Goal: Communication & Community: Answer question/provide support

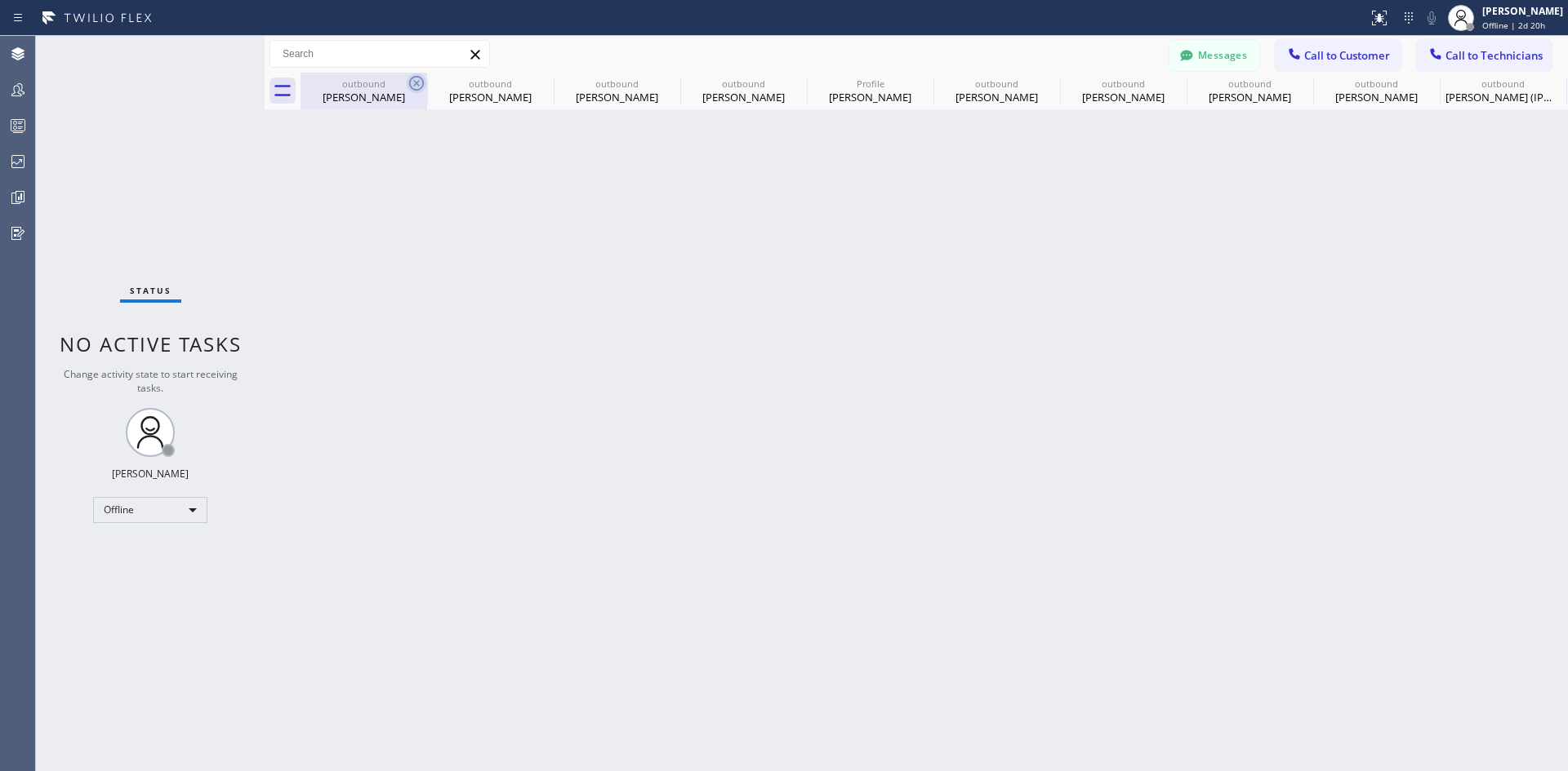
click at [413, 82] on icon at bounding box center [416, 83] width 19 height 19
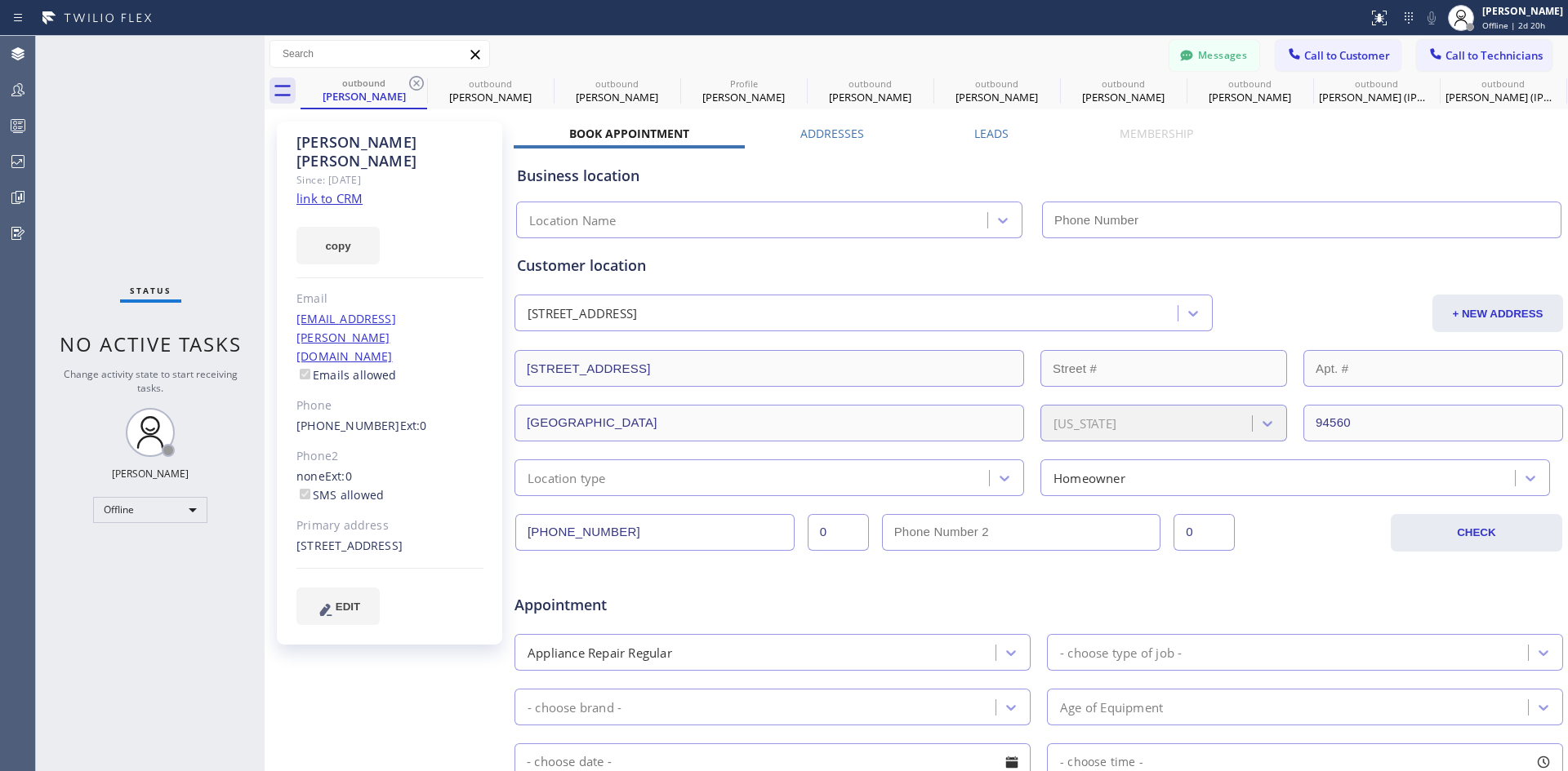
type input "[PHONE_NUMBER]"
click at [413, 82] on icon at bounding box center [416, 83] width 19 height 19
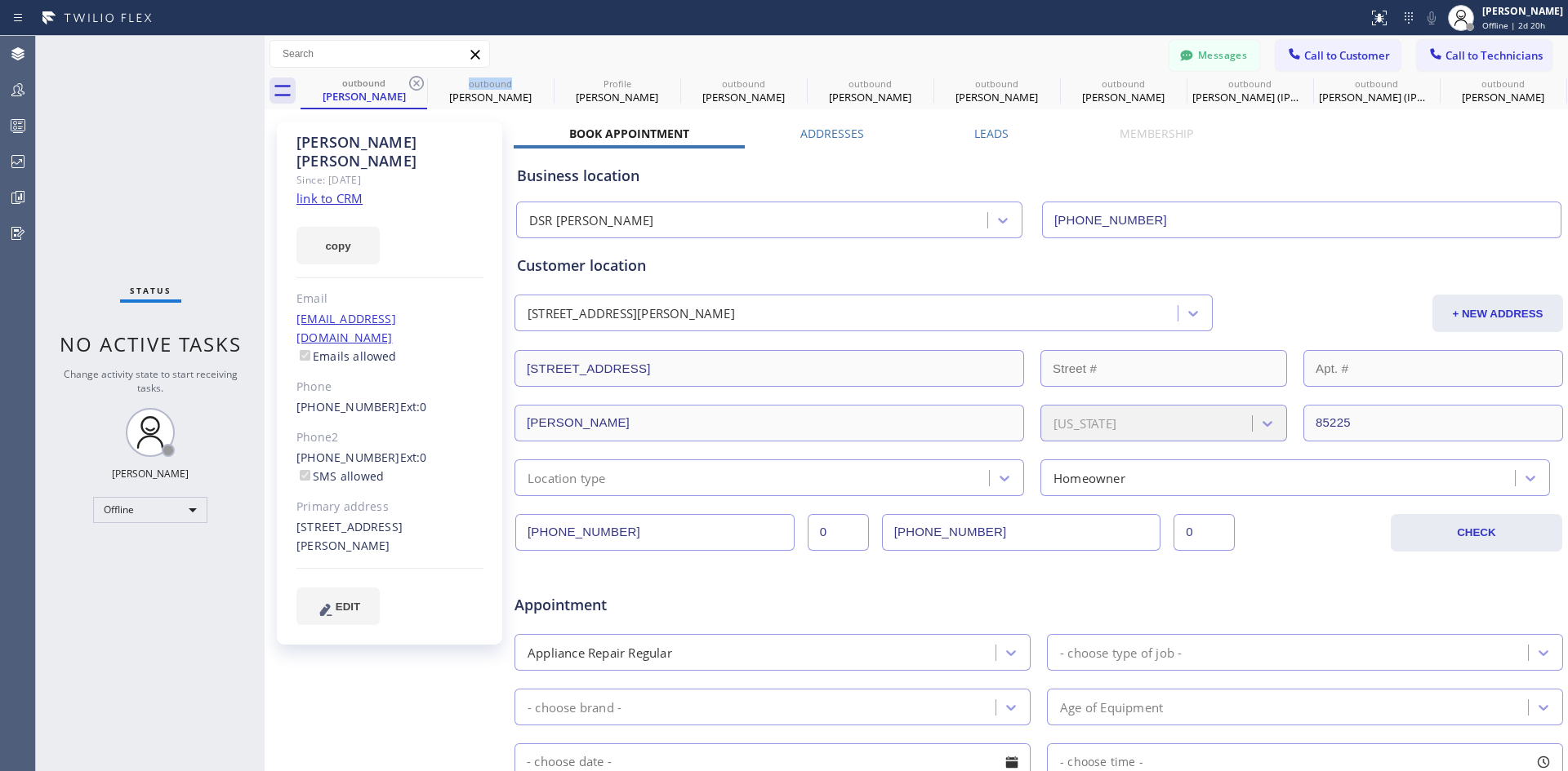
click at [413, 82] on icon at bounding box center [416, 83] width 19 height 19
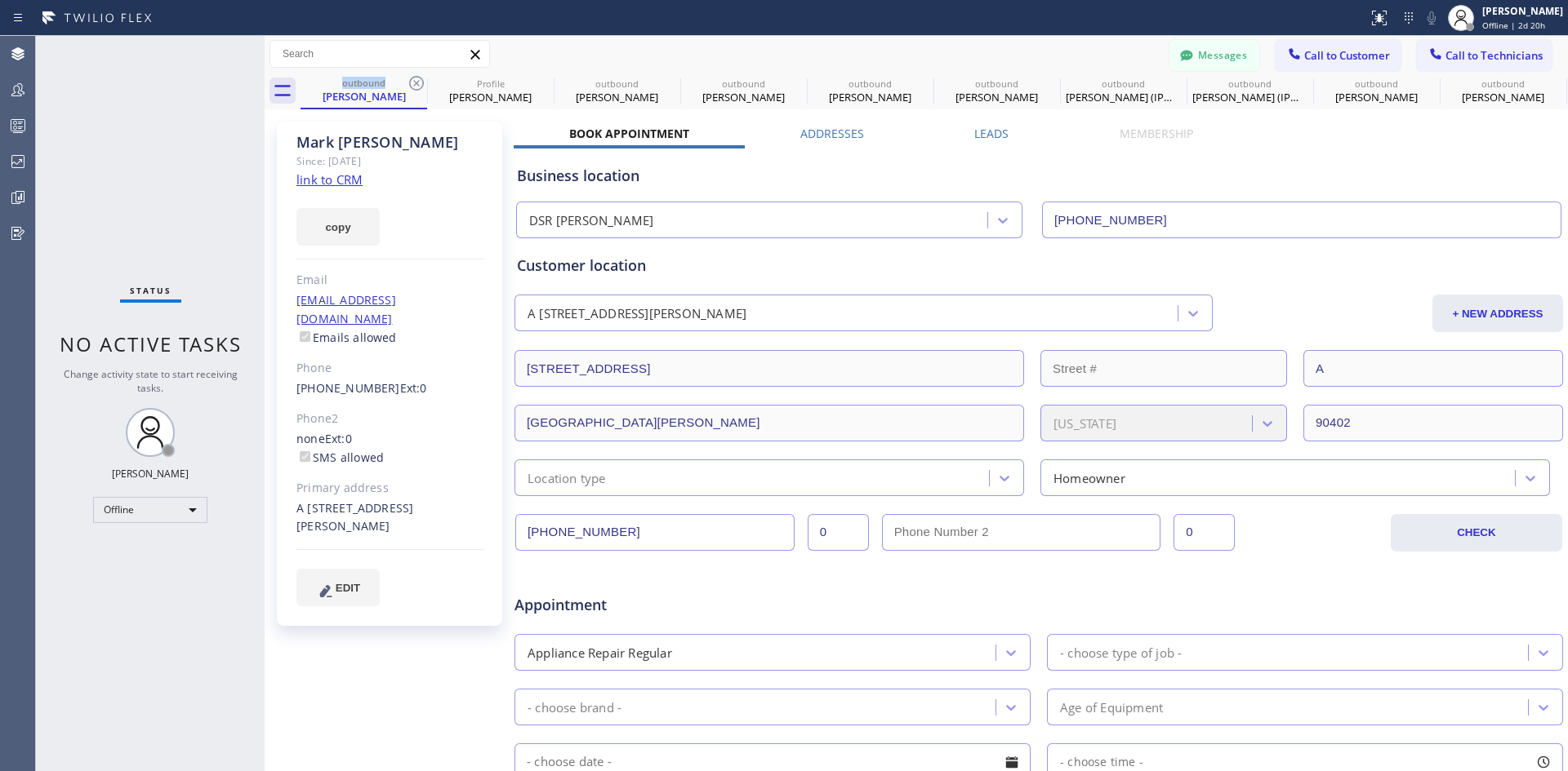
type input "[PHONE_NUMBER]"
click at [413, 82] on icon at bounding box center [416, 83] width 19 height 19
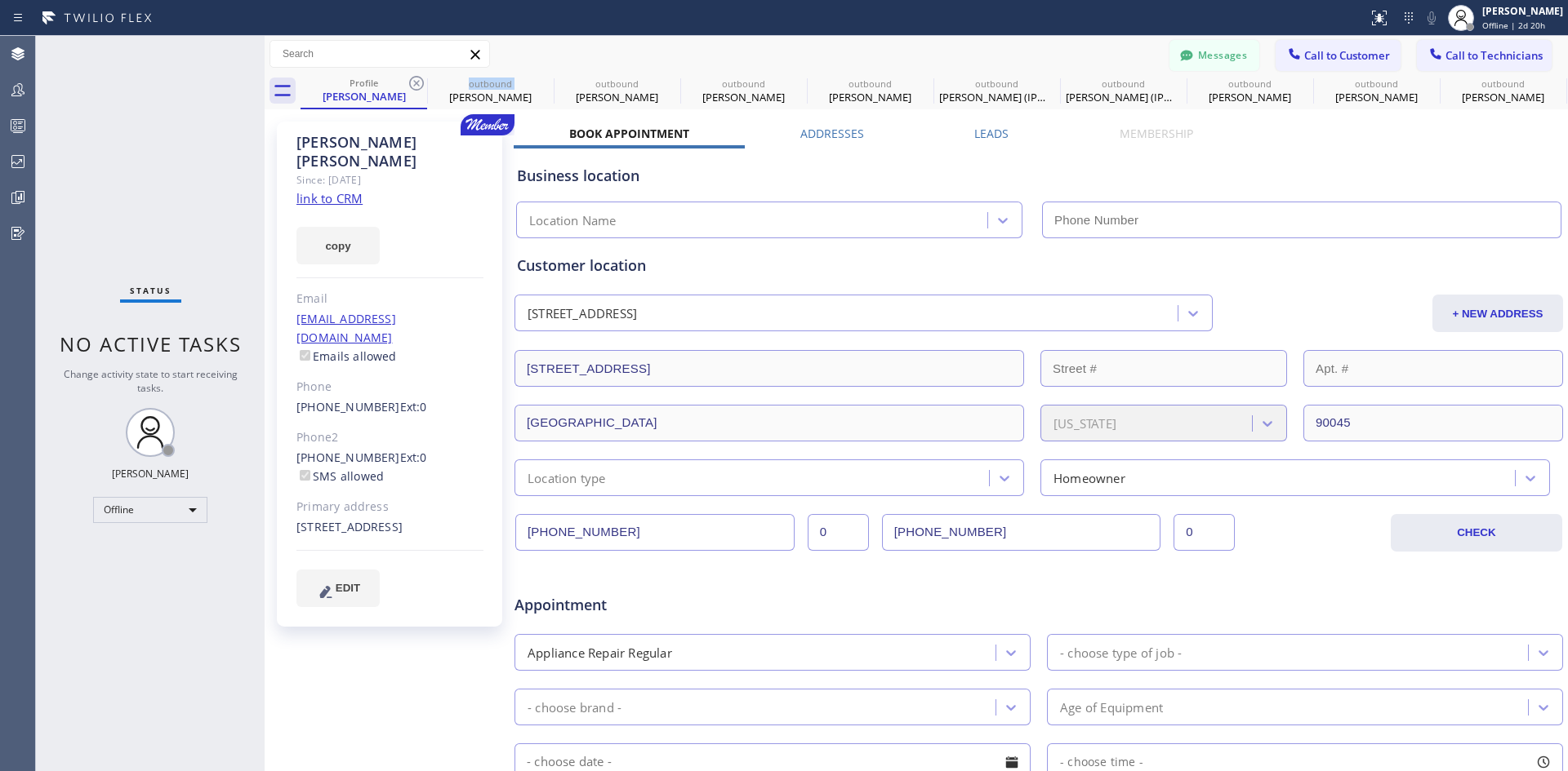
click at [413, 82] on icon at bounding box center [416, 83] width 19 height 19
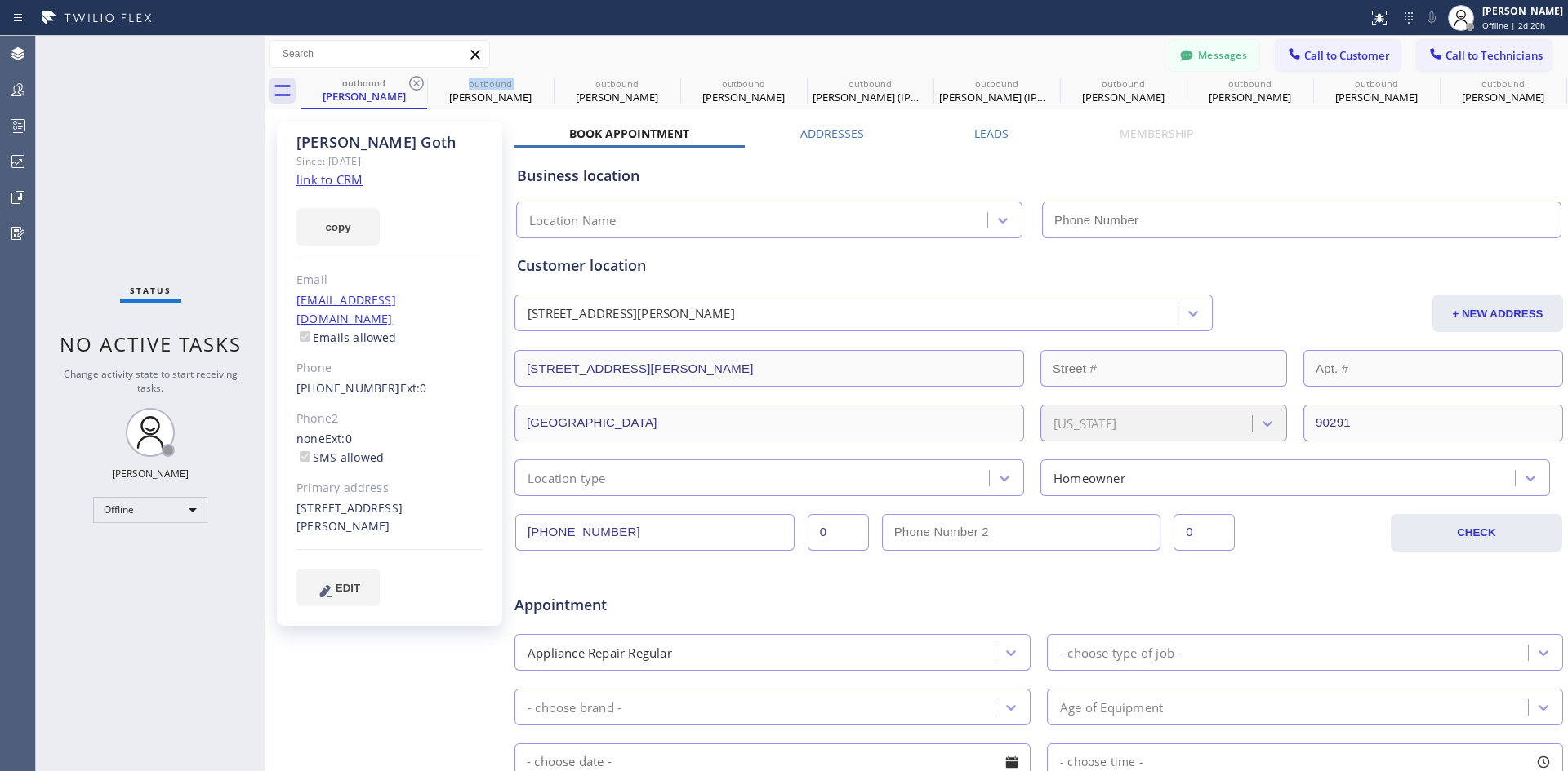
click at [413, 82] on icon at bounding box center [416, 83] width 19 height 19
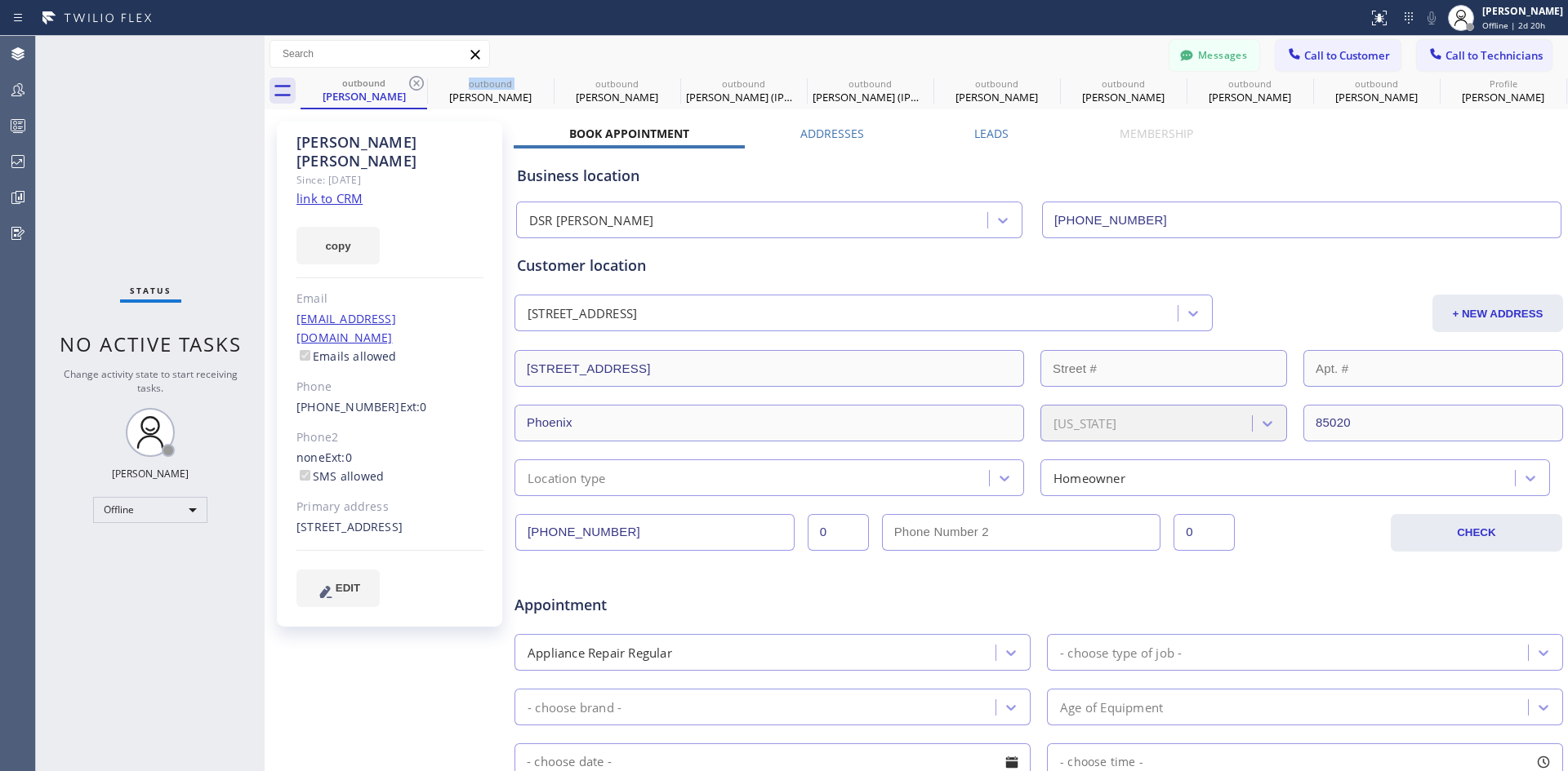
click at [413, 82] on icon at bounding box center [416, 83] width 19 height 19
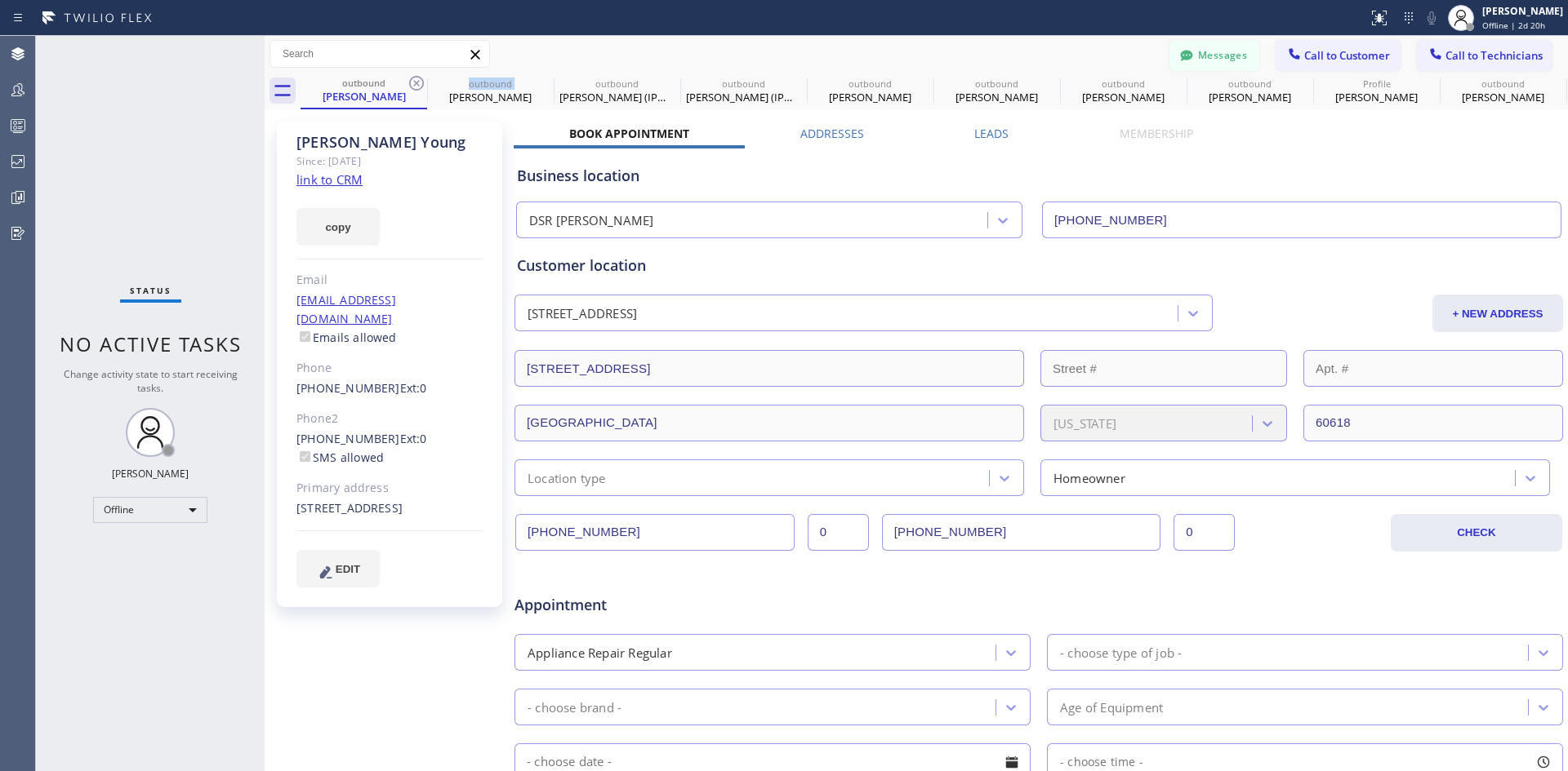
click at [413, 82] on icon at bounding box center [416, 83] width 19 height 19
click at [0, 0] on icon at bounding box center [0, 0] width 0 height 0
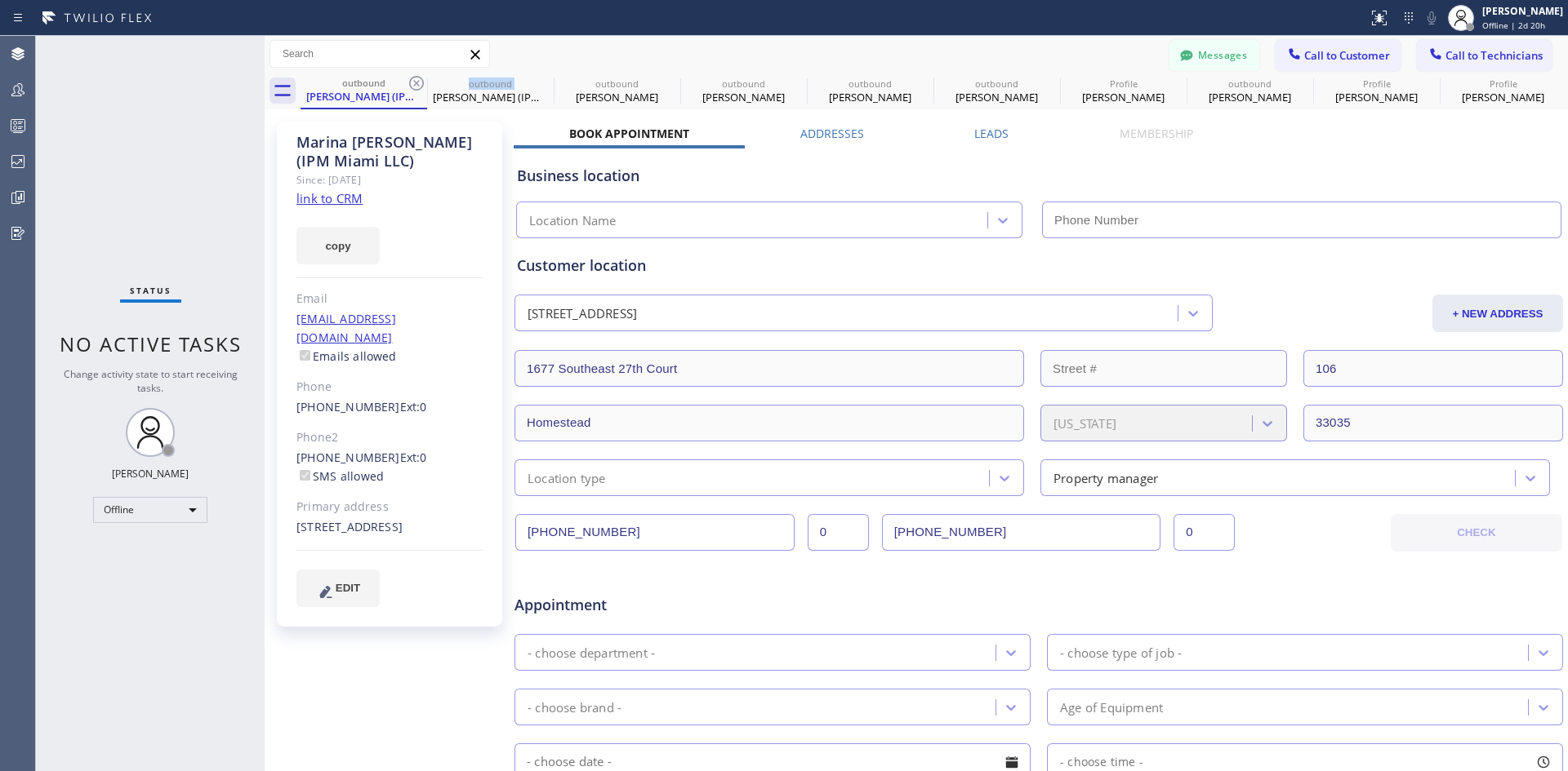
click at [413, 82] on icon at bounding box center [416, 83] width 19 height 19
click at [0, 0] on icon at bounding box center [0, 0] width 0 height 0
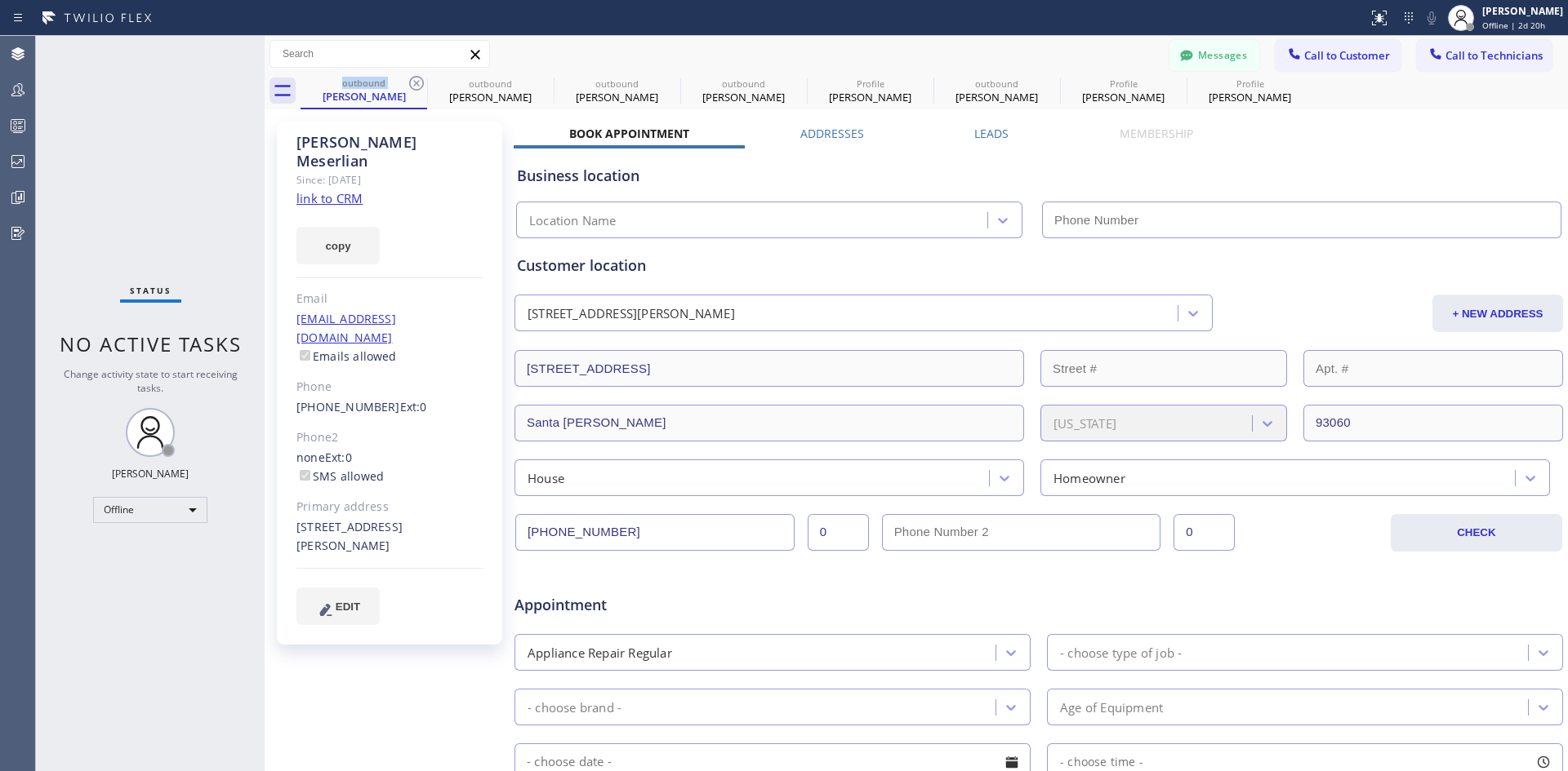
type input "[PHONE_NUMBER]"
click at [413, 82] on icon at bounding box center [416, 83] width 19 height 19
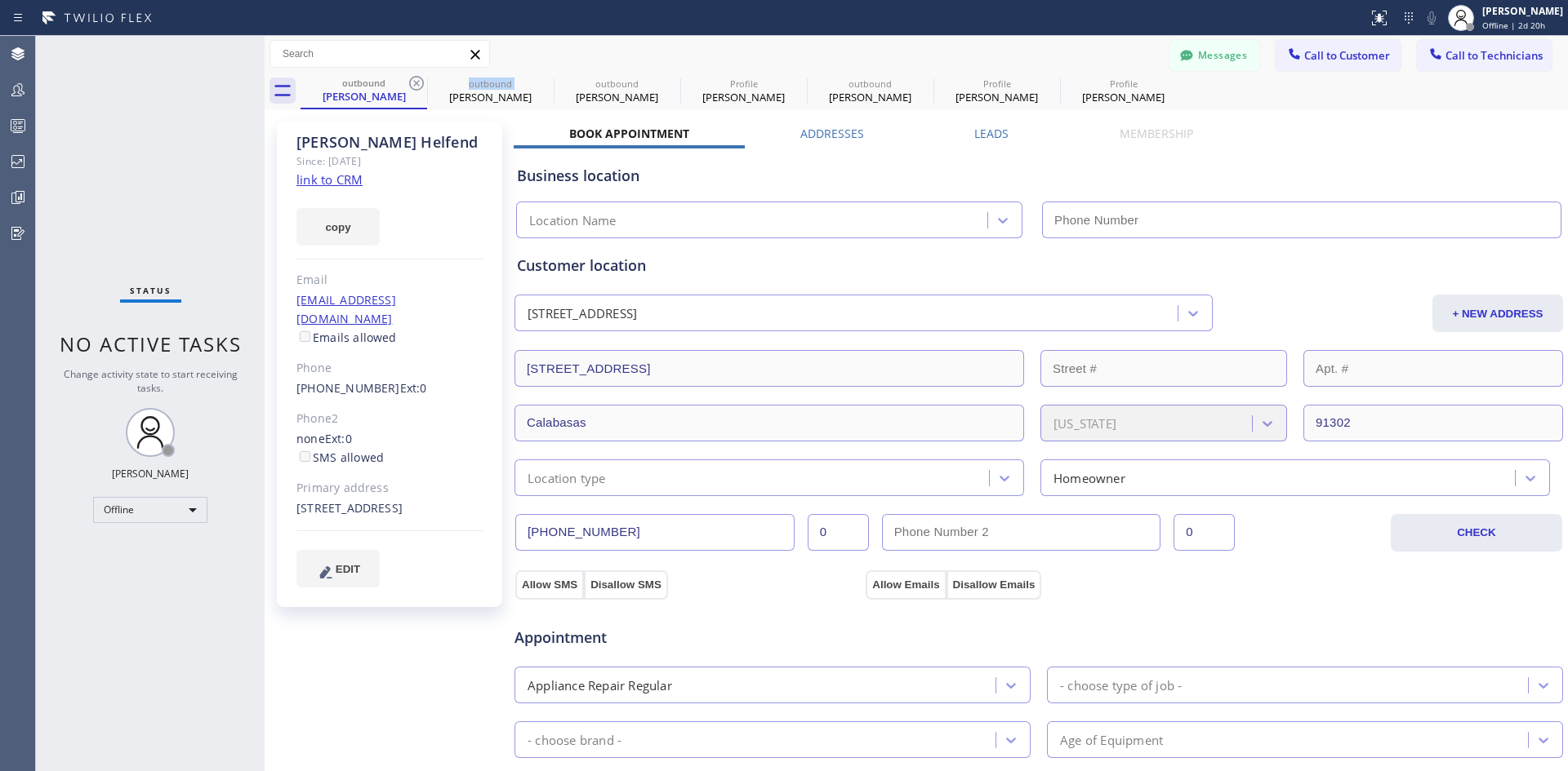
click at [413, 82] on icon at bounding box center [416, 83] width 19 height 19
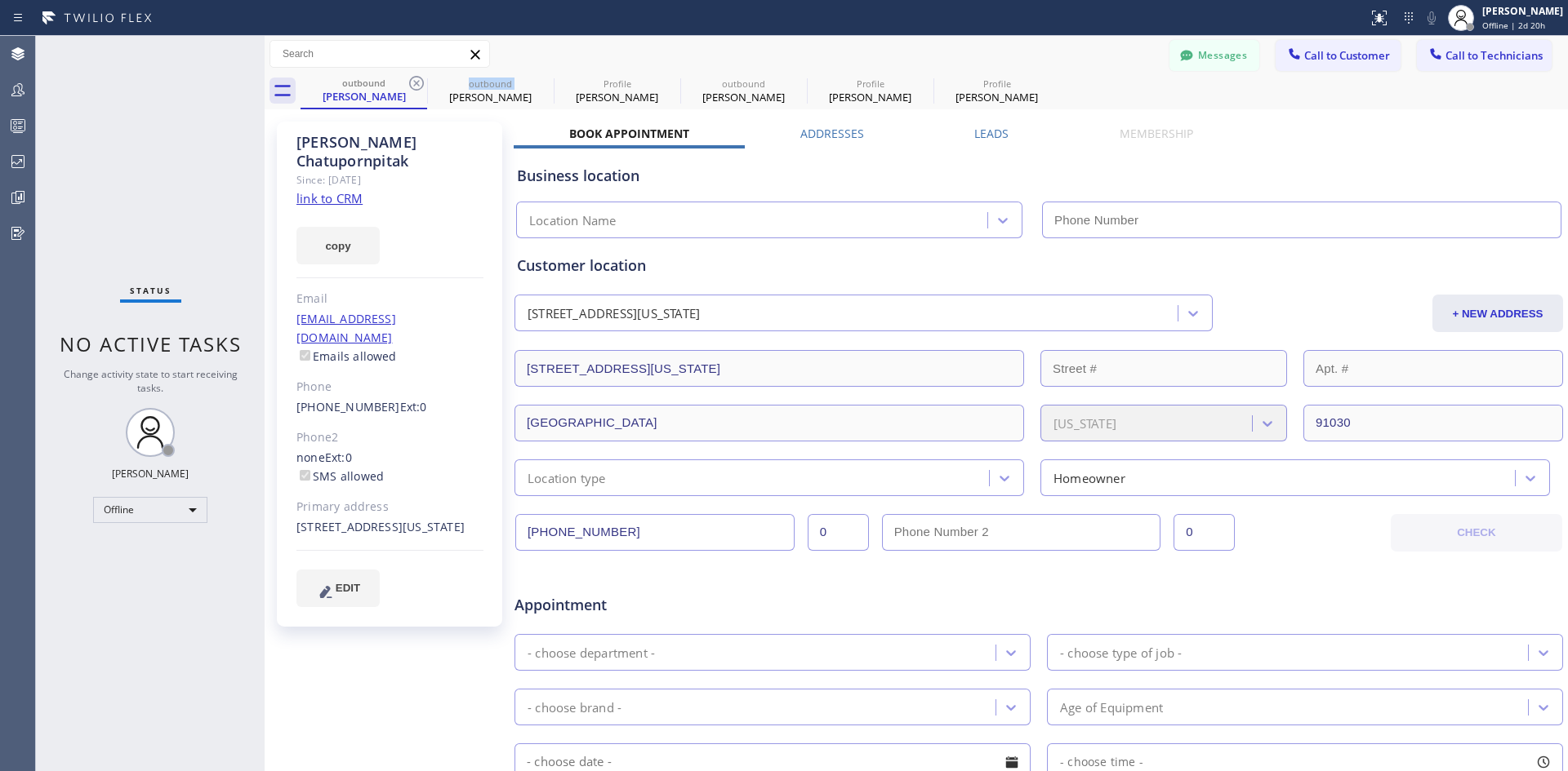
click at [413, 82] on icon at bounding box center [416, 83] width 19 height 19
click at [0, 0] on icon at bounding box center [0, 0] width 0 height 0
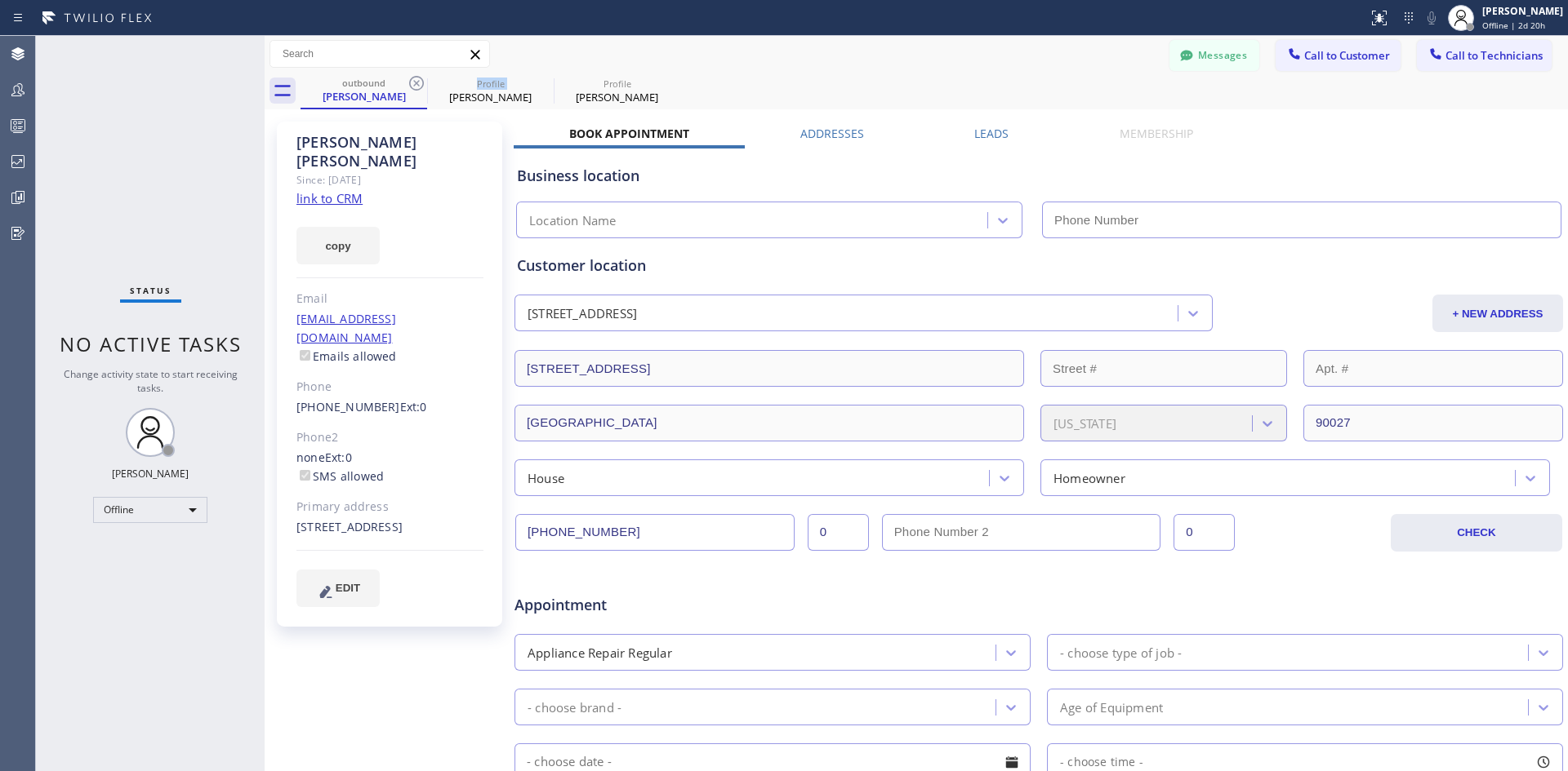
click at [413, 82] on icon at bounding box center [416, 83] width 19 height 19
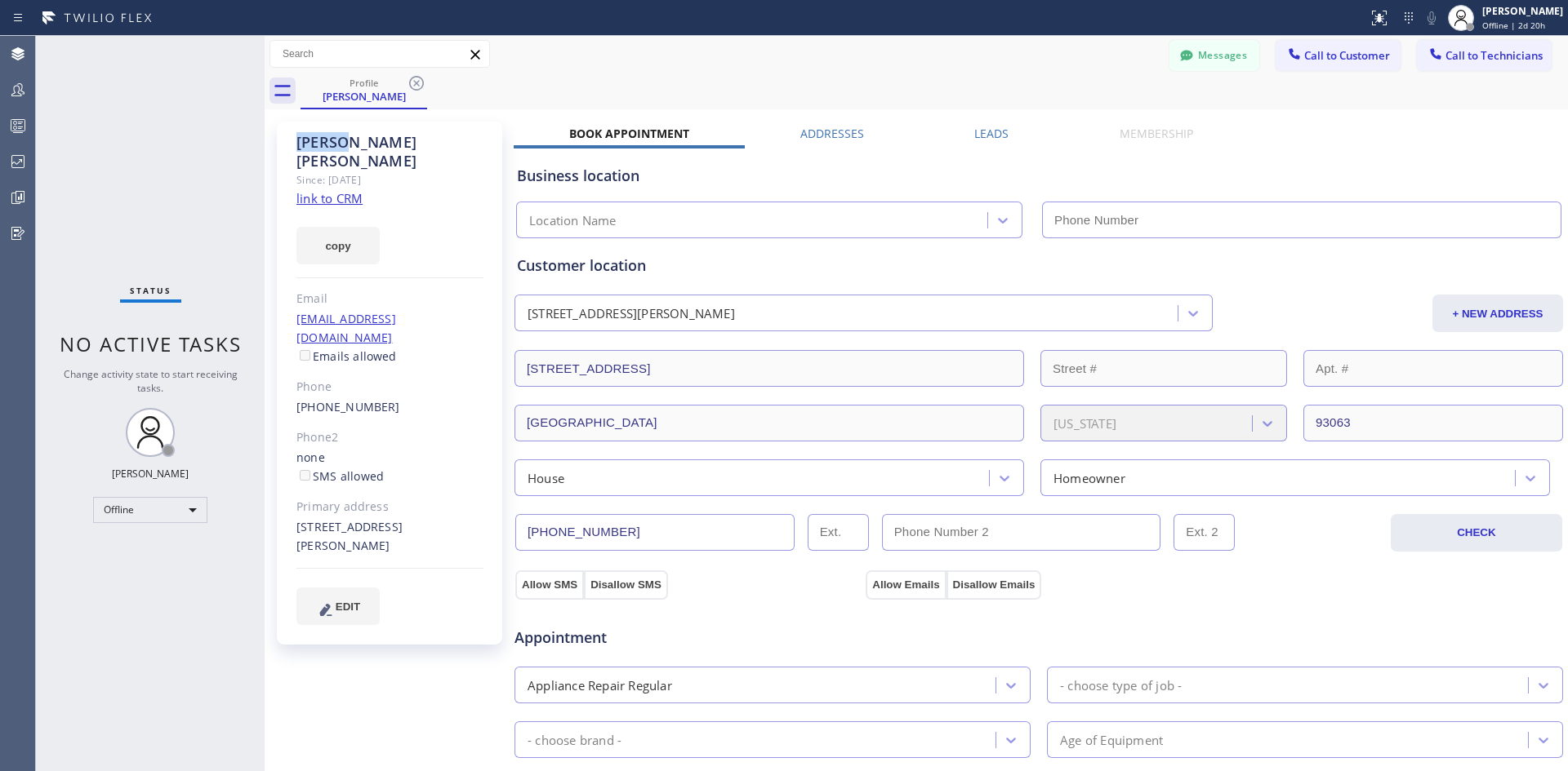
click at [413, 82] on icon at bounding box center [416, 83] width 19 height 19
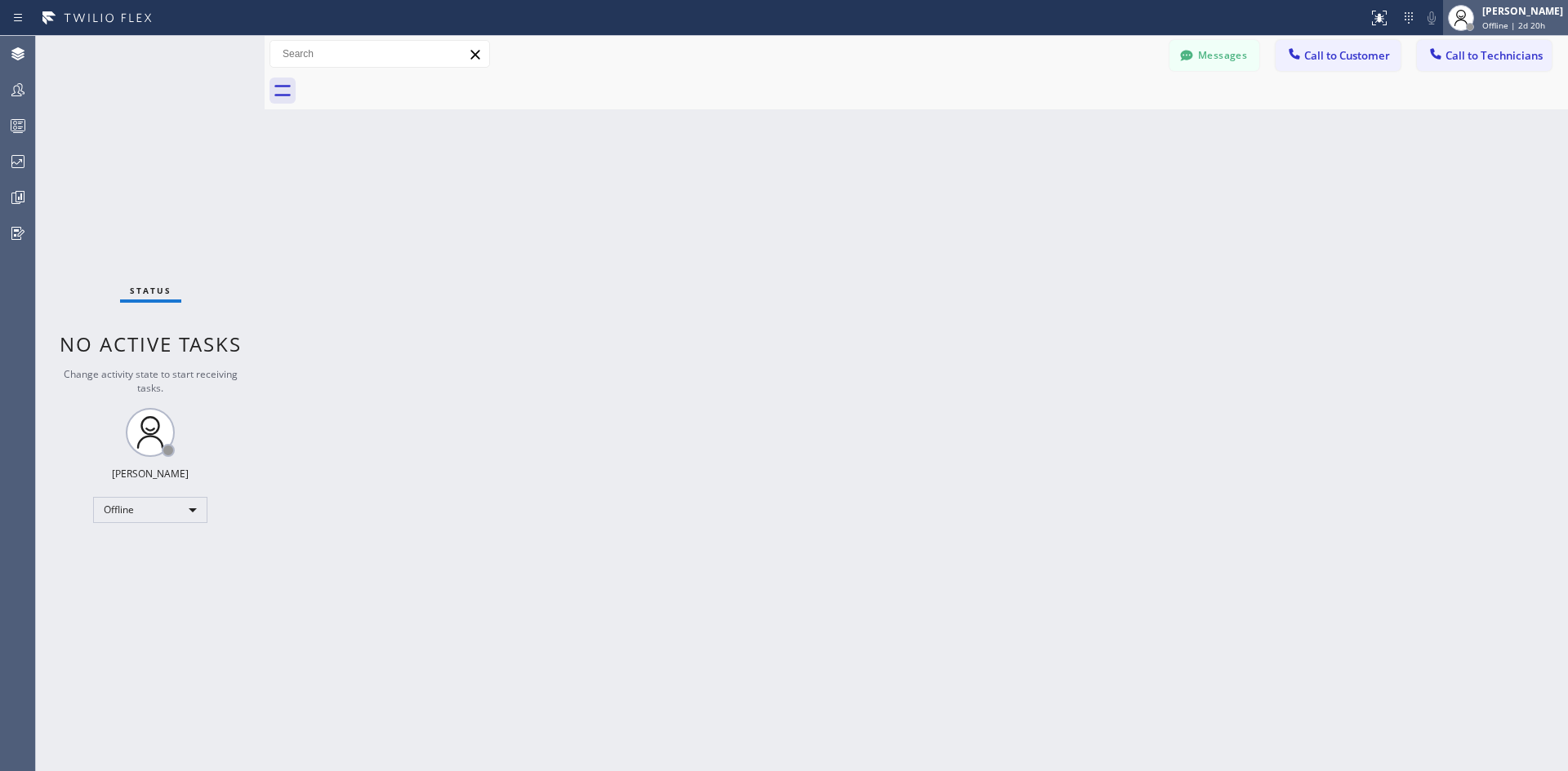
click at [1483, 17] on div "[PERSON_NAME]" at bounding box center [1523, 11] width 81 height 14
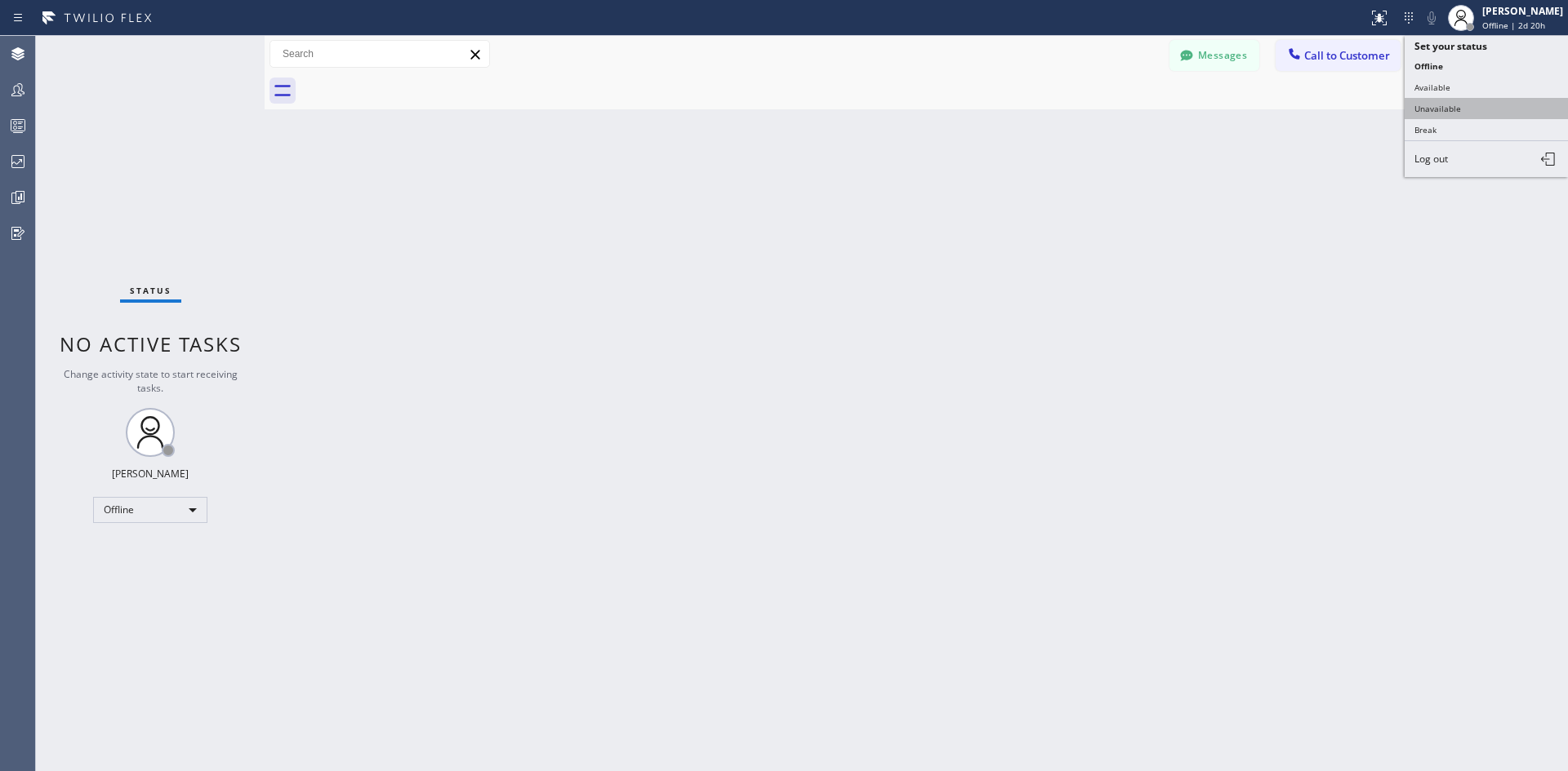
click at [1436, 113] on button "Unavailable" at bounding box center [1486, 108] width 164 height 21
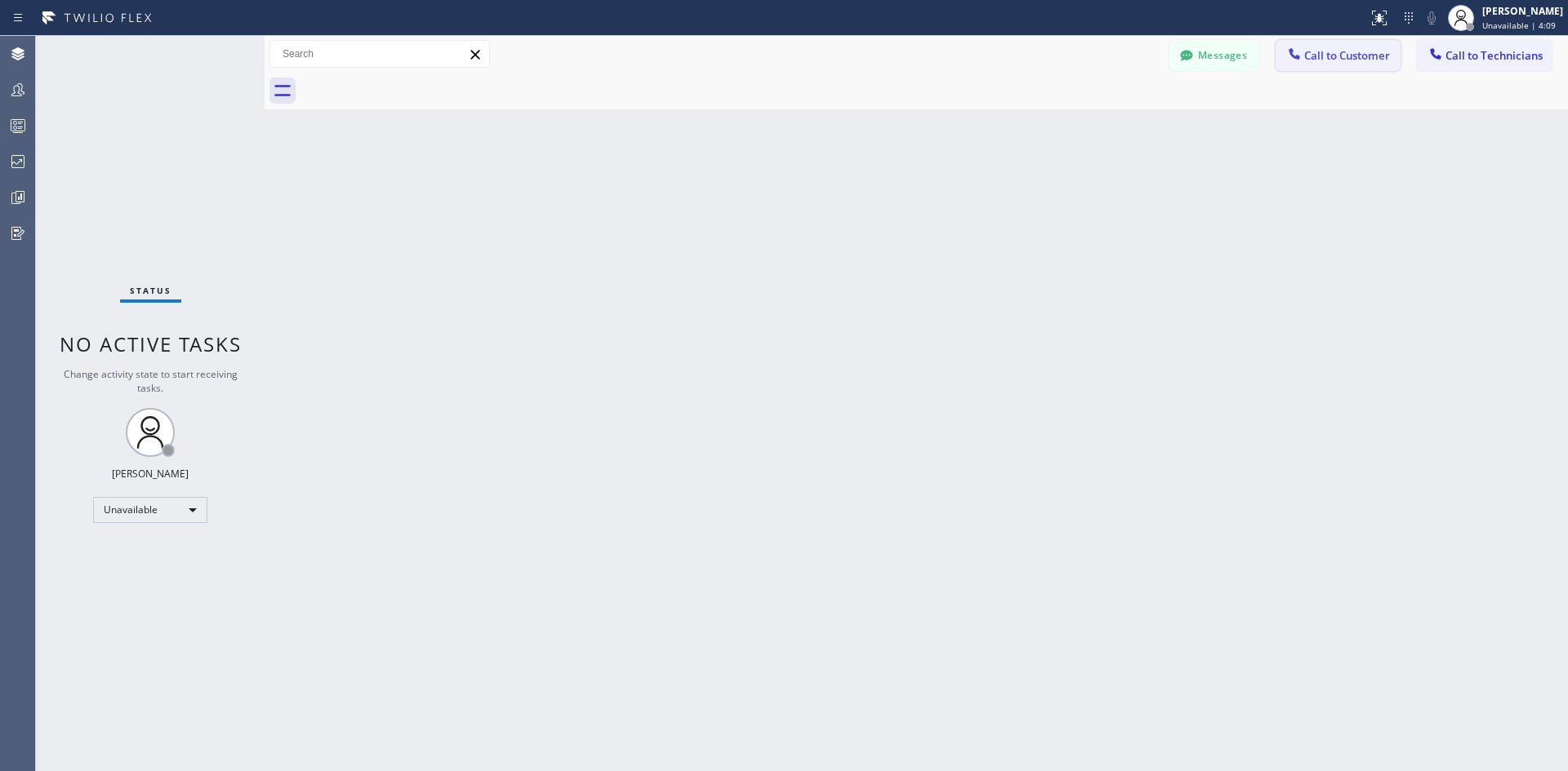
click at [1309, 44] on button "Call to Customer" at bounding box center [1338, 55] width 125 height 31
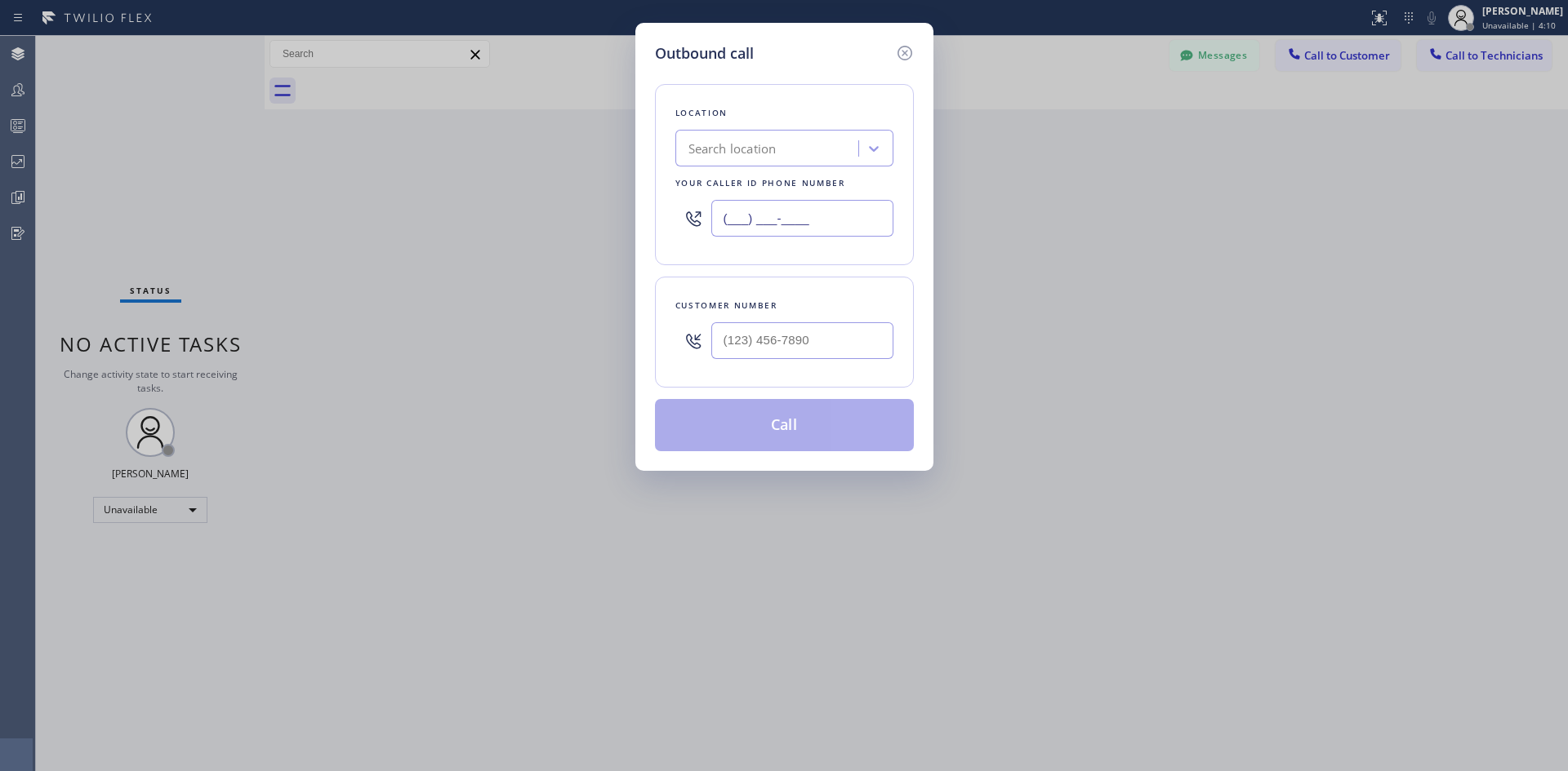
click at [813, 222] on input "(___) ___-____" at bounding box center [802, 219] width 182 height 37
type input "(___) ___-____"
click at [756, 154] on div "Search location" at bounding box center [732, 148] width 88 height 18
type input "dsr iver"
click at [775, 188] on div "DSR [PERSON_NAME]" at bounding box center [784, 183] width 218 height 29
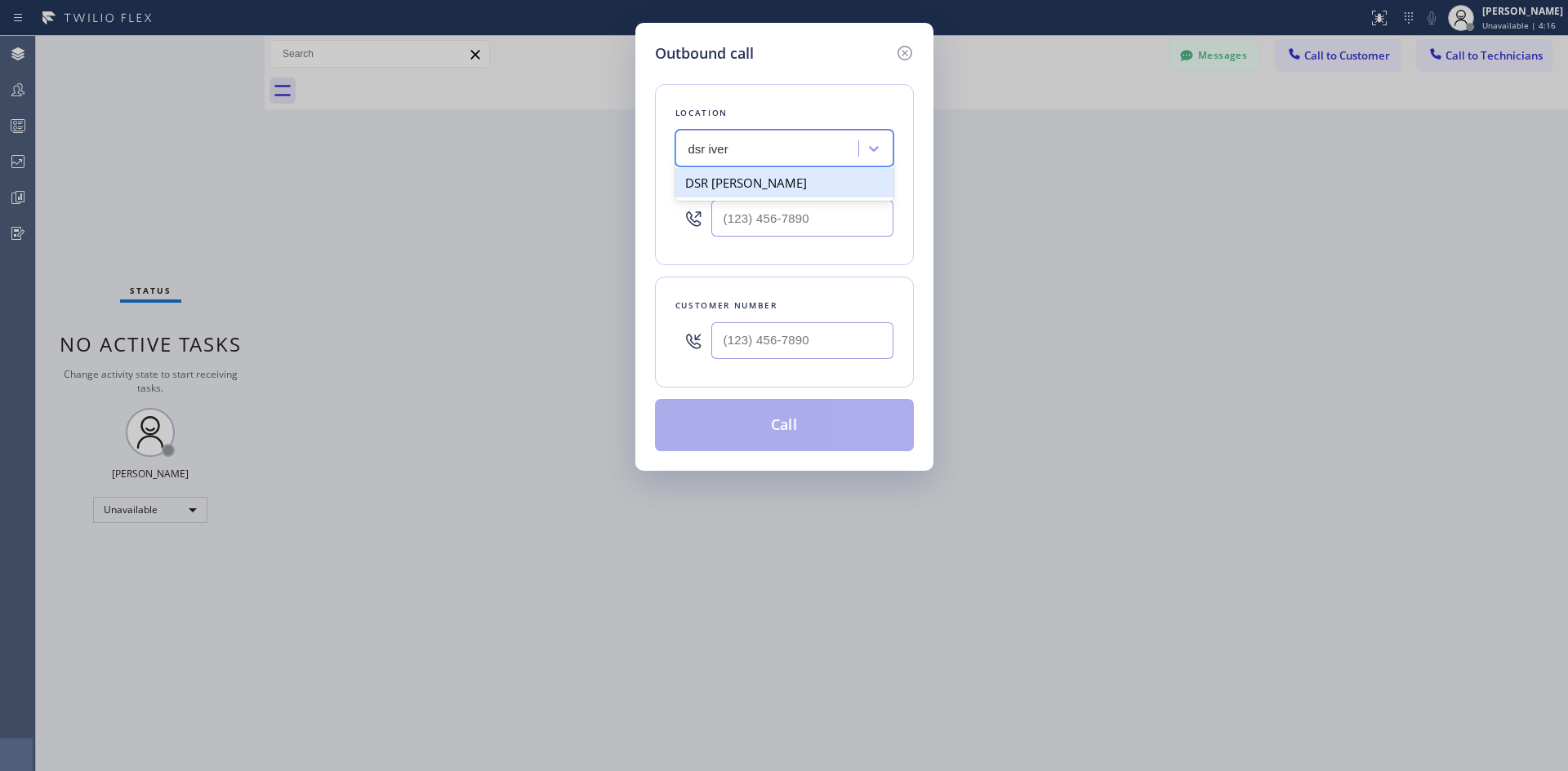
type input "[PHONE_NUMBER]"
click at [828, 333] on input "(___) ___-____" at bounding box center [802, 341] width 182 height 37
paste input "305) 321-4888"
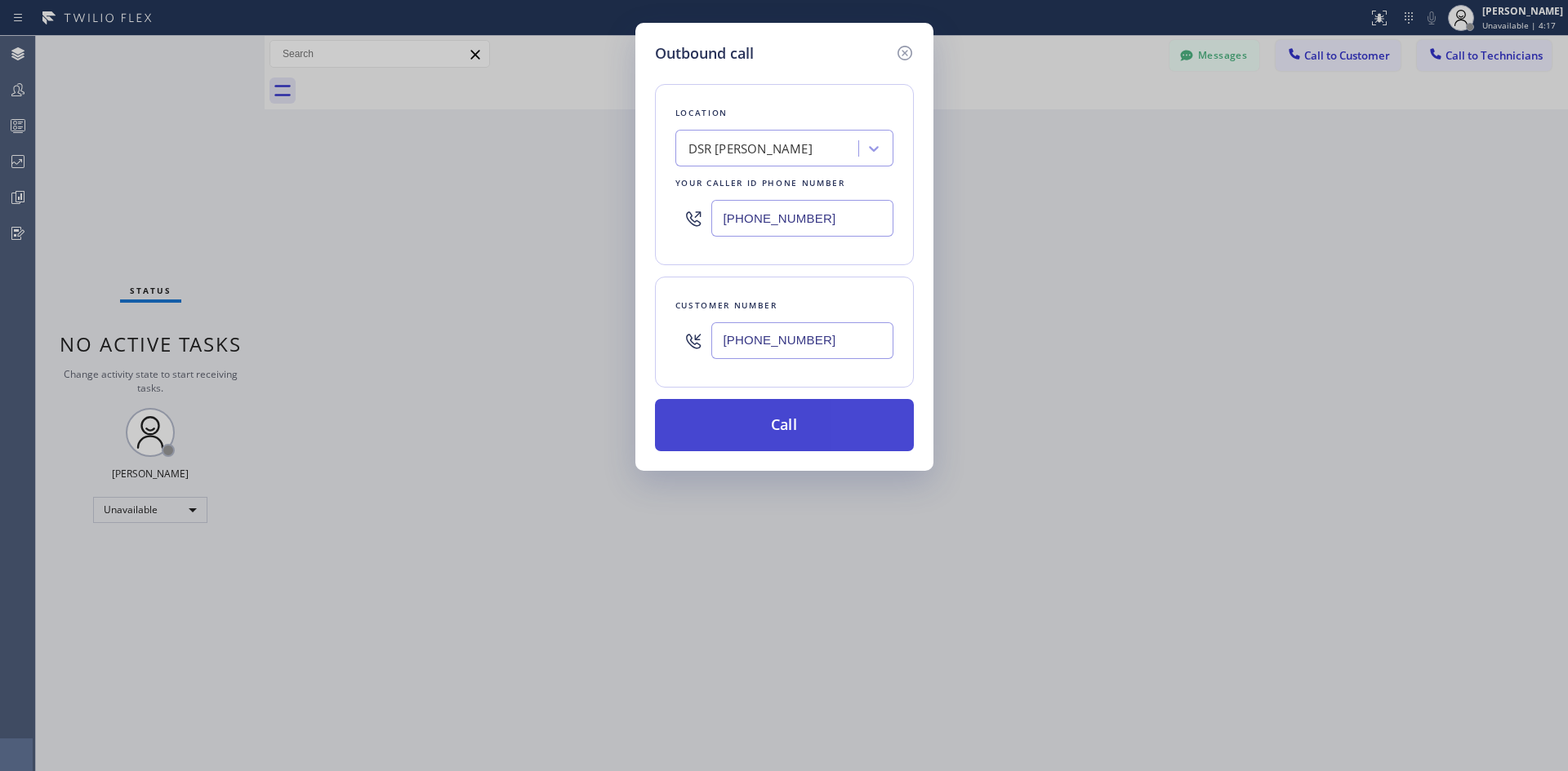
type input "[PHONE_NUMBER]"
click at [802, 416] on button "Call" at bounding box center [784, 426] width 258 height 52
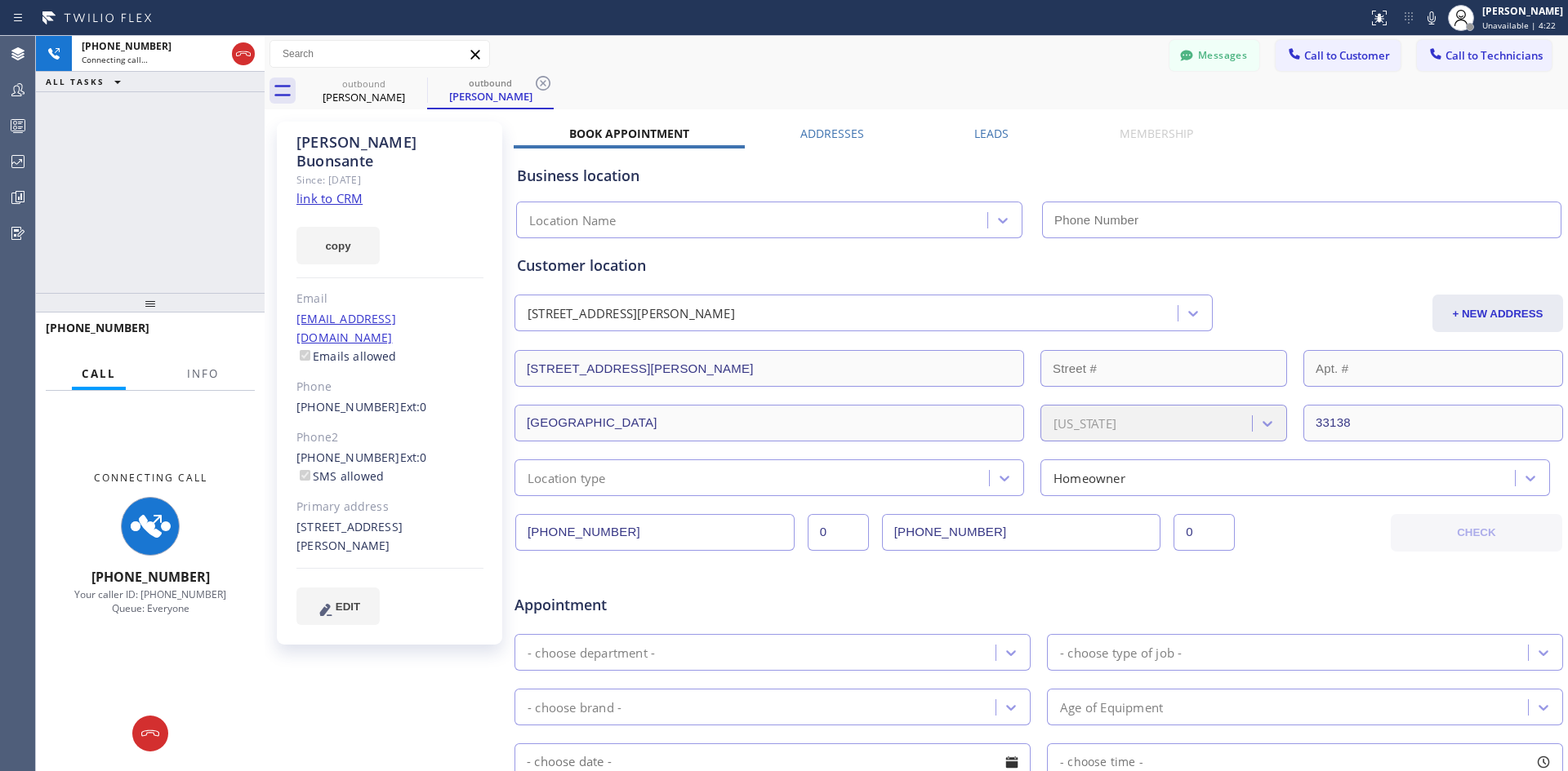
type input "[PHONE_NUMBER]"
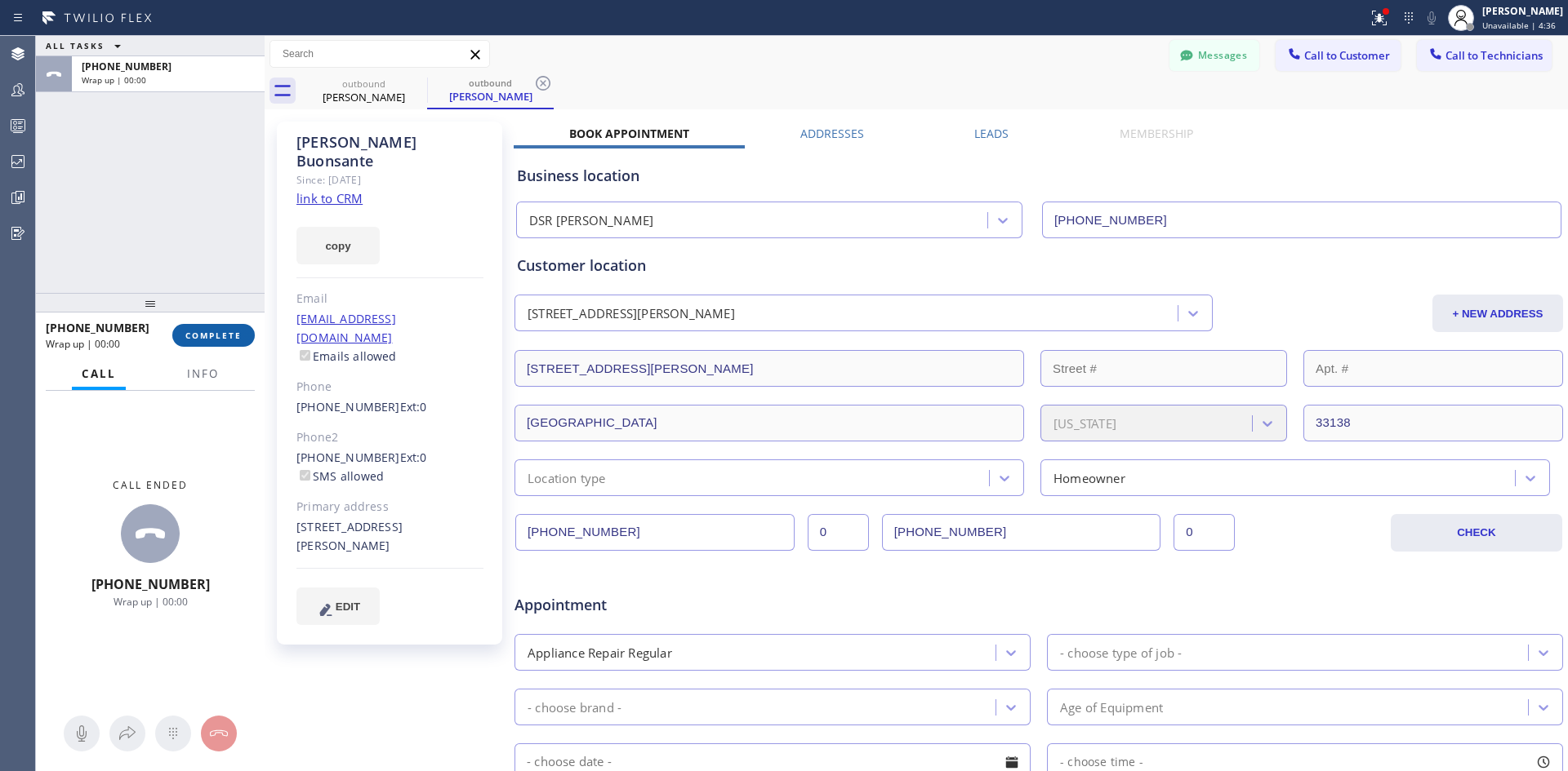
click at [195, 332] on span "COMPLETE" at bounding box center [214, 336] width 56 height 12
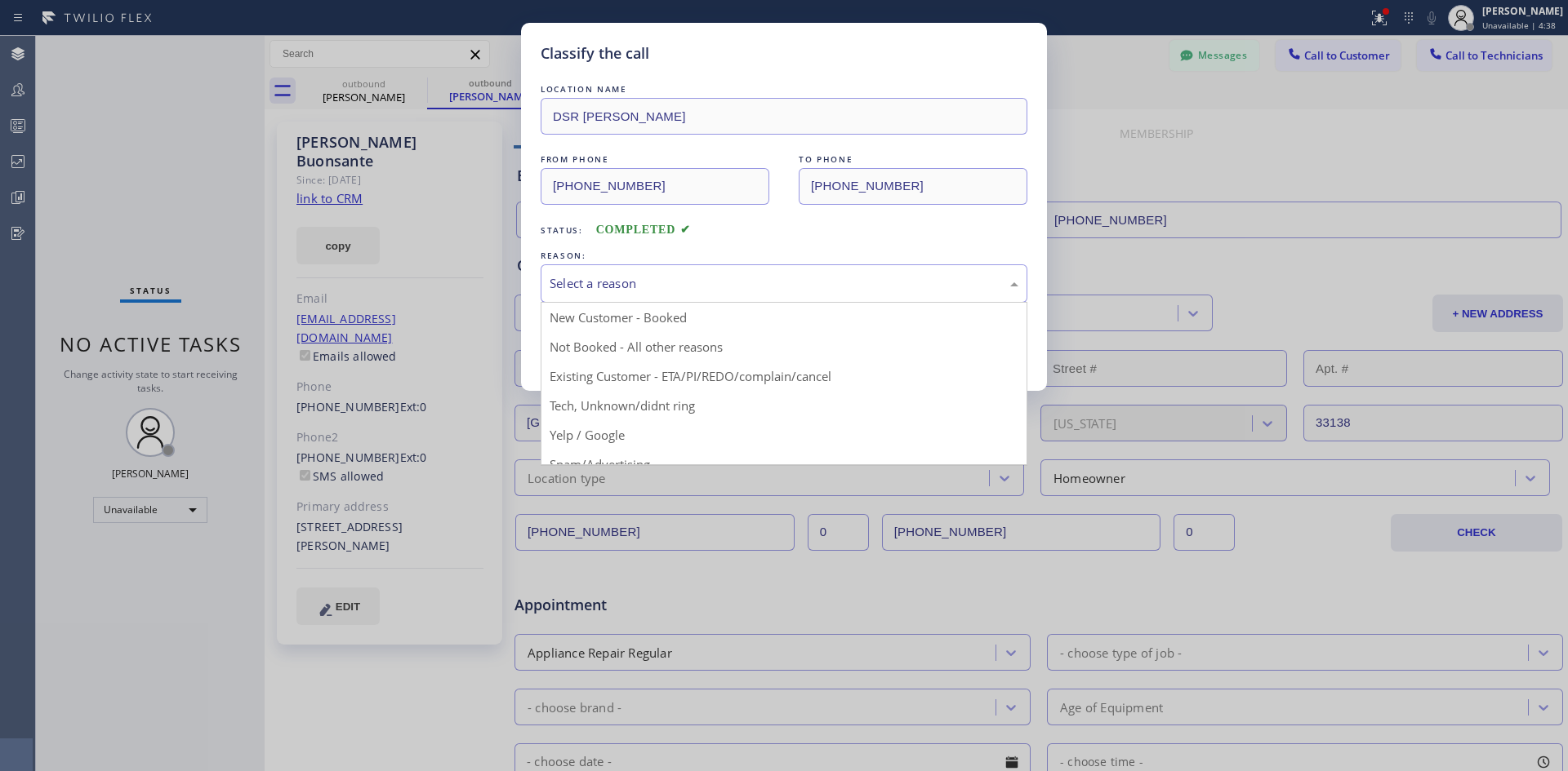
click at [697, 290] on div "Select a reason" at bounding box center [784, 283] width 468 height 18
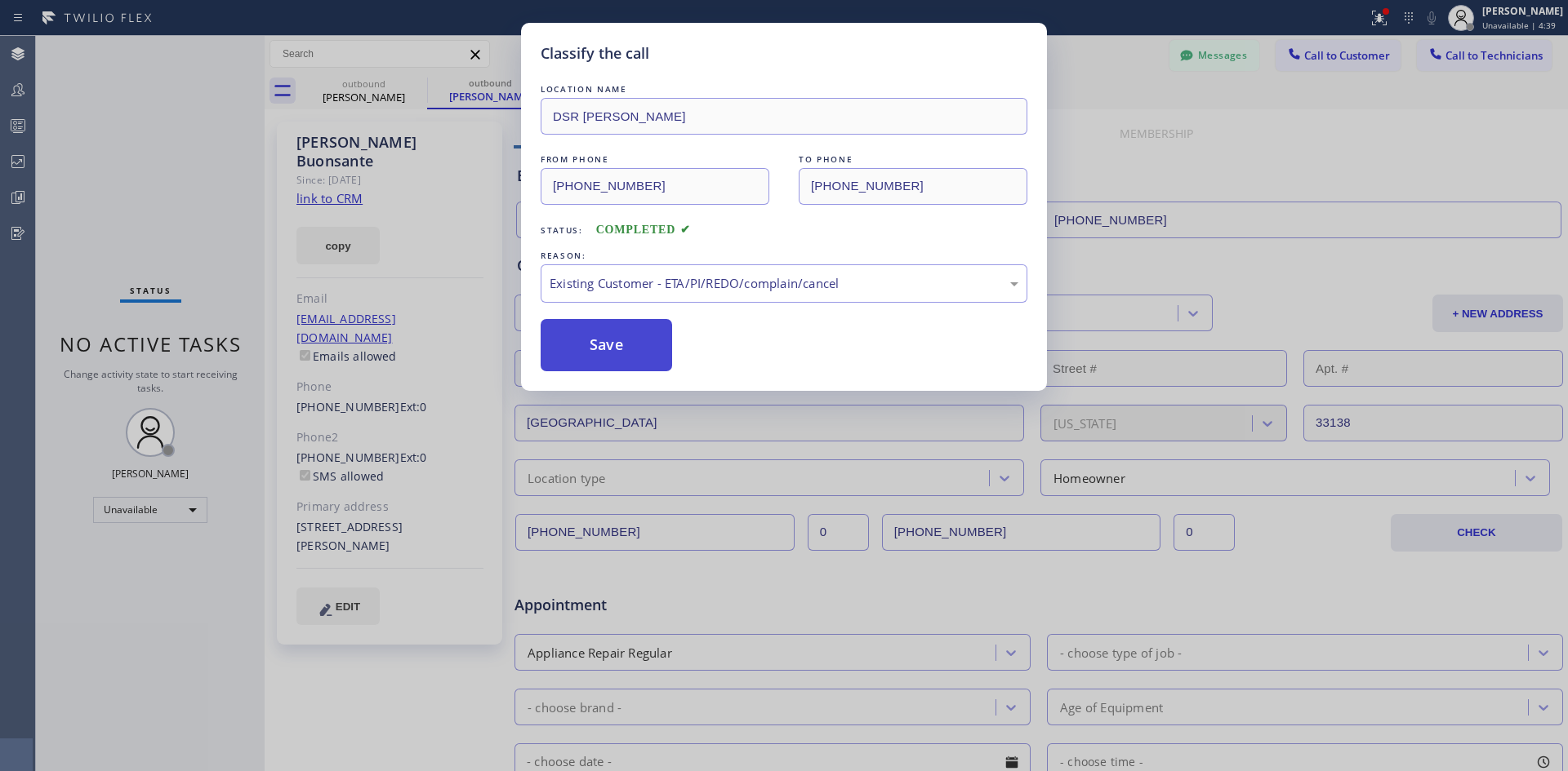
click at [626, 363] on button "Save" at bounding box center [607, 345] width 132 height 52
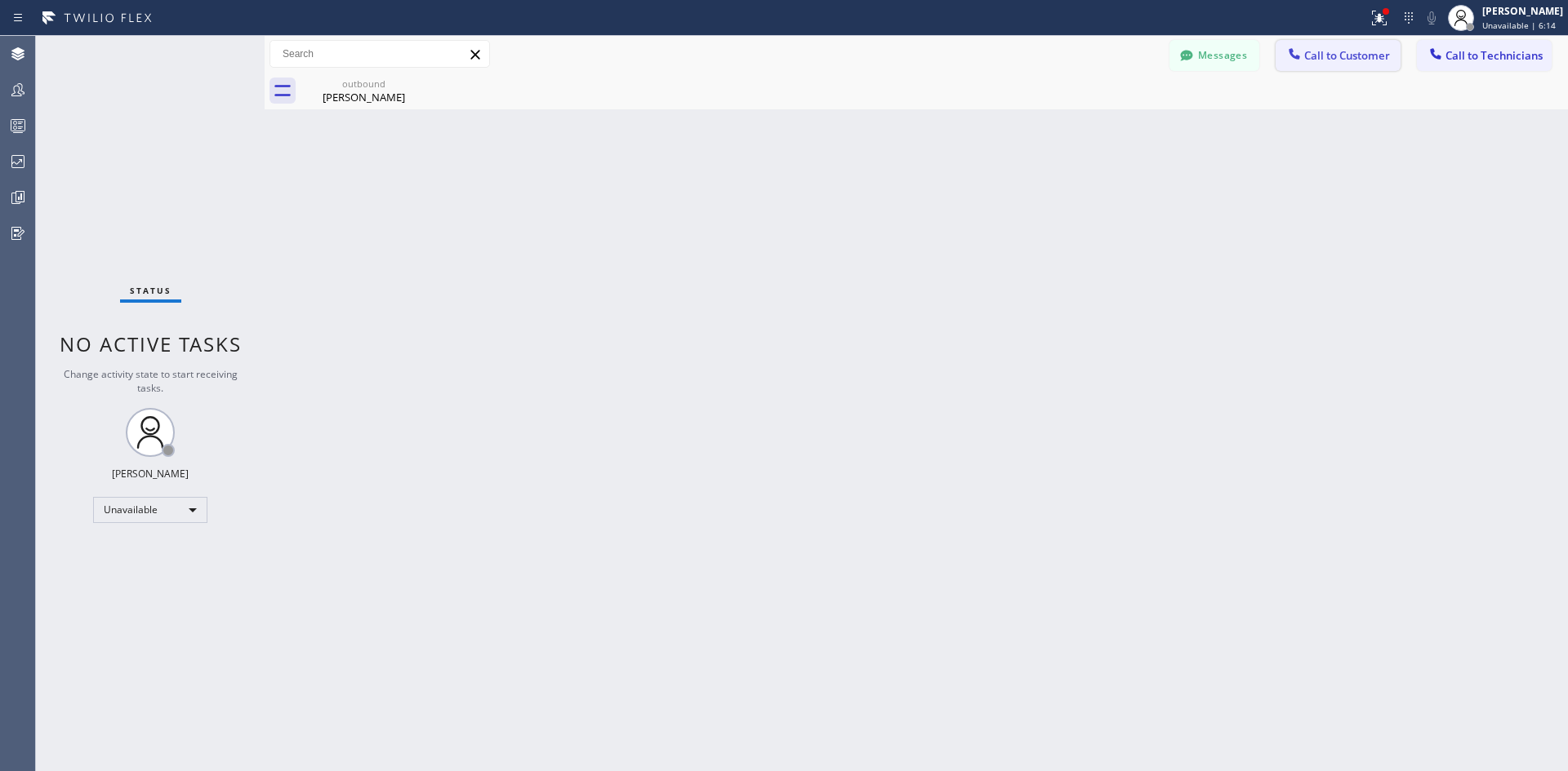
click at [1308, 52] on span "Call to Customer" at bounding box center [1347, 55] width 86 height 15
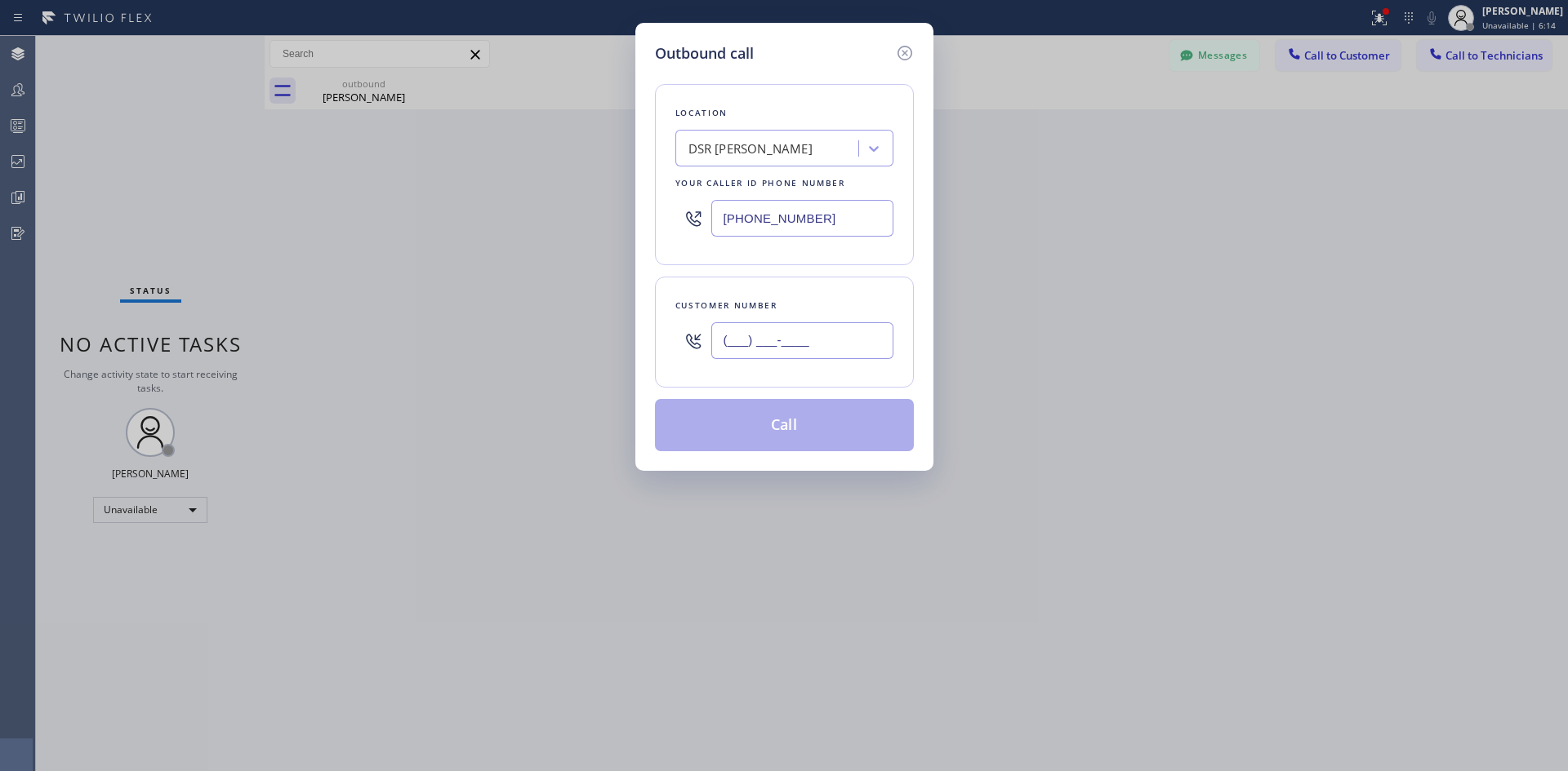
click at [792, 346] on input "(___) ___-____" at bounding box center [802, 341] width 182 height 37
paste input "630) 399-8888"
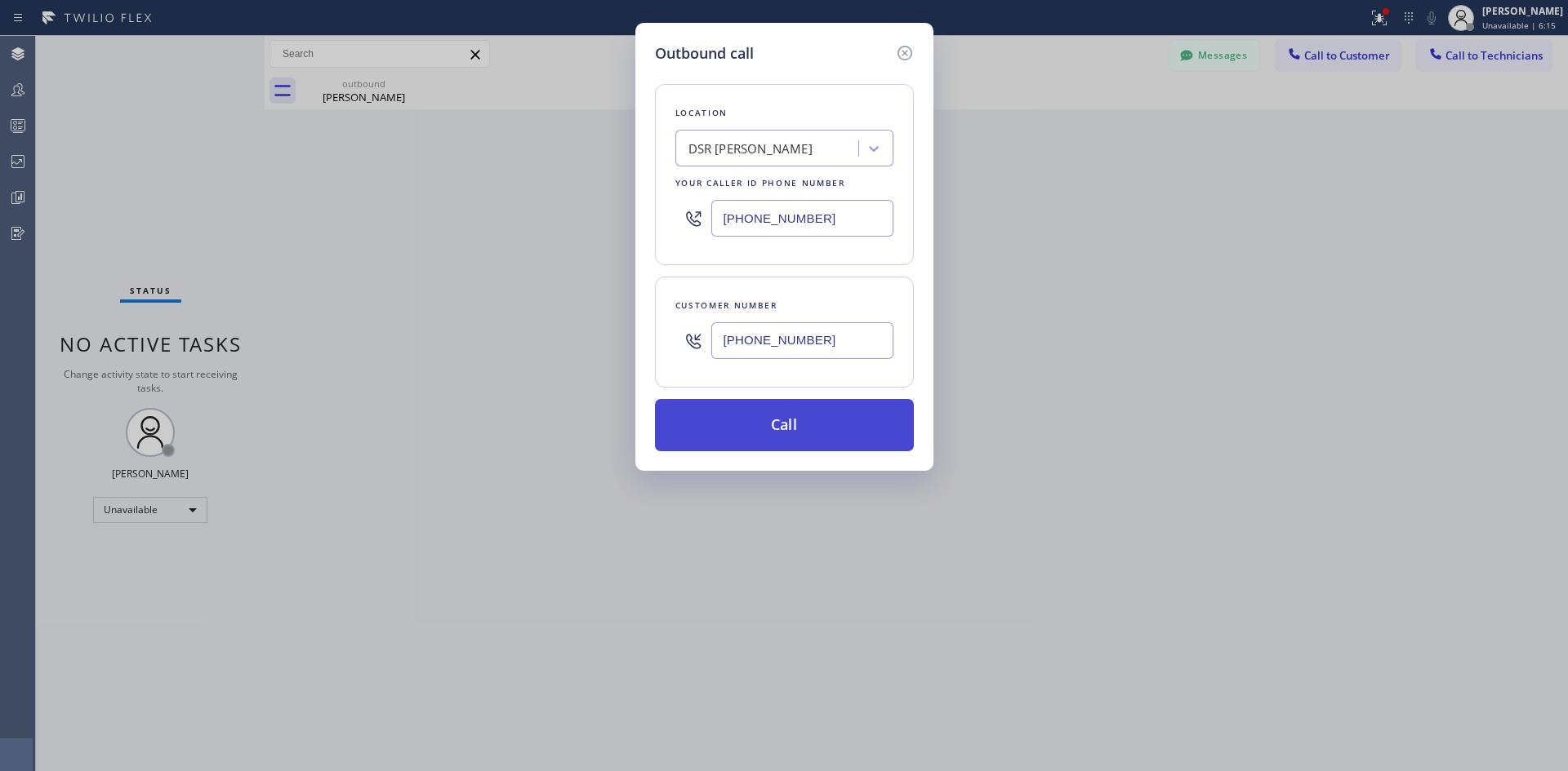
type input "[PHONE_NUMBER]"
click at [830, 430] on button "Call" at bounding box center [784, 426] width 258 height 52
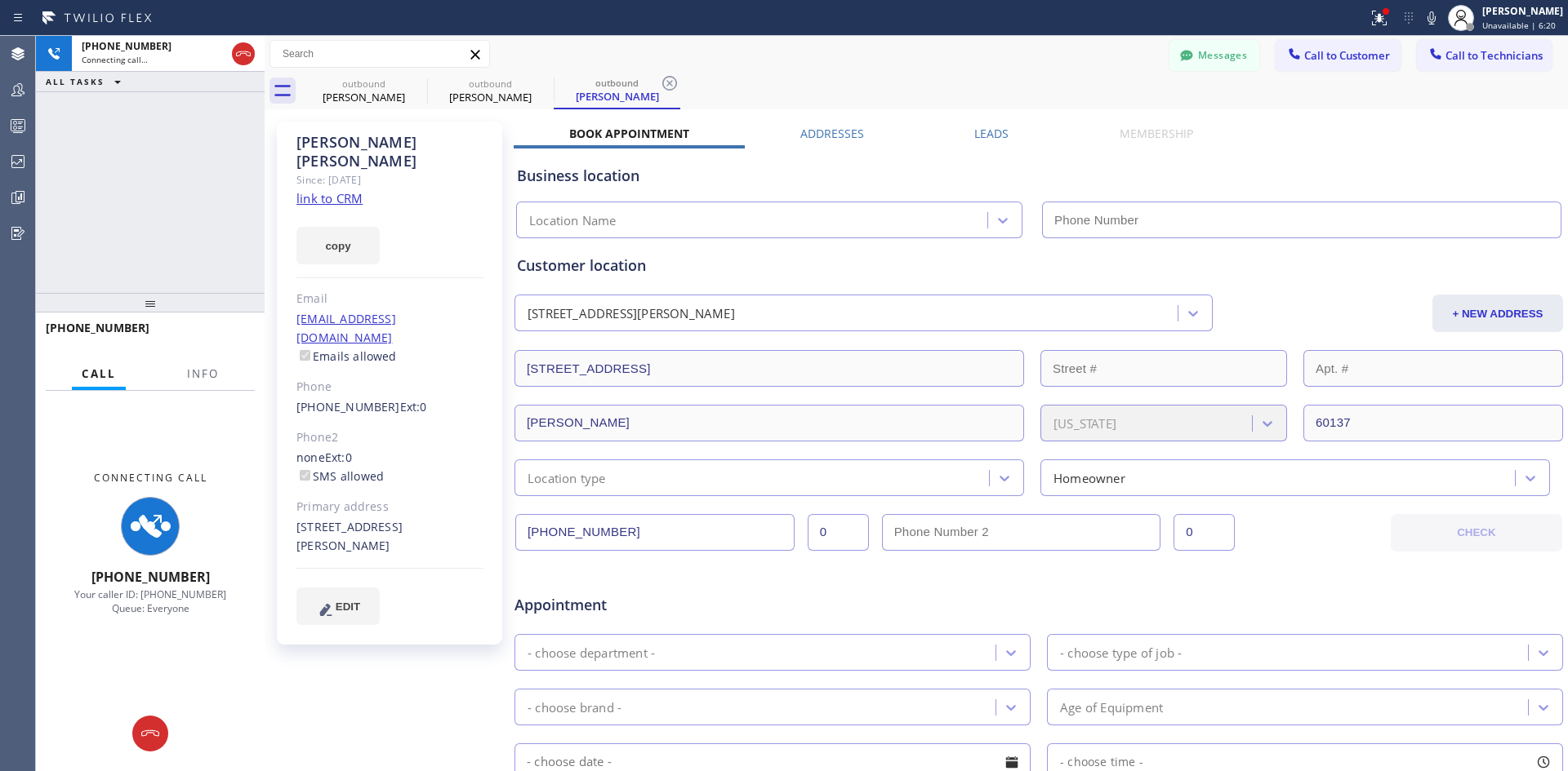
type input "[PHONE_NUMBER]"
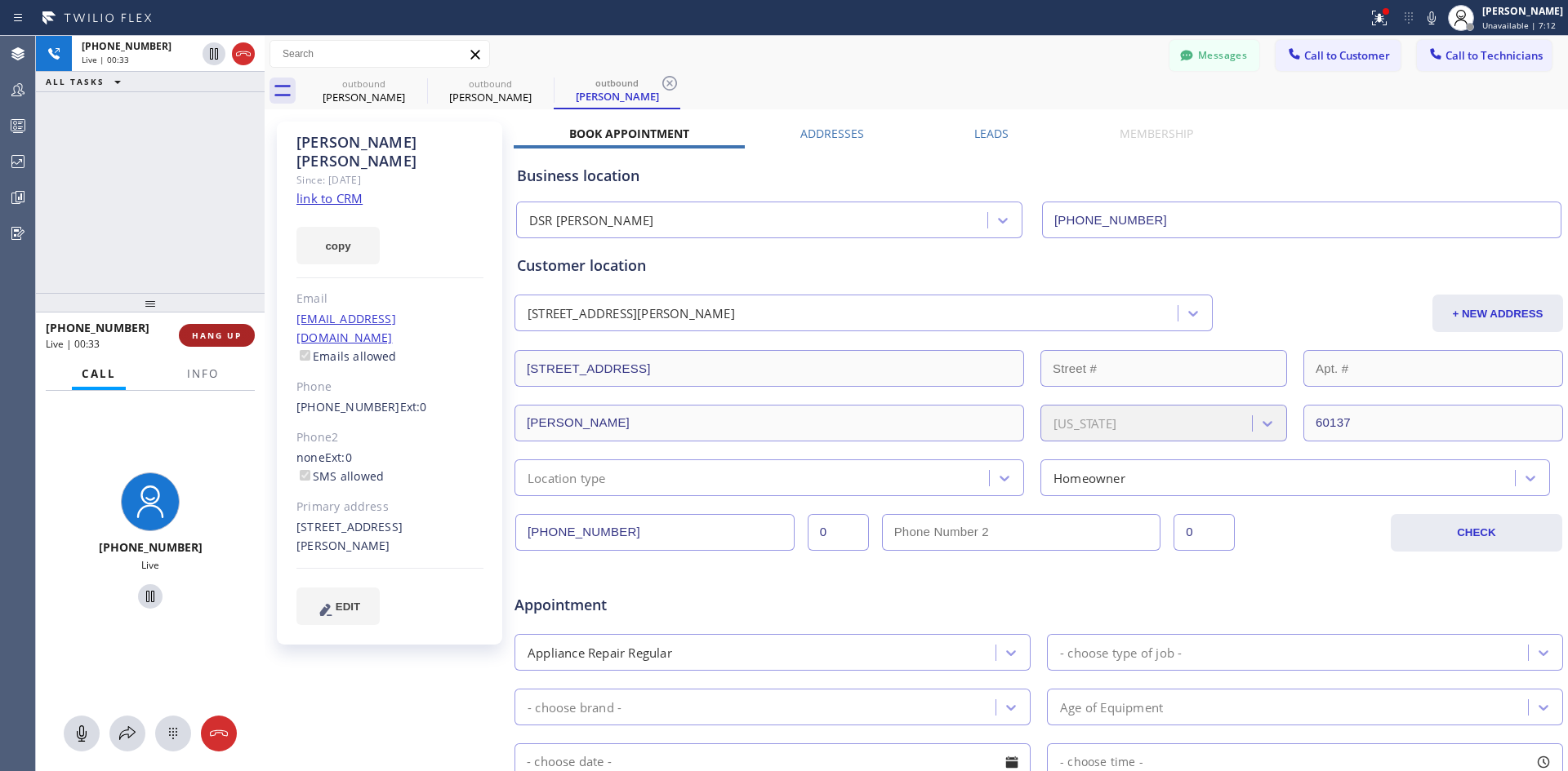
click at [220, 337] on span "HANG UP" at bounding box center [216, 336] width 49 height 12
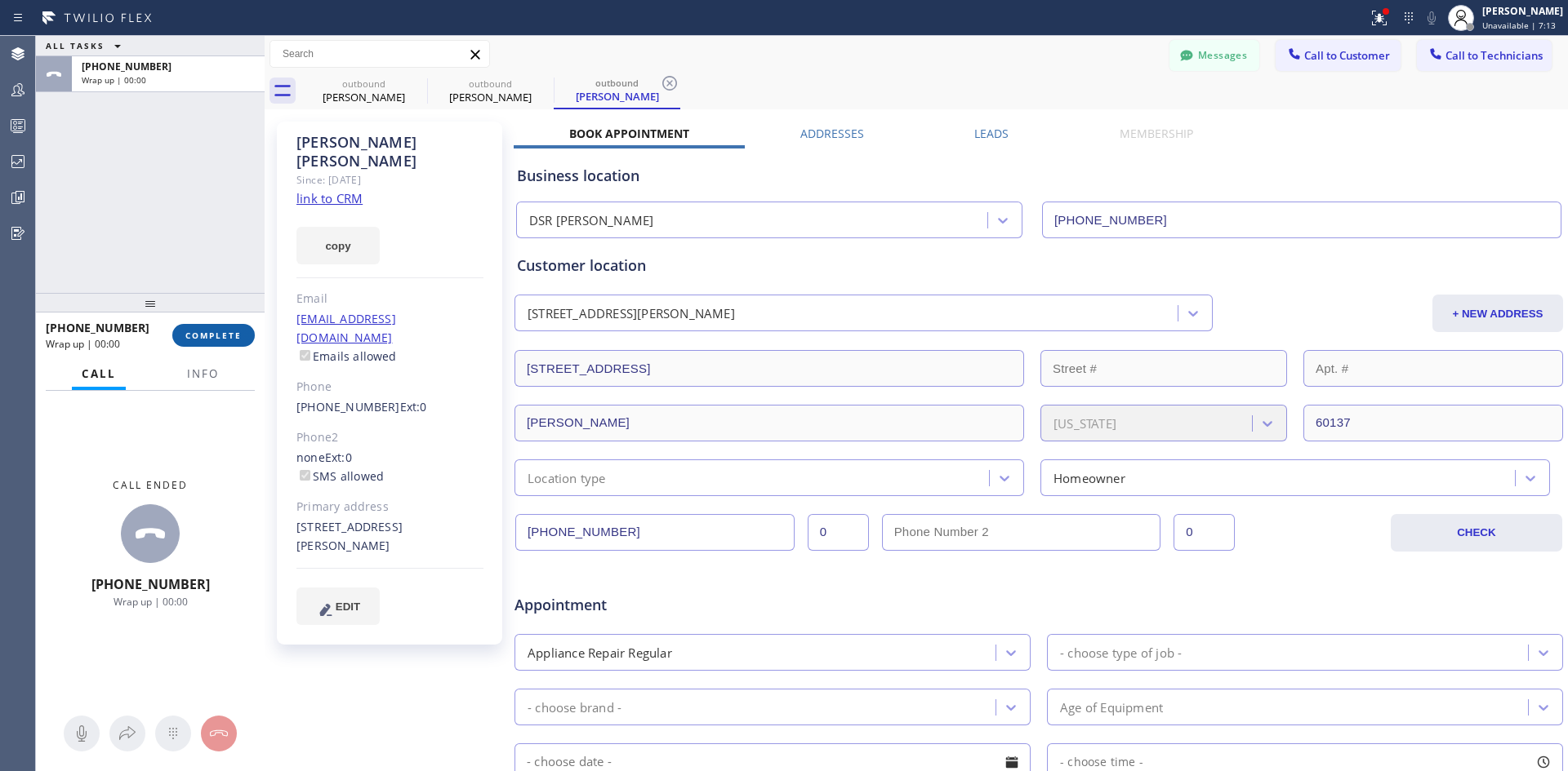
click at [229, 340] on span "COMPLETE" at bounding box center [214, 336] width 56 height 12
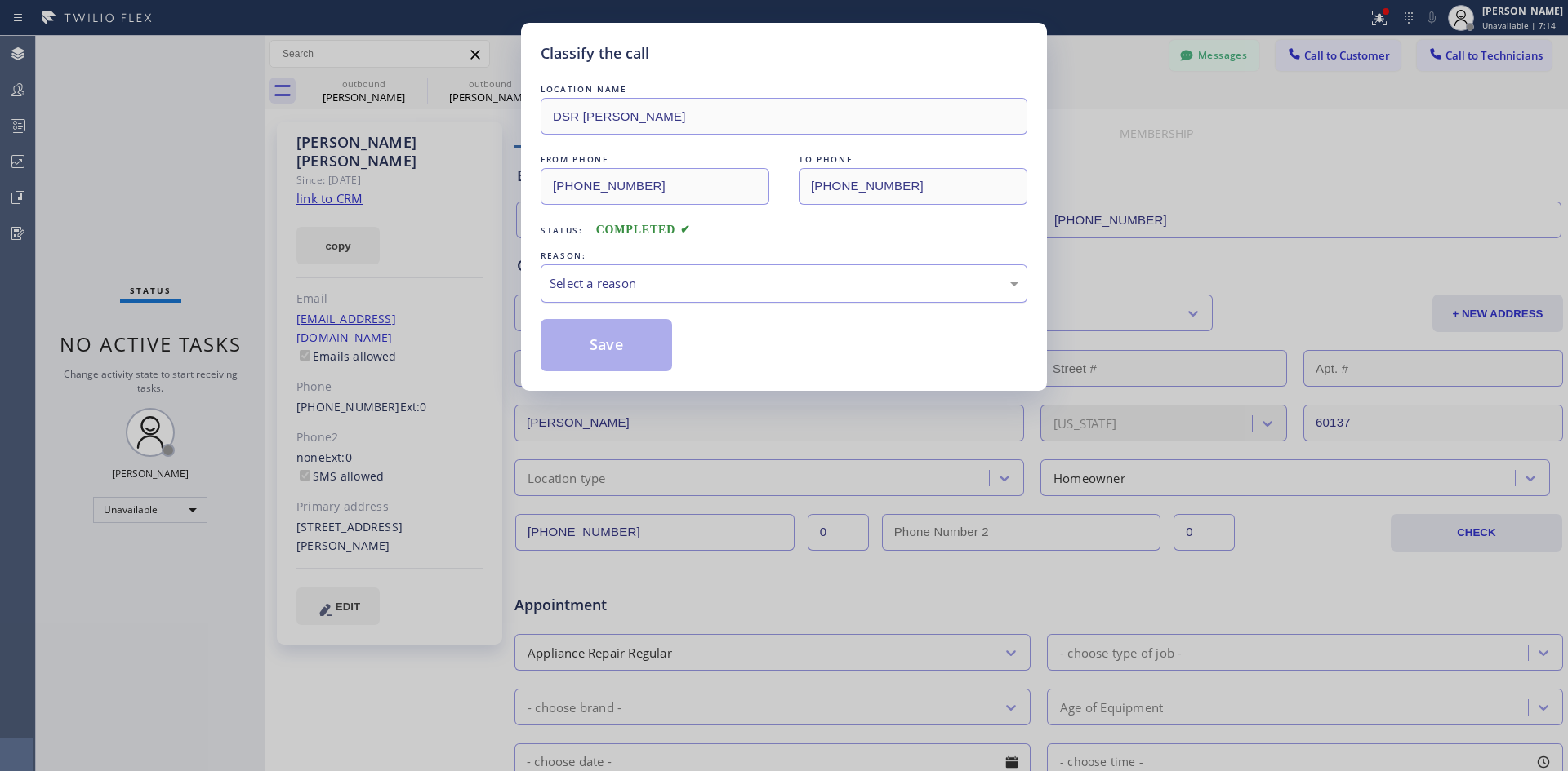
click at [885, 270] on div "Select a reason" at bounding box center [784, 283] width 487 height 39
click at [619, 354] on button "Save" at bounding box center [607, 345] width 132 height 52
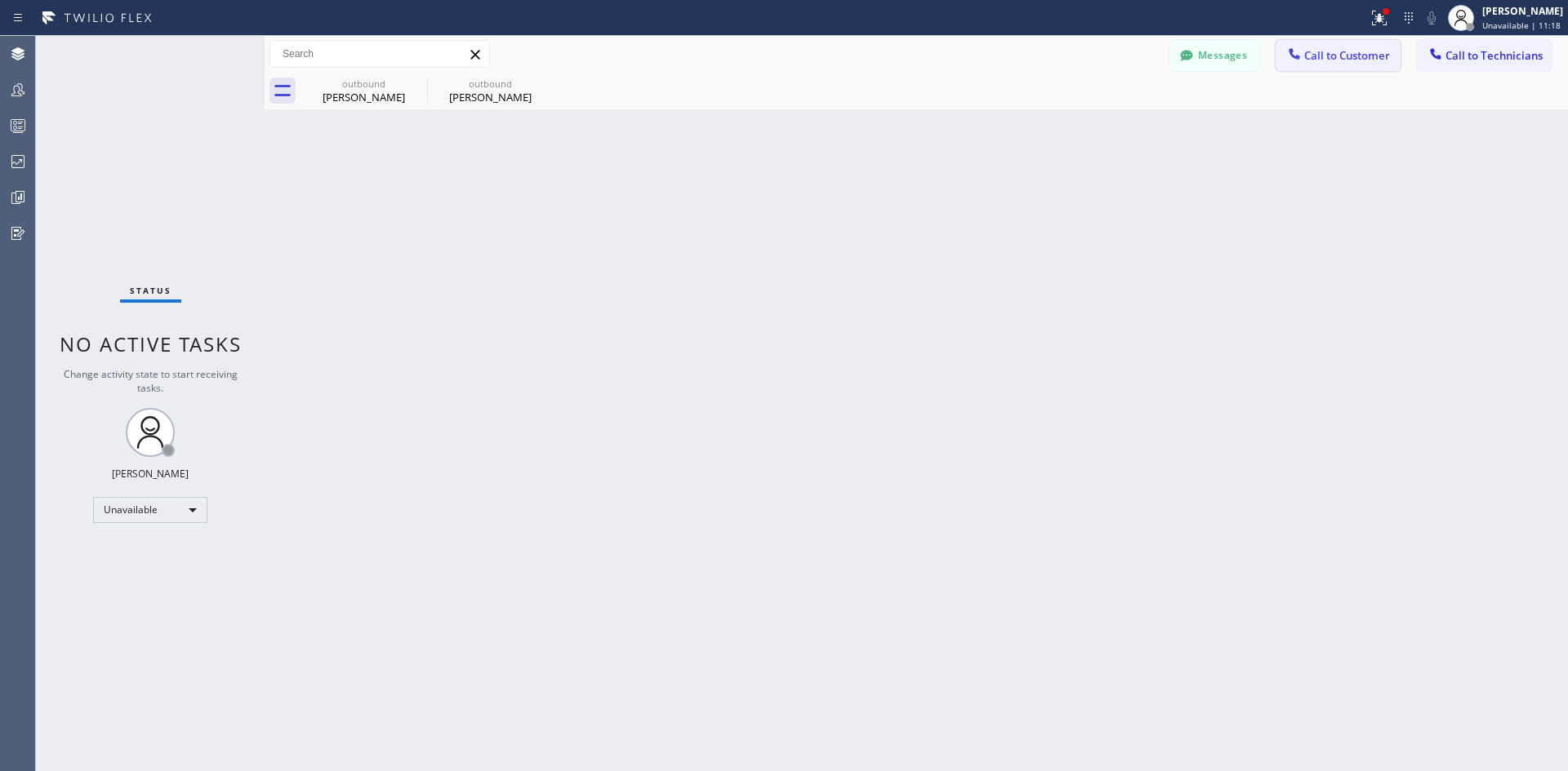
click at [1362, 52] on span "Call to Customer" at bounding box center [1347, 55] width 86 height 15
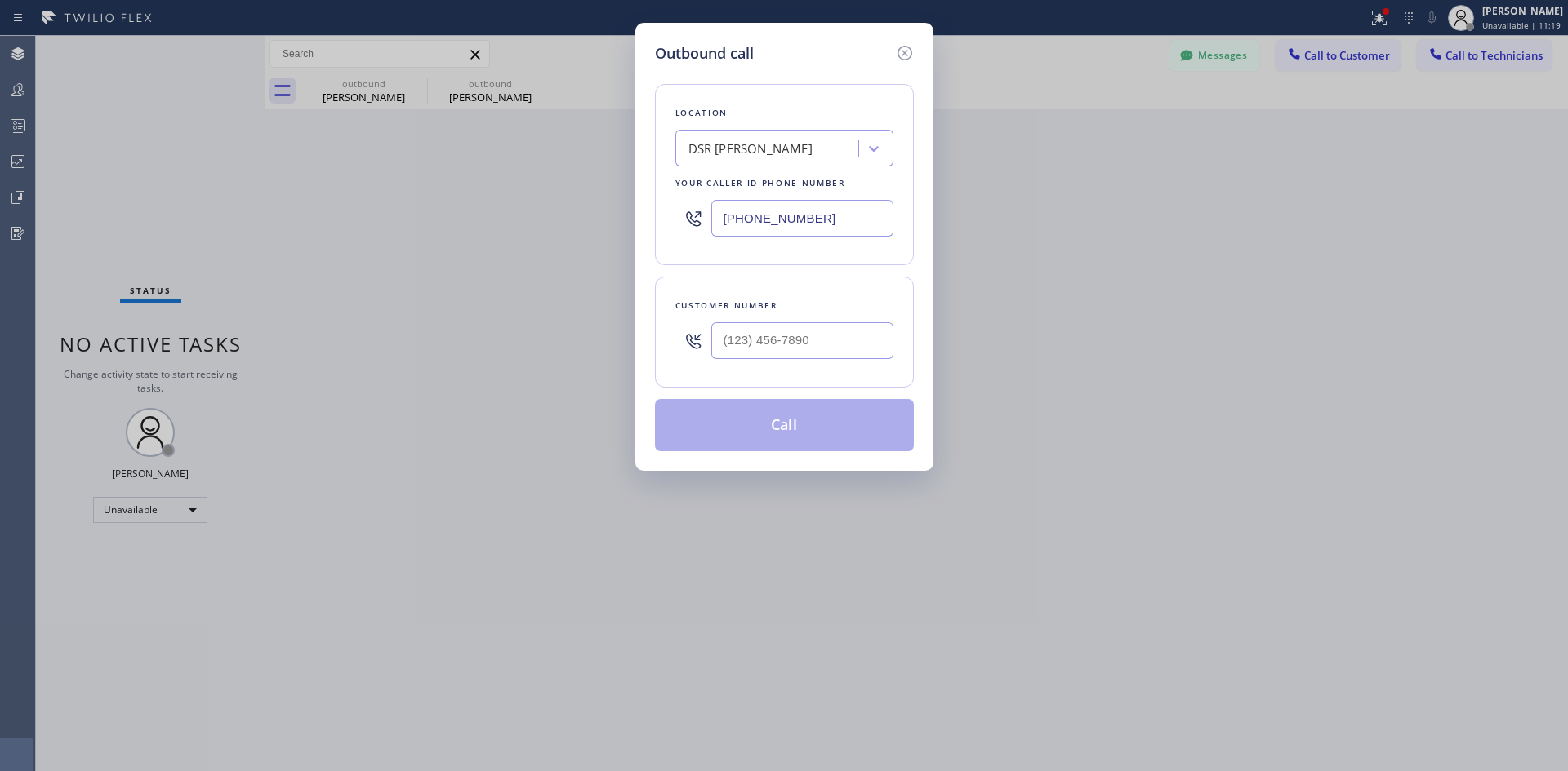
click at [842, 368] on div "Customer number" at bounding box center [784, 332] width 258 height 111
click at [831, 330] on input "(___) ___-____" at bounding box center [802, 341] width 182 height 37
paste input "908) 309-8994"
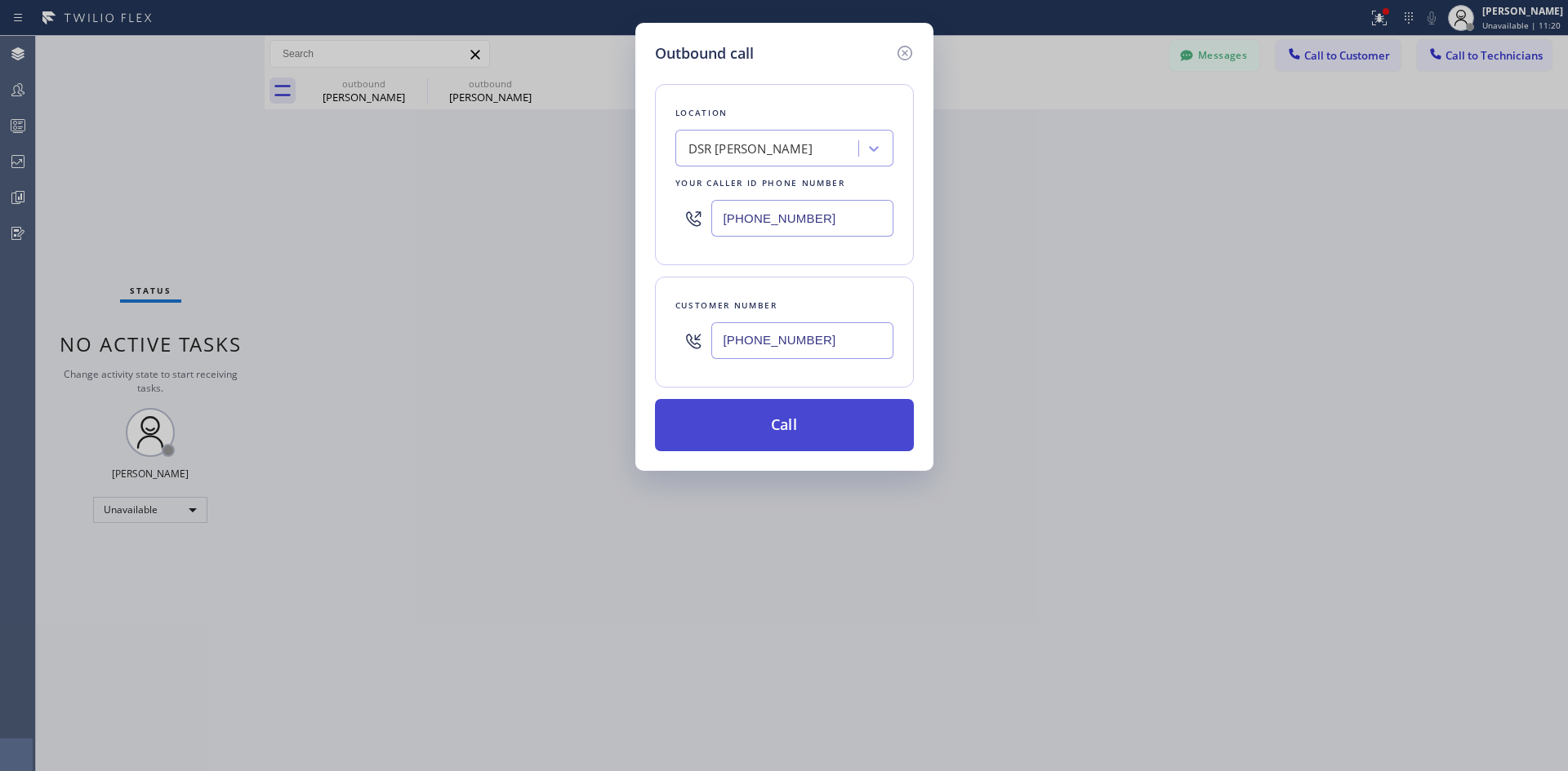
type input "[PHONE_NUMBER]"
click at [773, 426] on button "Call" at bounding box center [784, 426] width 258 height 52
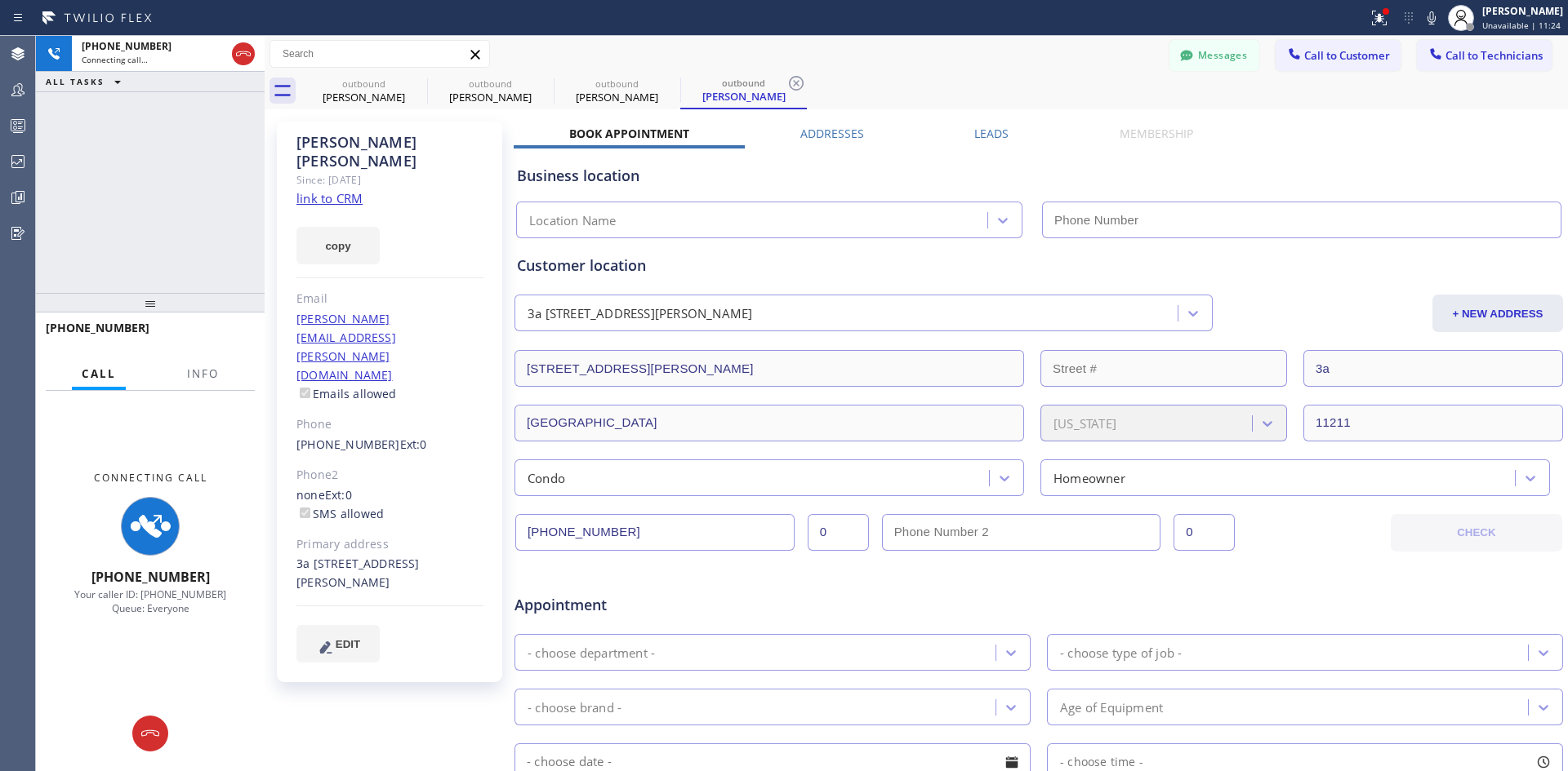
type input "[PHONE_NUMBER]"
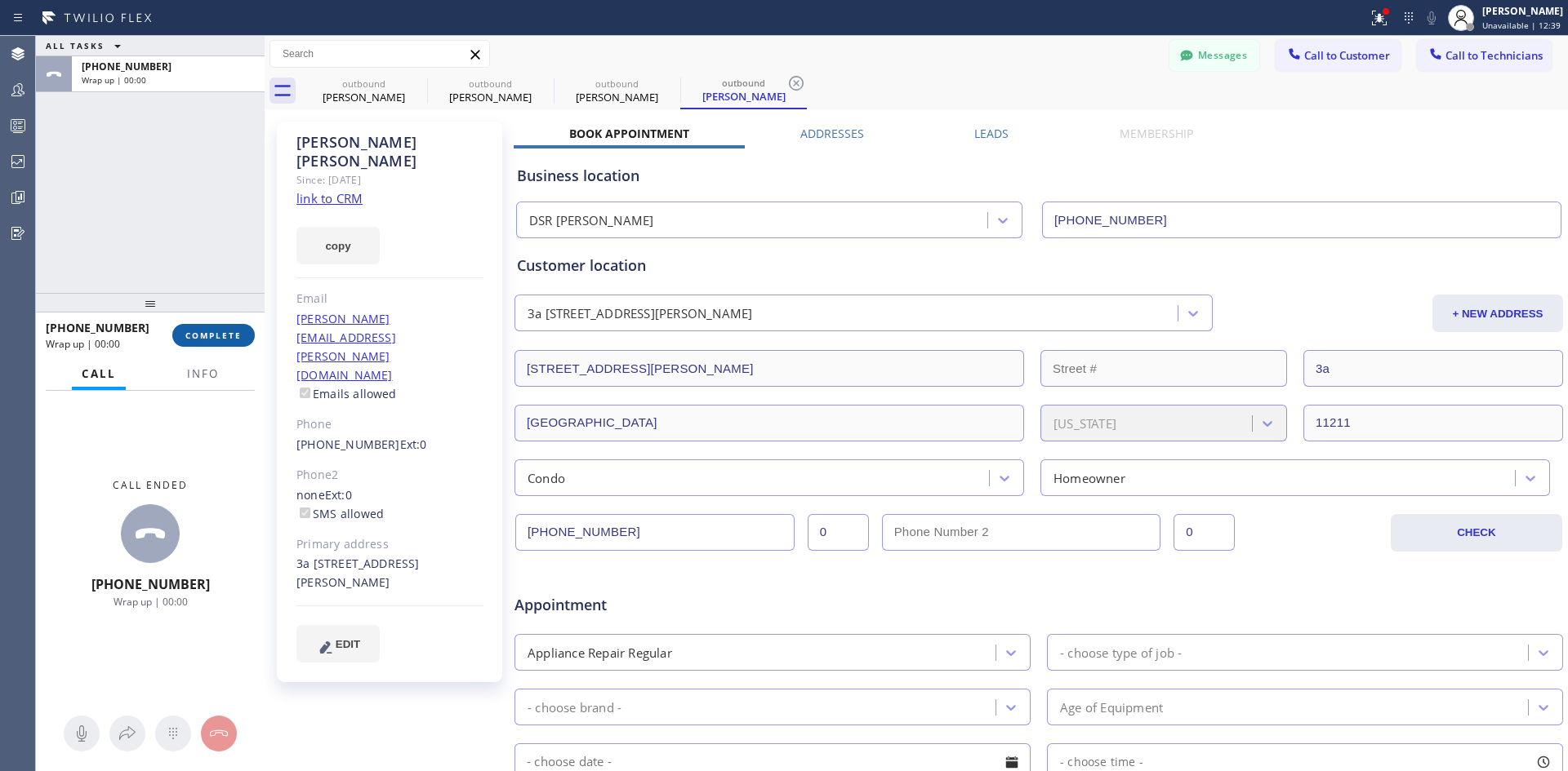
click at [207, 331] on span "COMPLETE" at bounding box center [214, 336] width 56 height 12
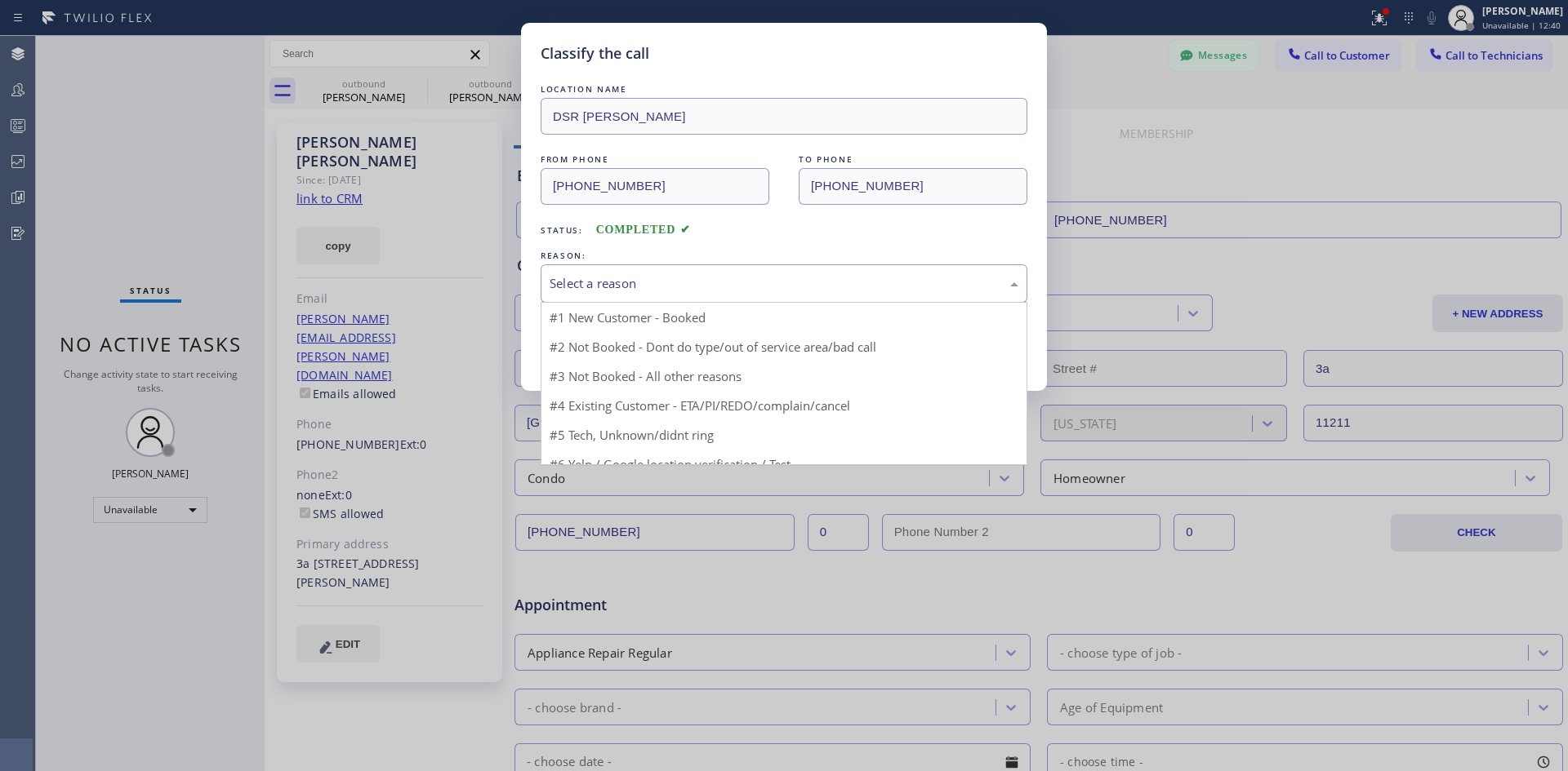
click at [812, 276] on div "Select a reason" at bounding box center [784, 283] width 468 height 18
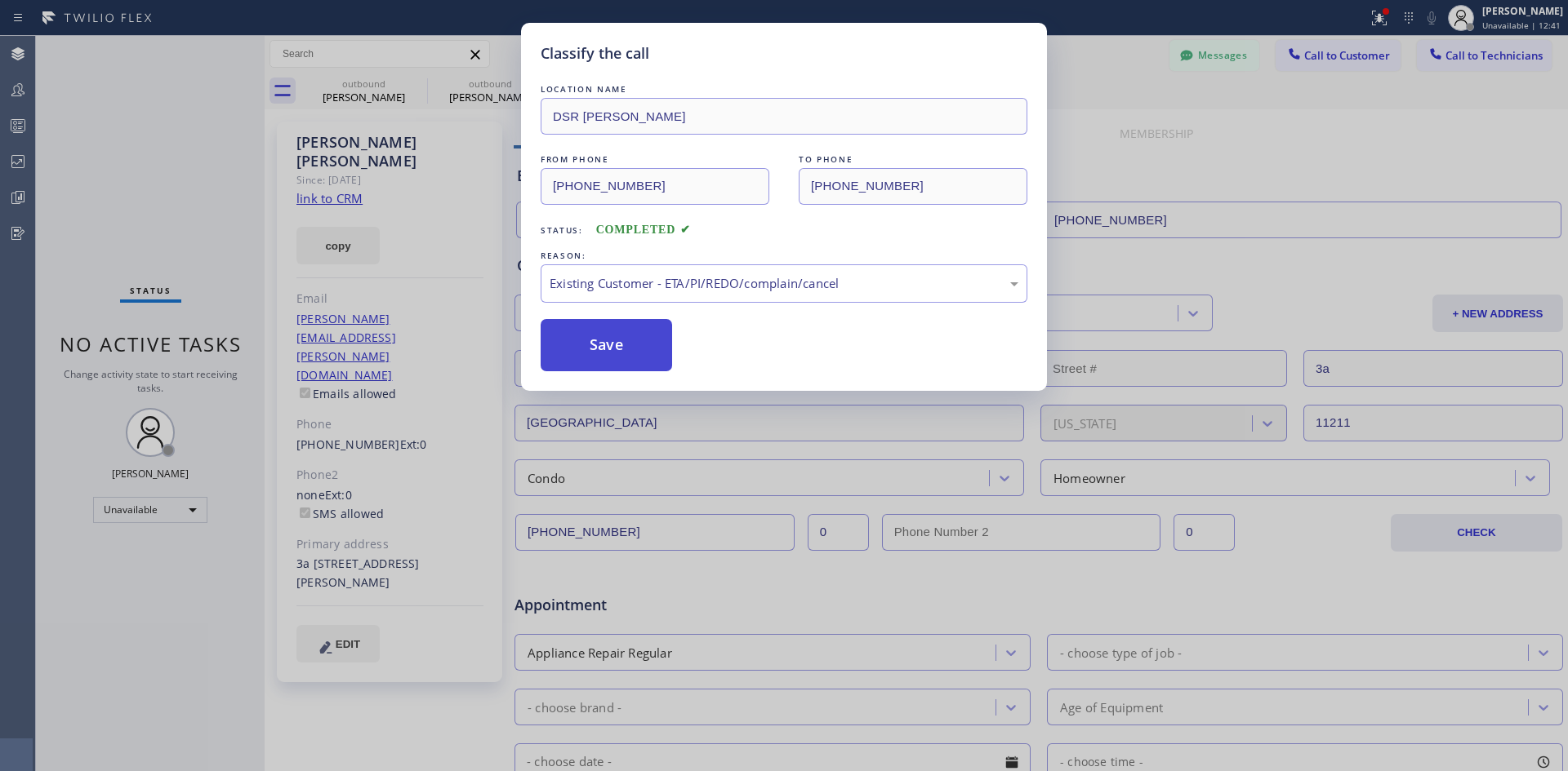
click at [641, 331] on button "Save" at bounding box center [607, 345] width 132 height 52
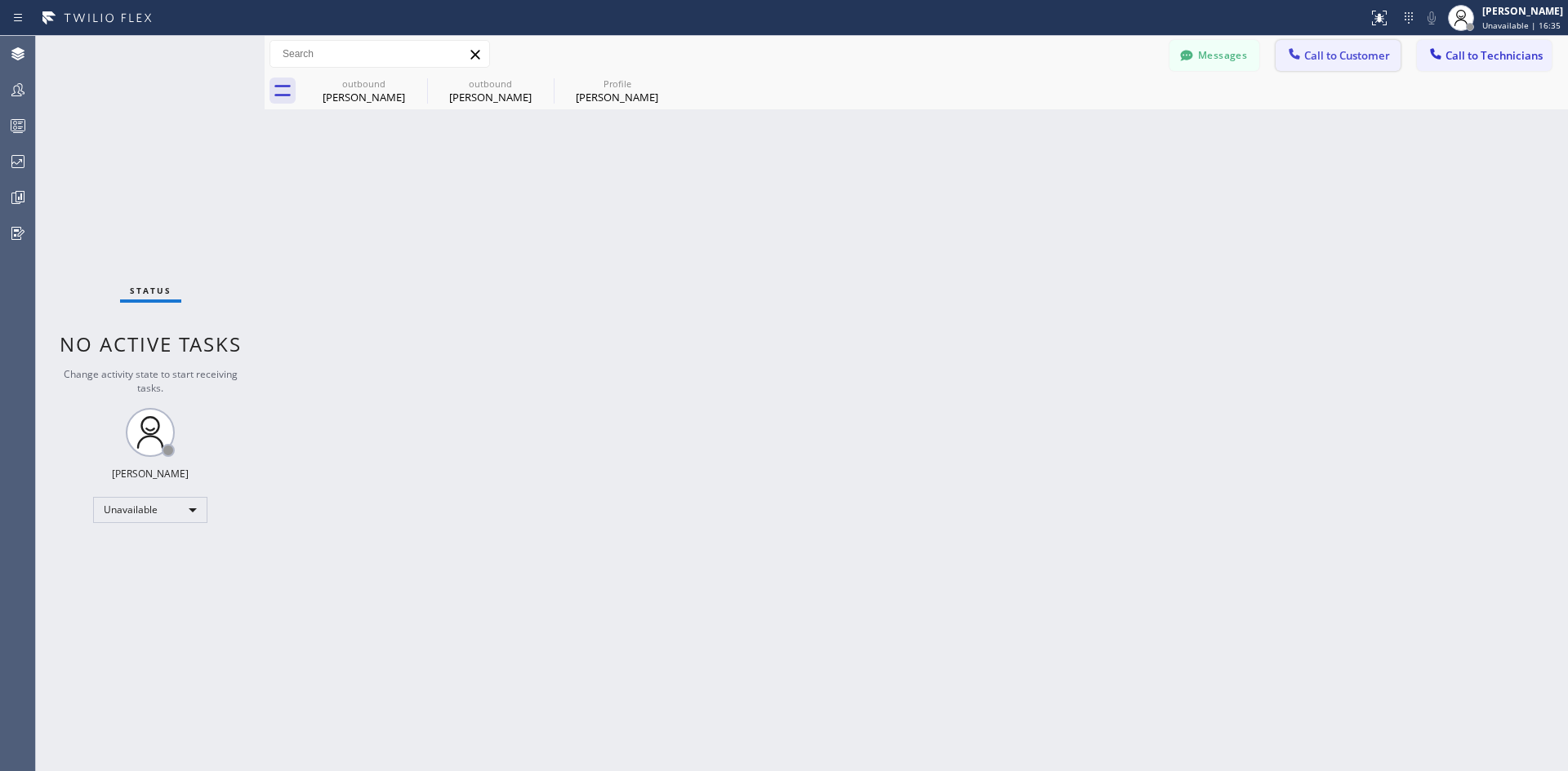
click at [1334, 59] on span "Call to Customer" at bounding box center [1347, 55] width 86 height 15
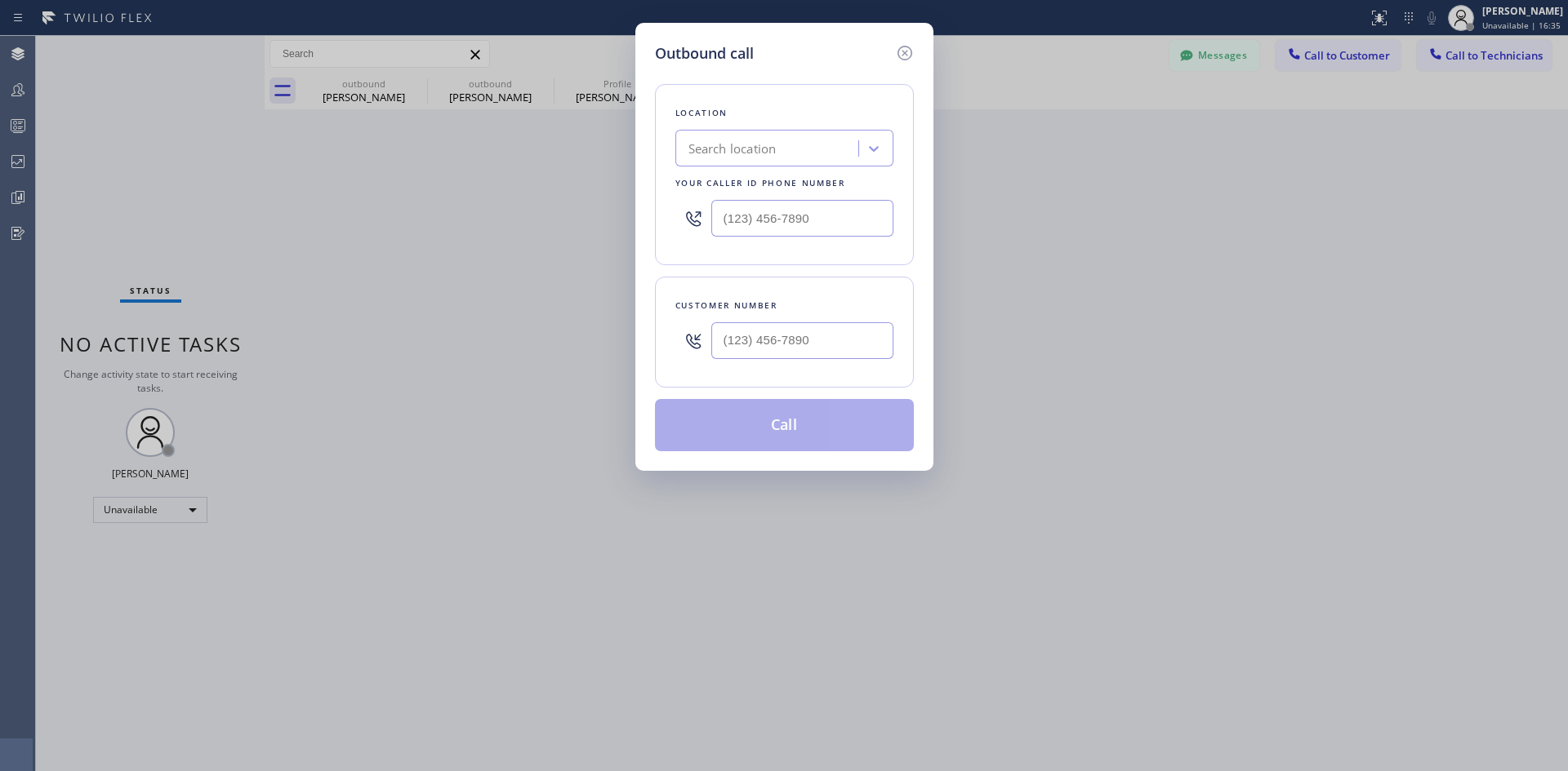
type input "(___) ___-____"
click at [799, 347] on input "(___) ___-____" at bounding box center [802, 341] width 182 height 37
click at [780, 160] on div "Search location" at bounding box center [769, 149] width 178 height 29
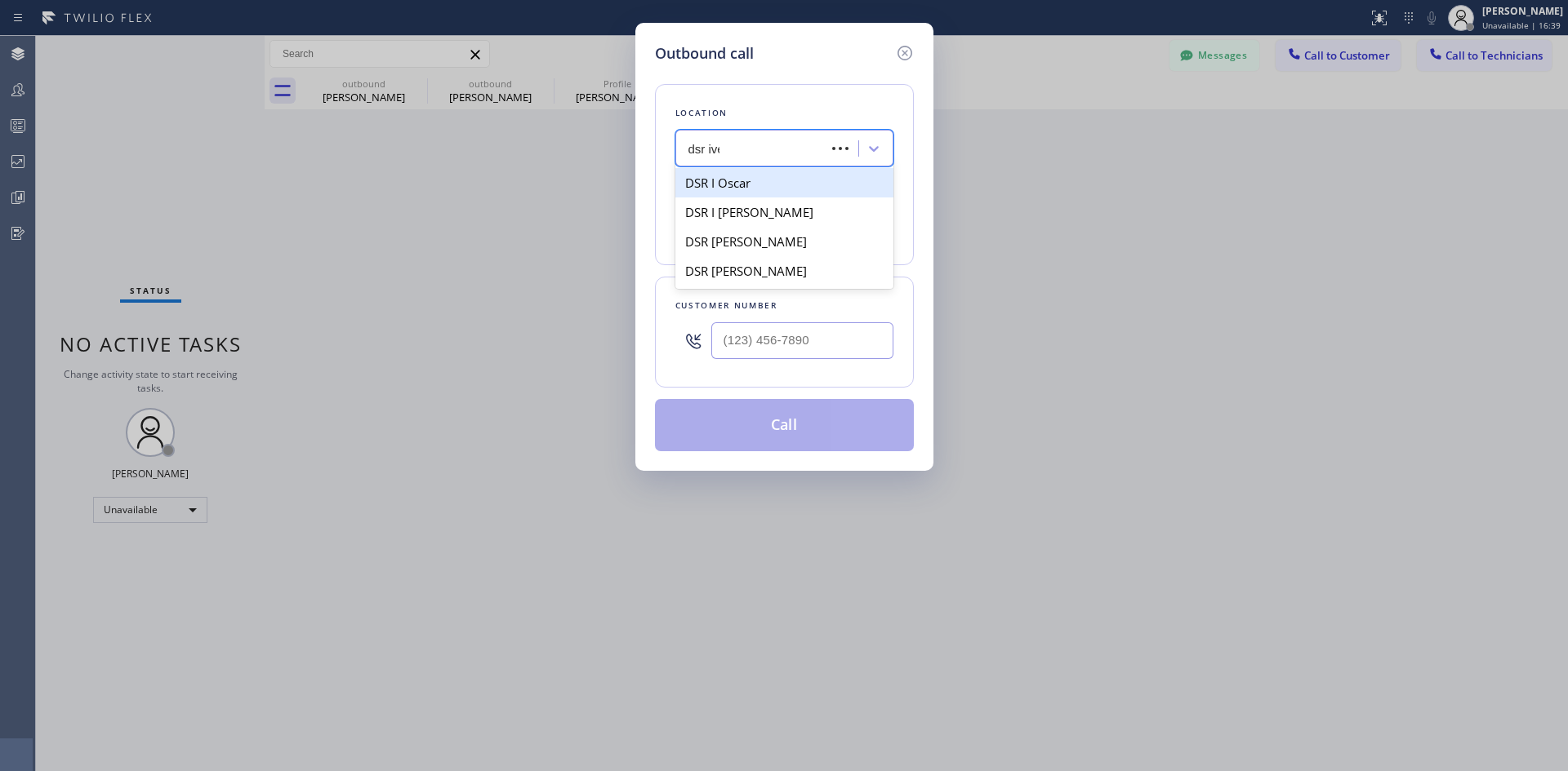
type input "dsr iver"
click at [766, 190] on div "DSR [PERSON_NAME]" at bounding box center [784, 183] width 218 height 29
type input "[PHONE_NUMBER]"
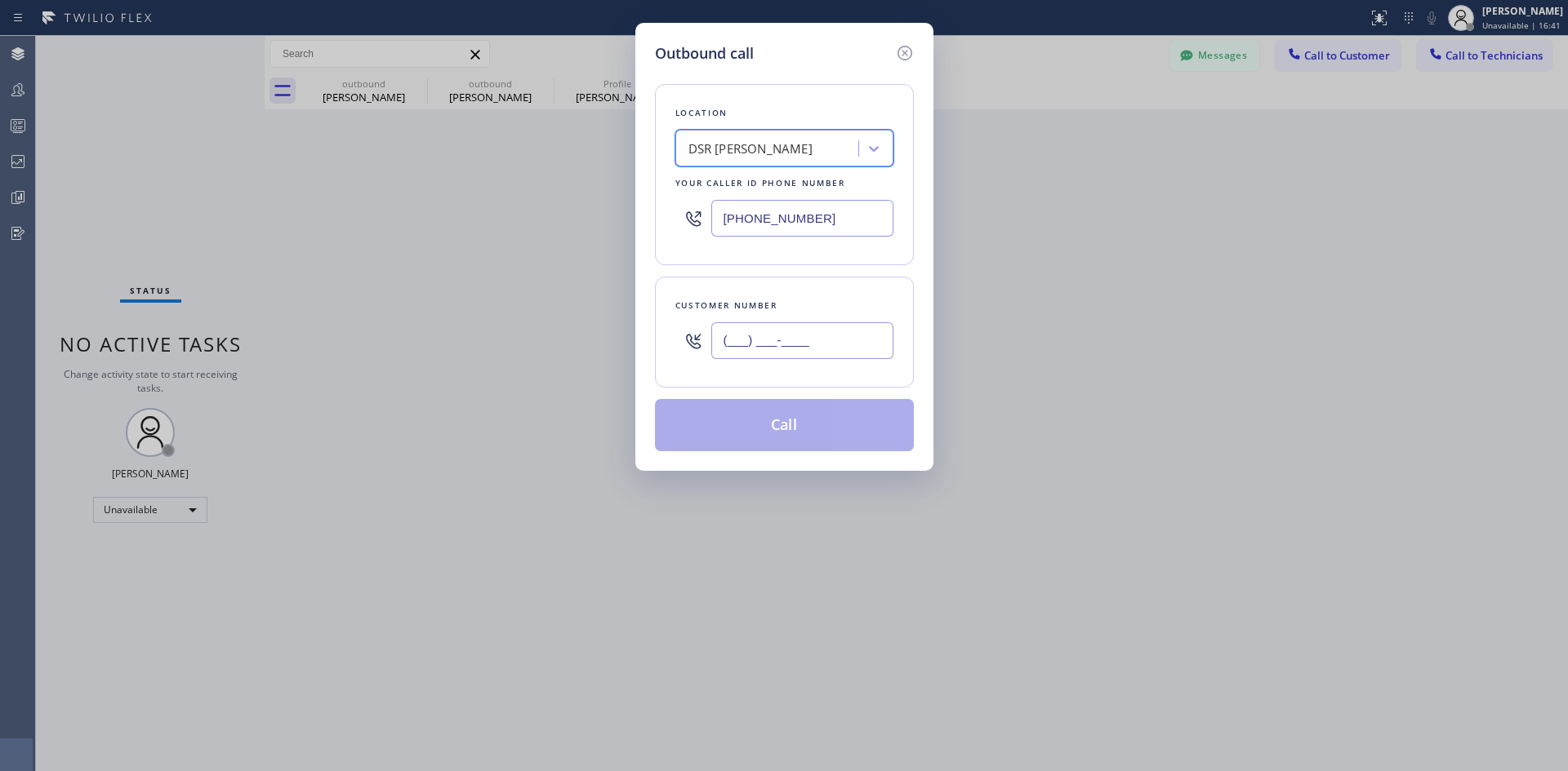
click at [812, 335] on input "(___) ___-____" at bounding box center [802, 341] width 182 height 37
paste input "909) 541-2432"
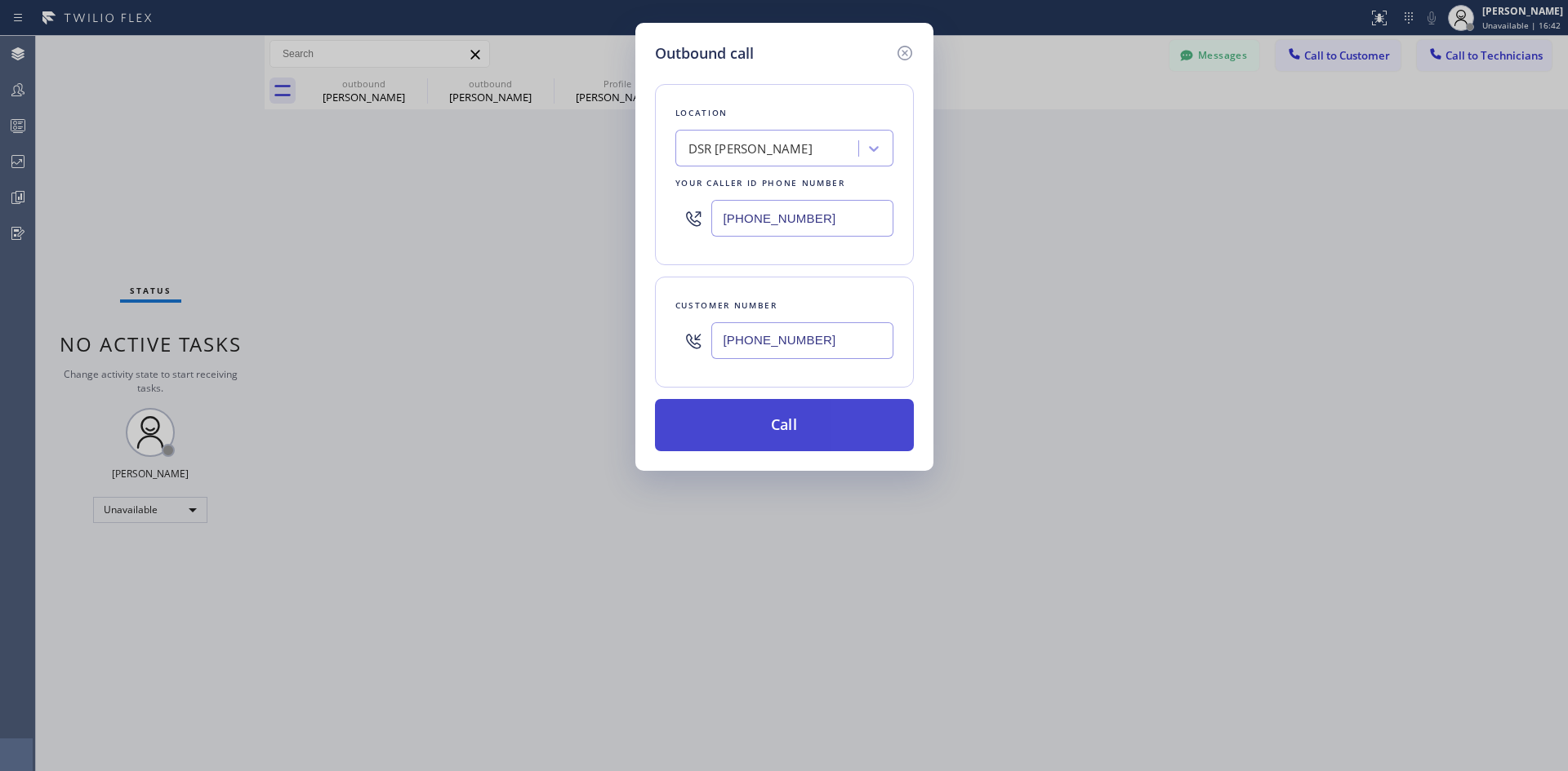
type input "(909) 541-2432"
click at [819, 425] on button "Call" at bounding box center [784, 426] width 258 height 52
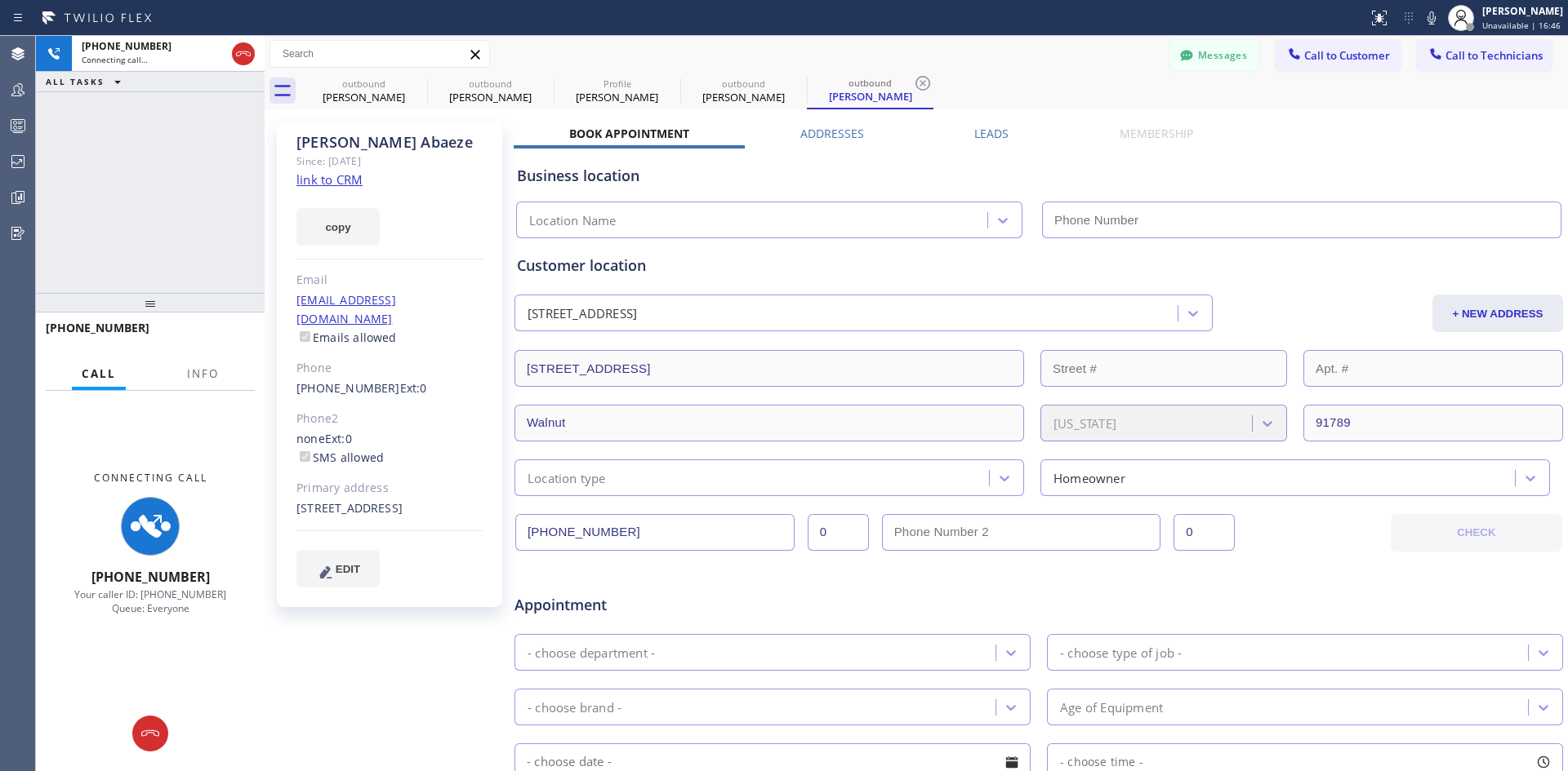
type input "[PHONE_NUMBER]"
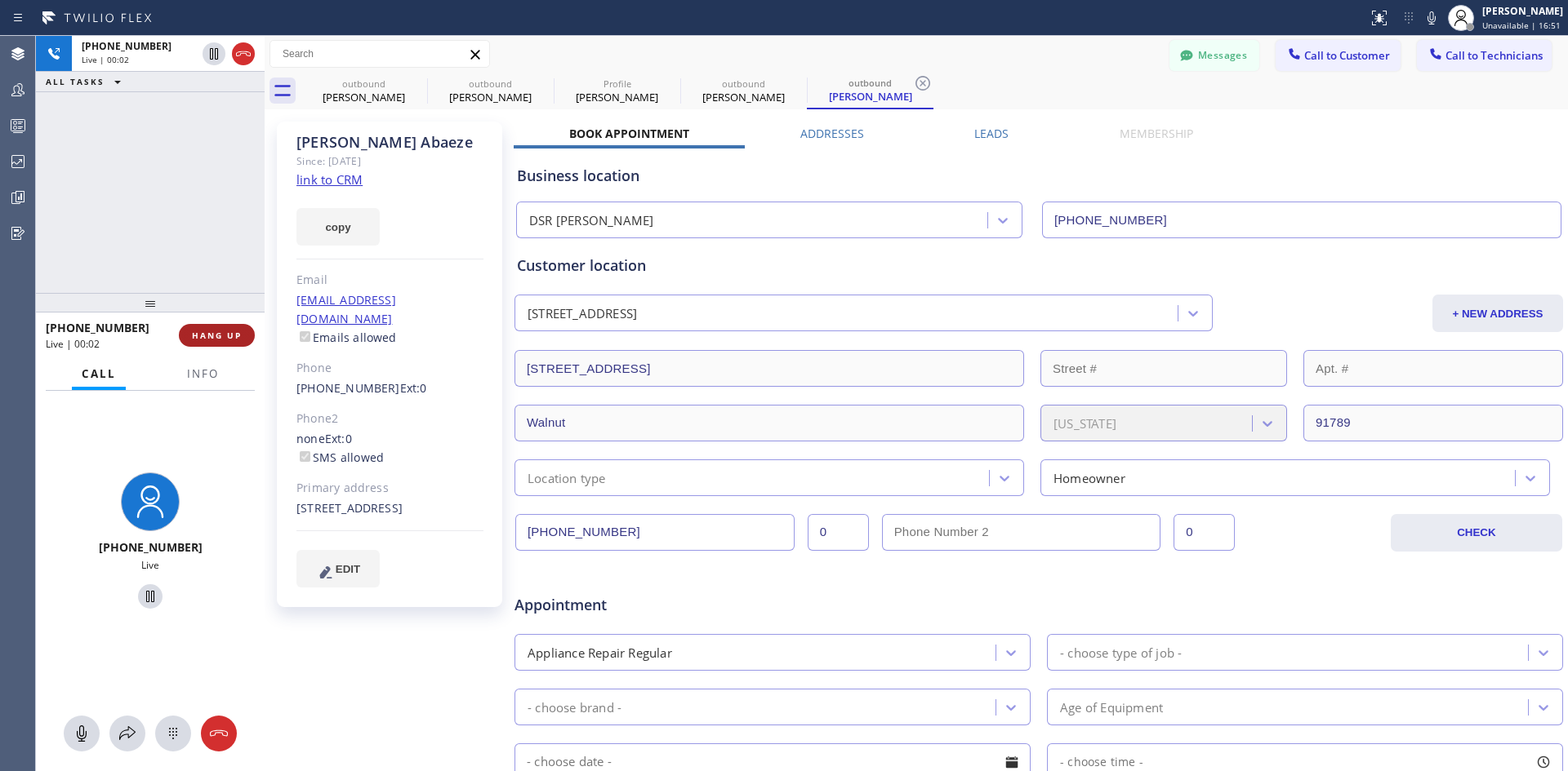
click at [209, 327] on button "HANG UP" at bounding box center [217, 336] width 75 height 23
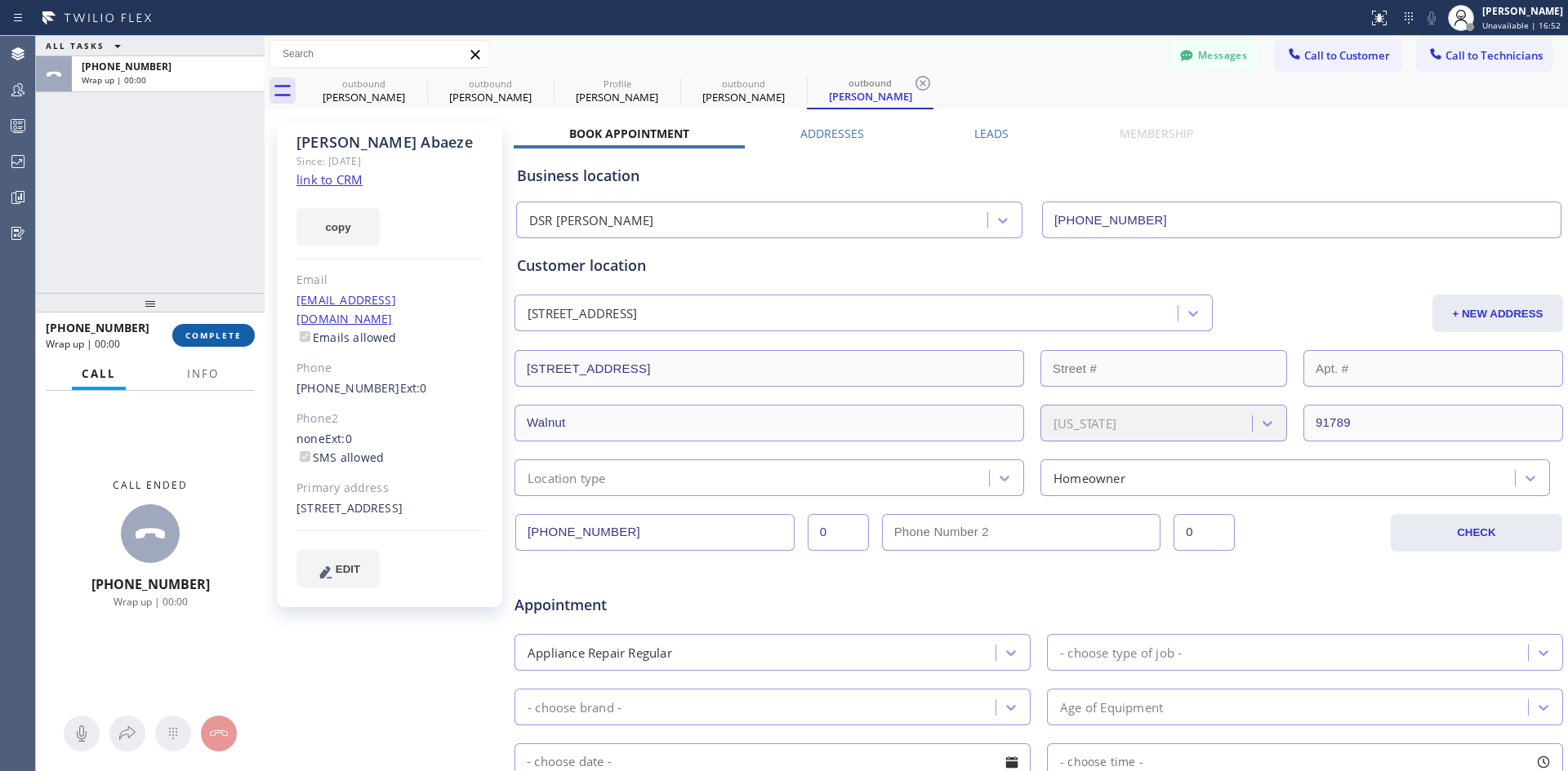
click at [201, 342] on button "COMPLETE" at bounding box center [213, 336] width 82 height 23
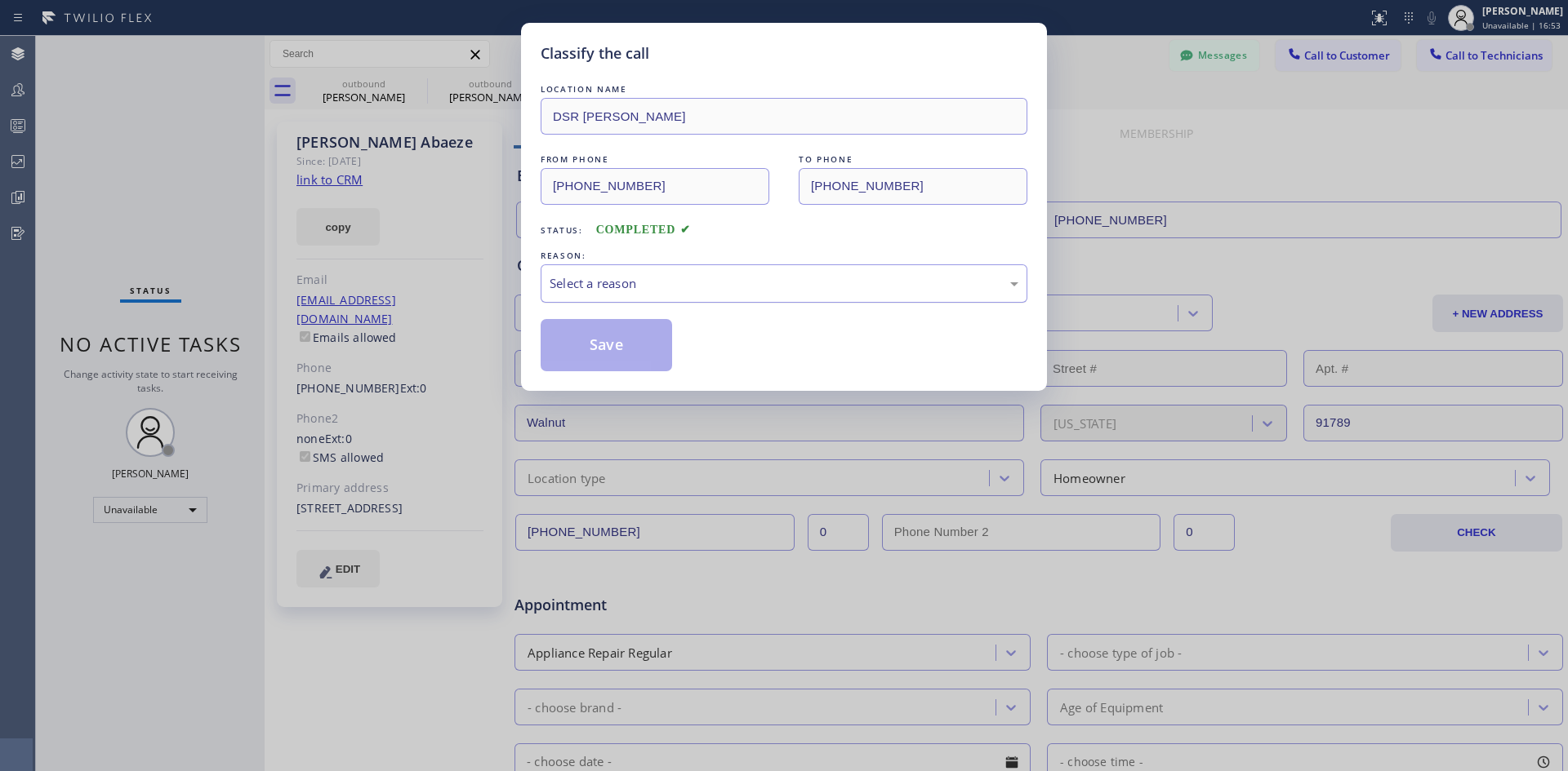
click at [801, 282] on div "Select a reason" at bounding box center [784, 283] width 468 height 18
click at [603, 347] on button "Save" at bounding box center [607, 345] width 132 height 52
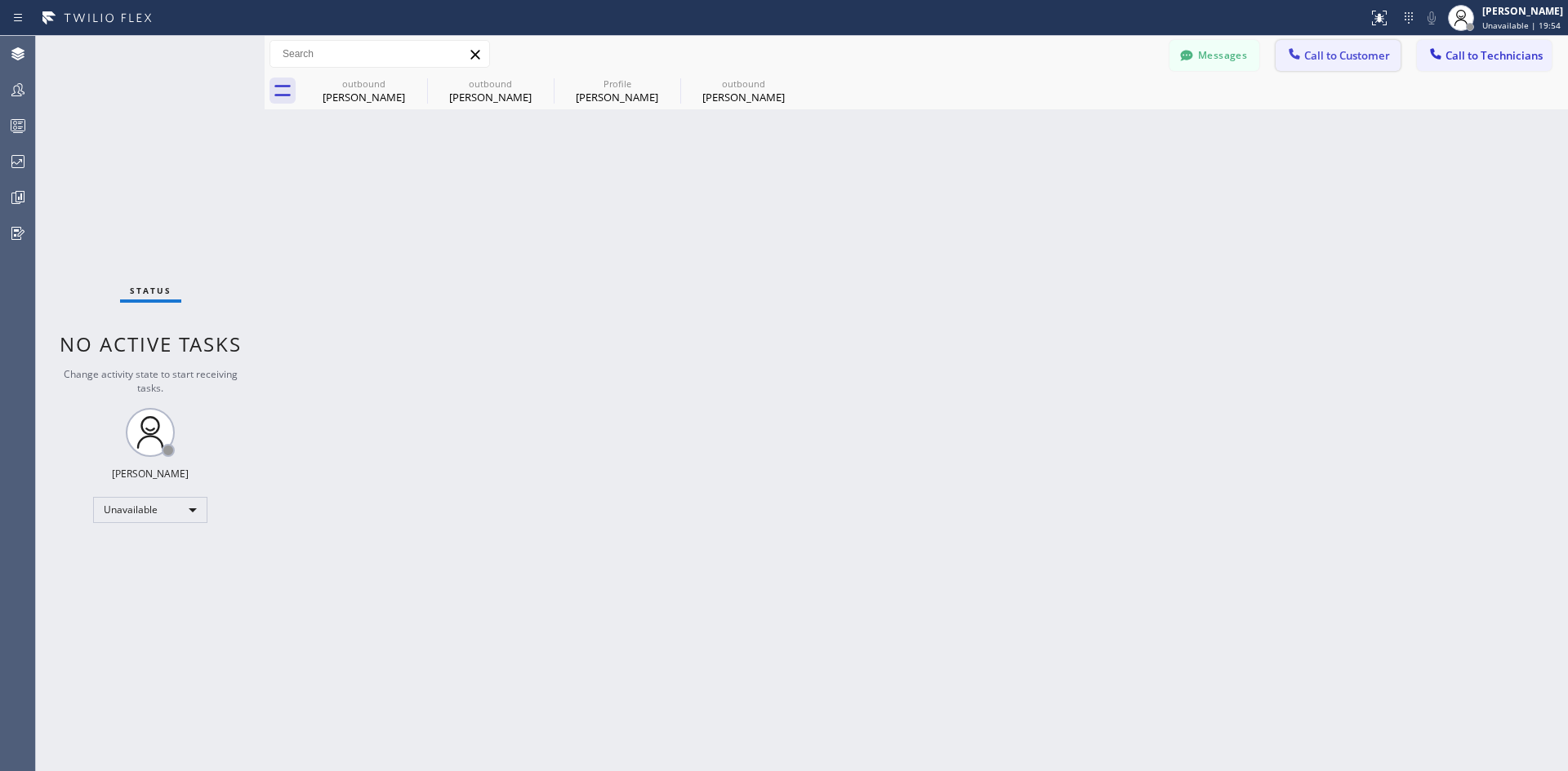
click at [1319, 58] on span "Call to Customer" at bounding box center [1347, 55] width 86 height 15
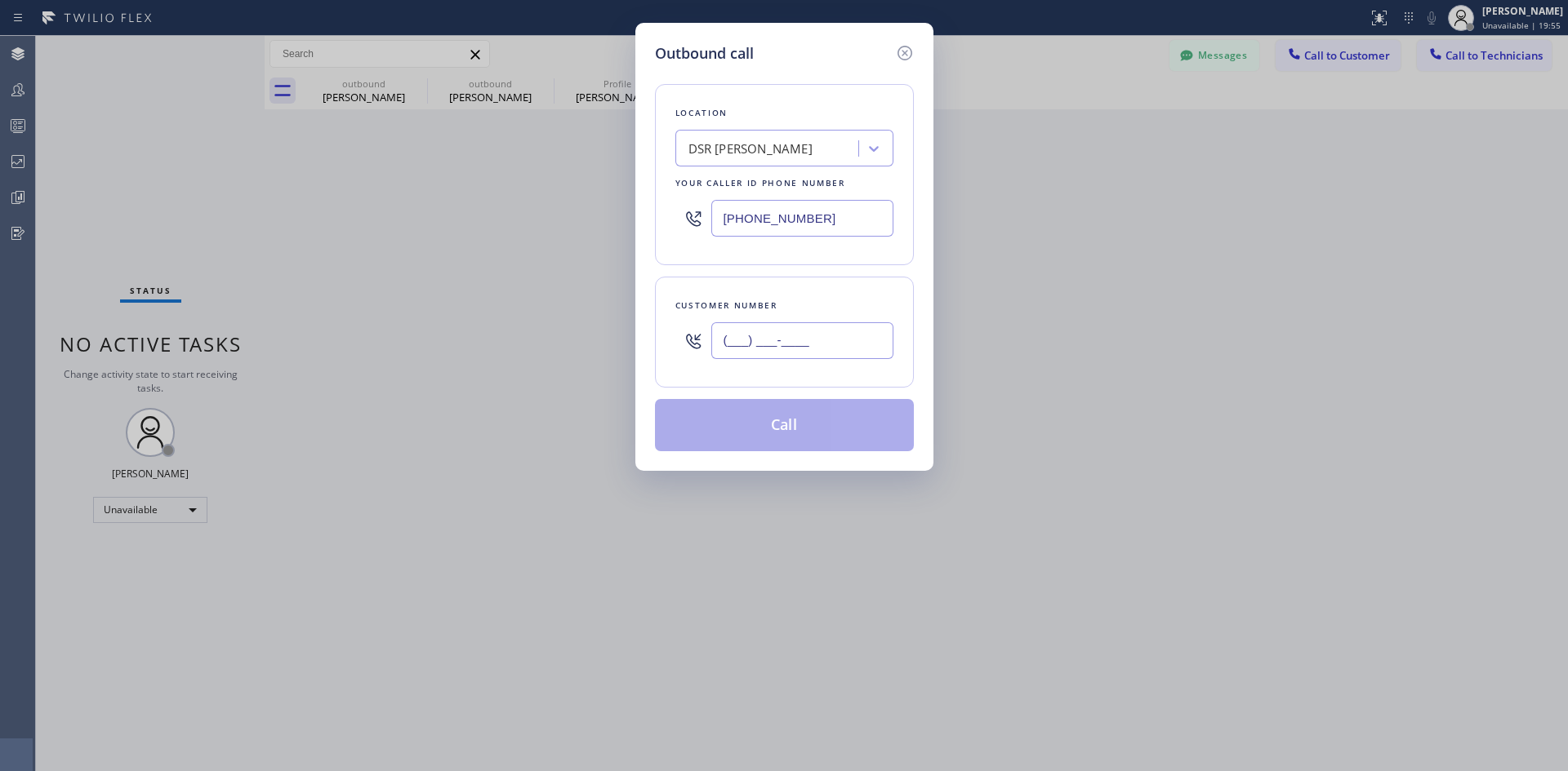
click at [792, 333] on input "(___) ___-____" at bounding box center [802, 341] width 182 height 37
paste input "408) 355-4698"
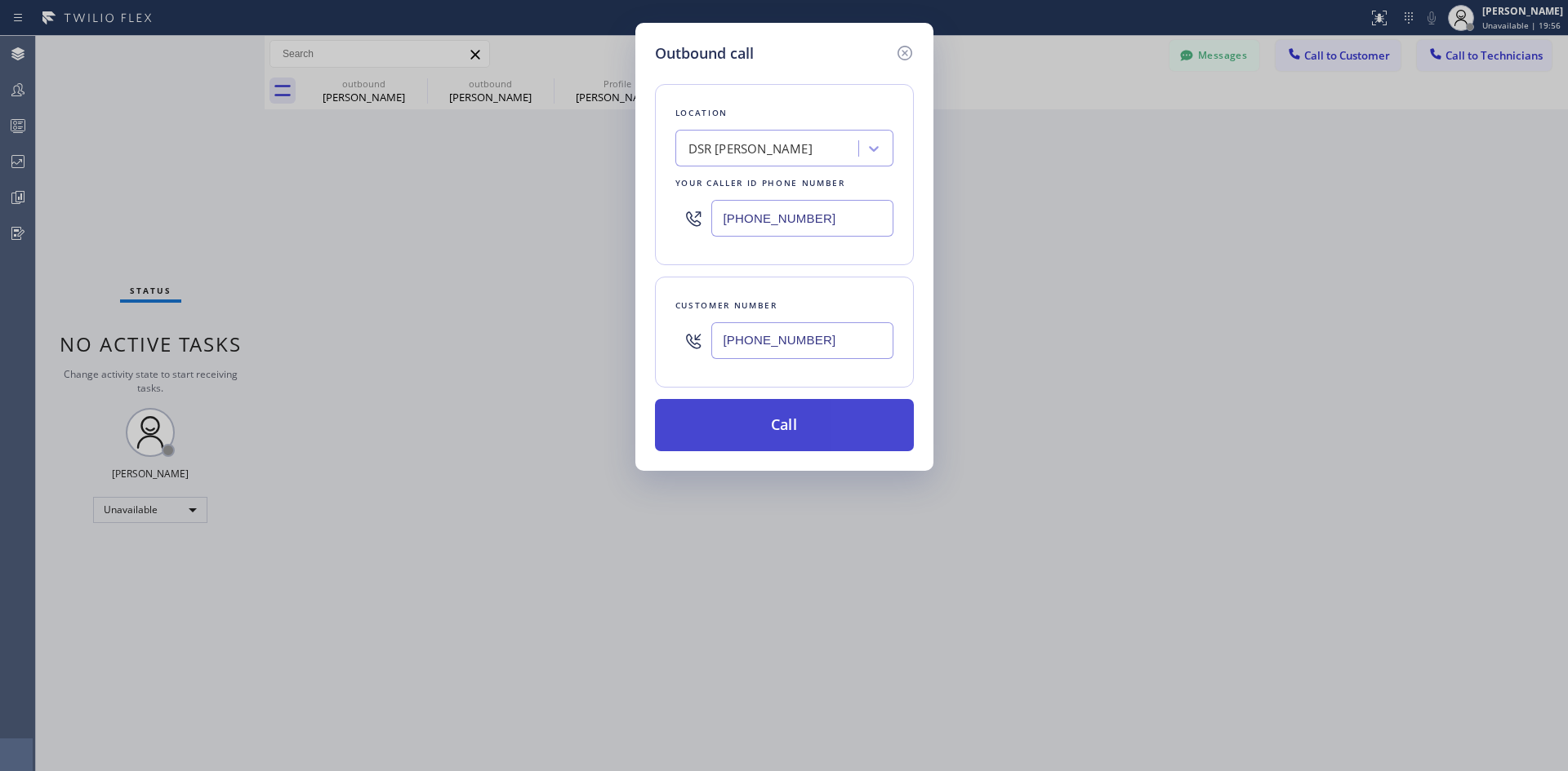
type input "(408) 355-4698"
click at [766, 409] on button "Call" at bounding box center [784, 426] width 258 height 52
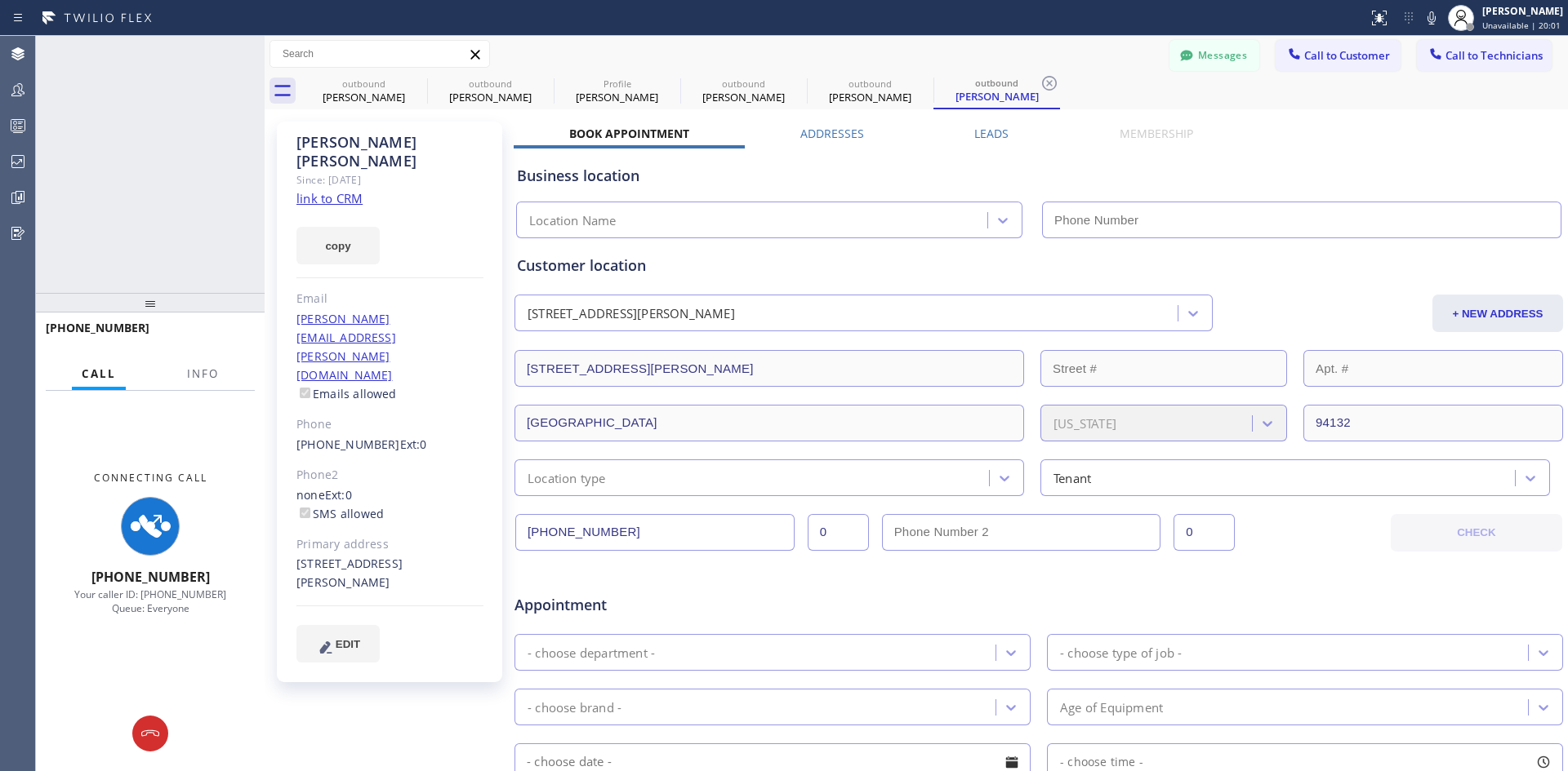
type input "[PHONE_NUMBER]"
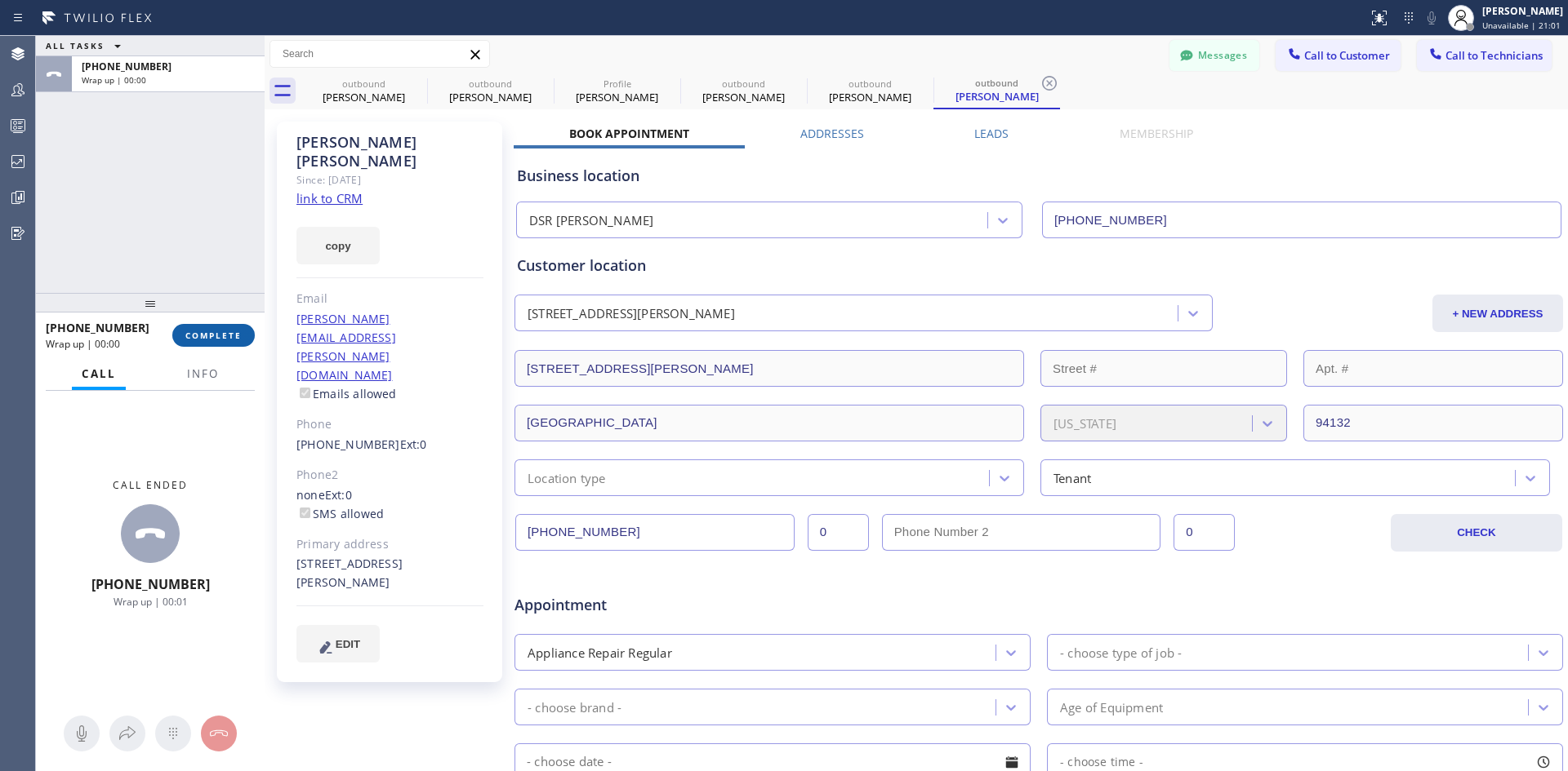
click at [202, 338] on span "COMPLETE" at bounding box center [214, 336] width 56 height 12
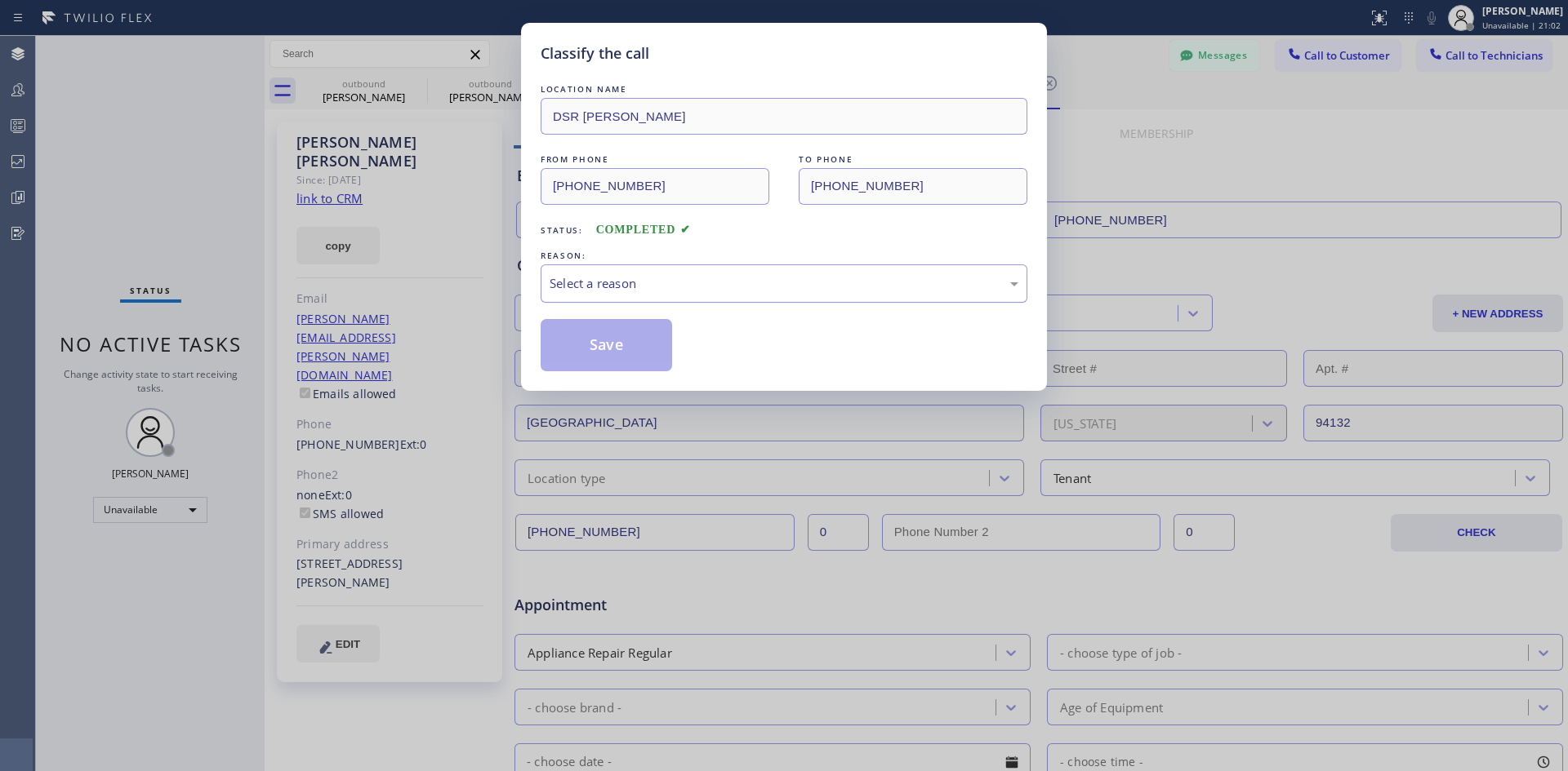
click at [720, 284] on div "Select a reason" at bounding box center [784, 283] width 468 height 18
click at [604, 350] on button "Save" at bounding box center [607, 345] width 132 height 52
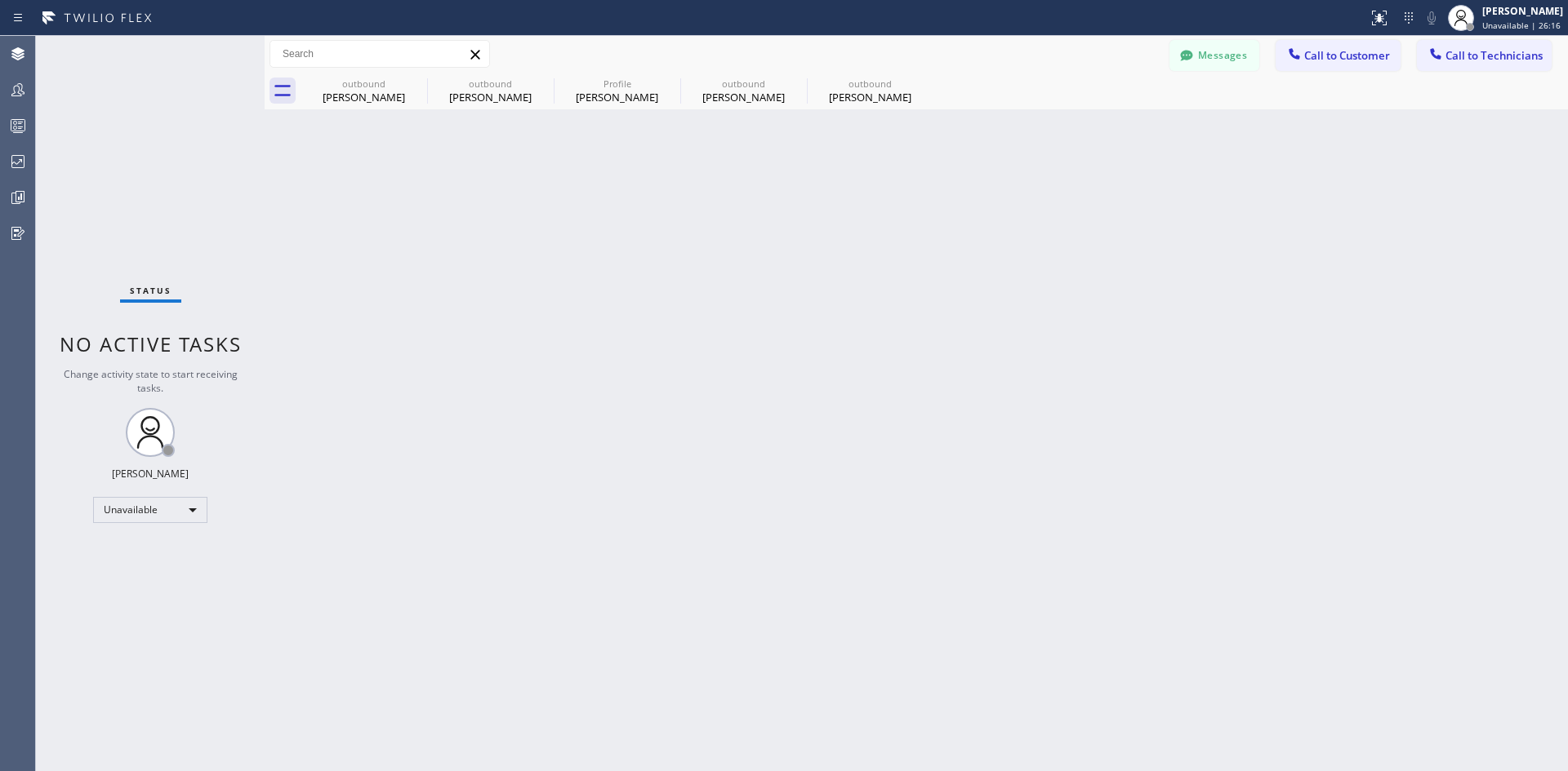
click at [1325, 57] on span "Call to Customer" at bounding box center [1347, 55] width 86 height 15
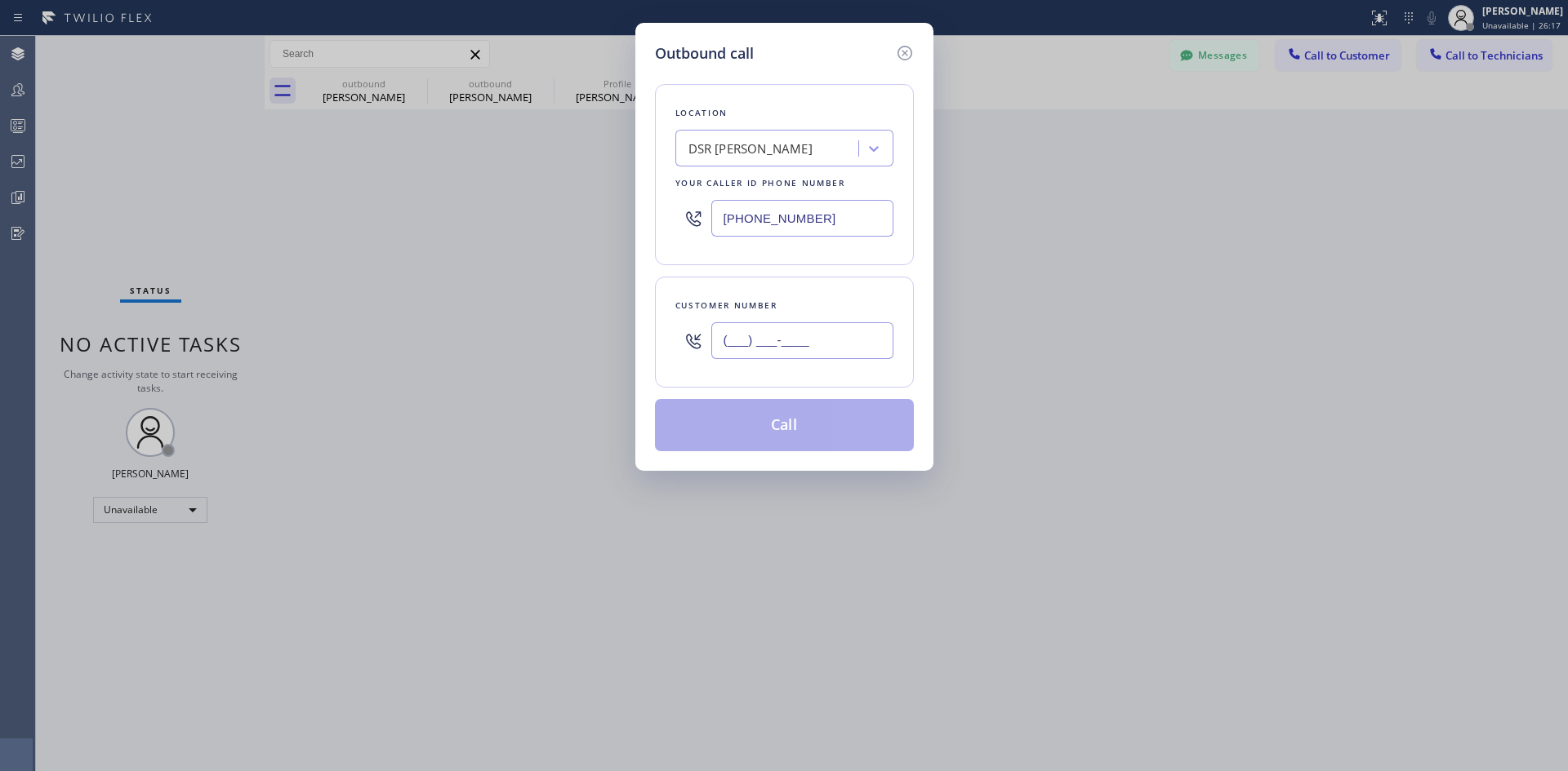
click at [787, 335] on input "(___) ___-____" at bounding box center [802, 341] width 182 height 37
paste input "857) 294-6934"
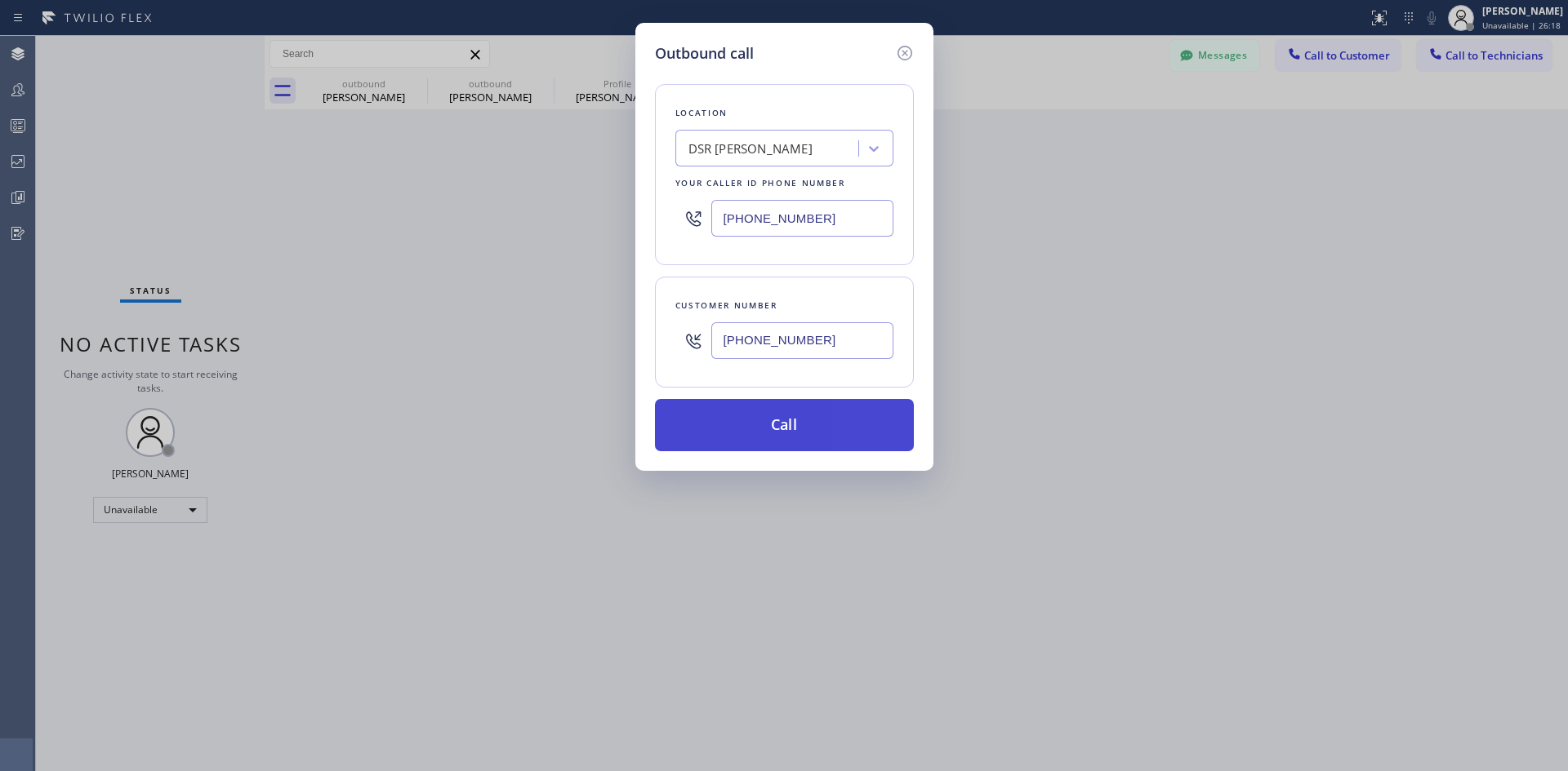
type input "(857) 294-6934"
click at [824, 431] on button "Call" at bounding box center [784, 426] width 258 height 52
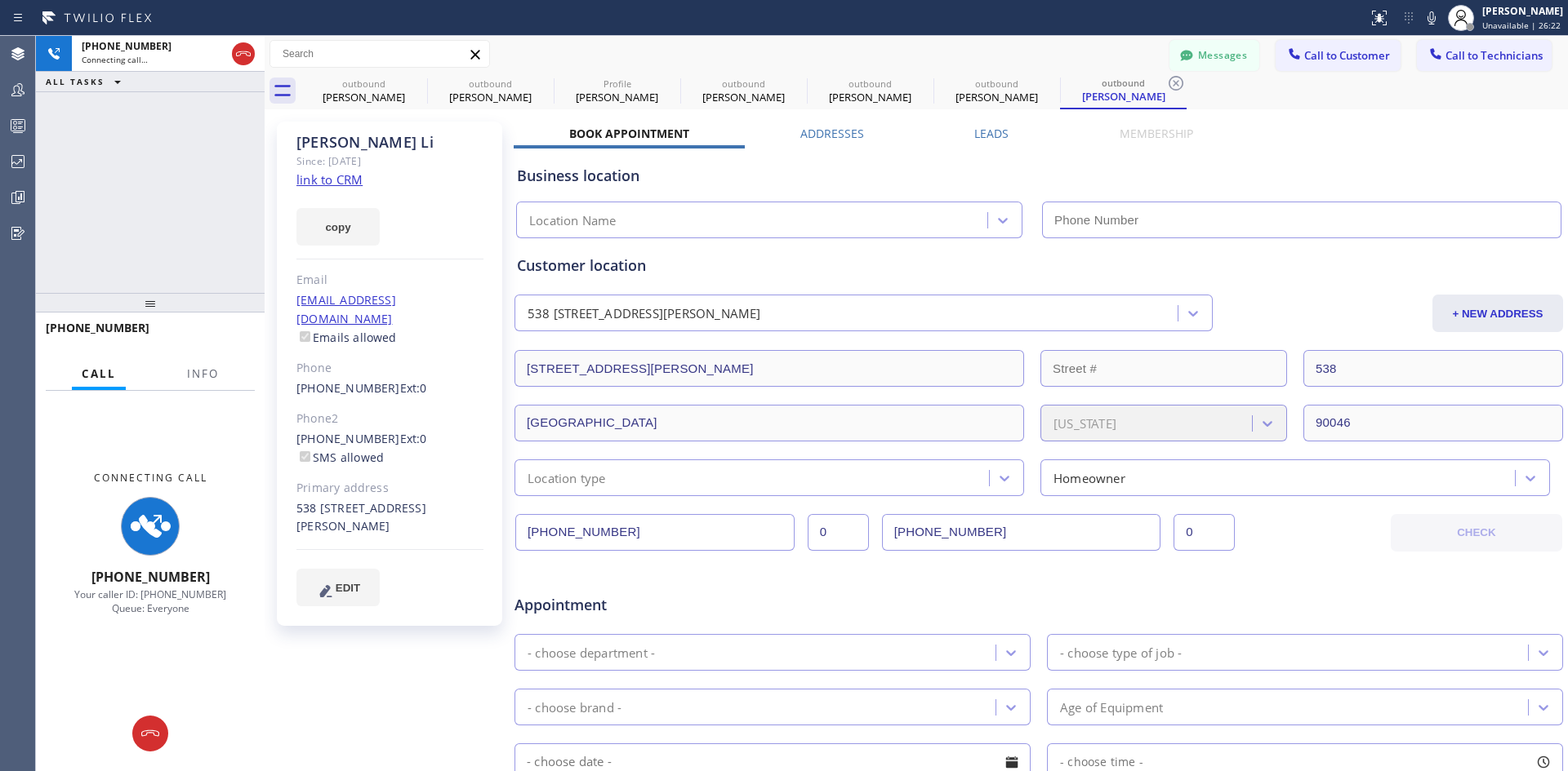
type input "[PHONE_NUMBER]"
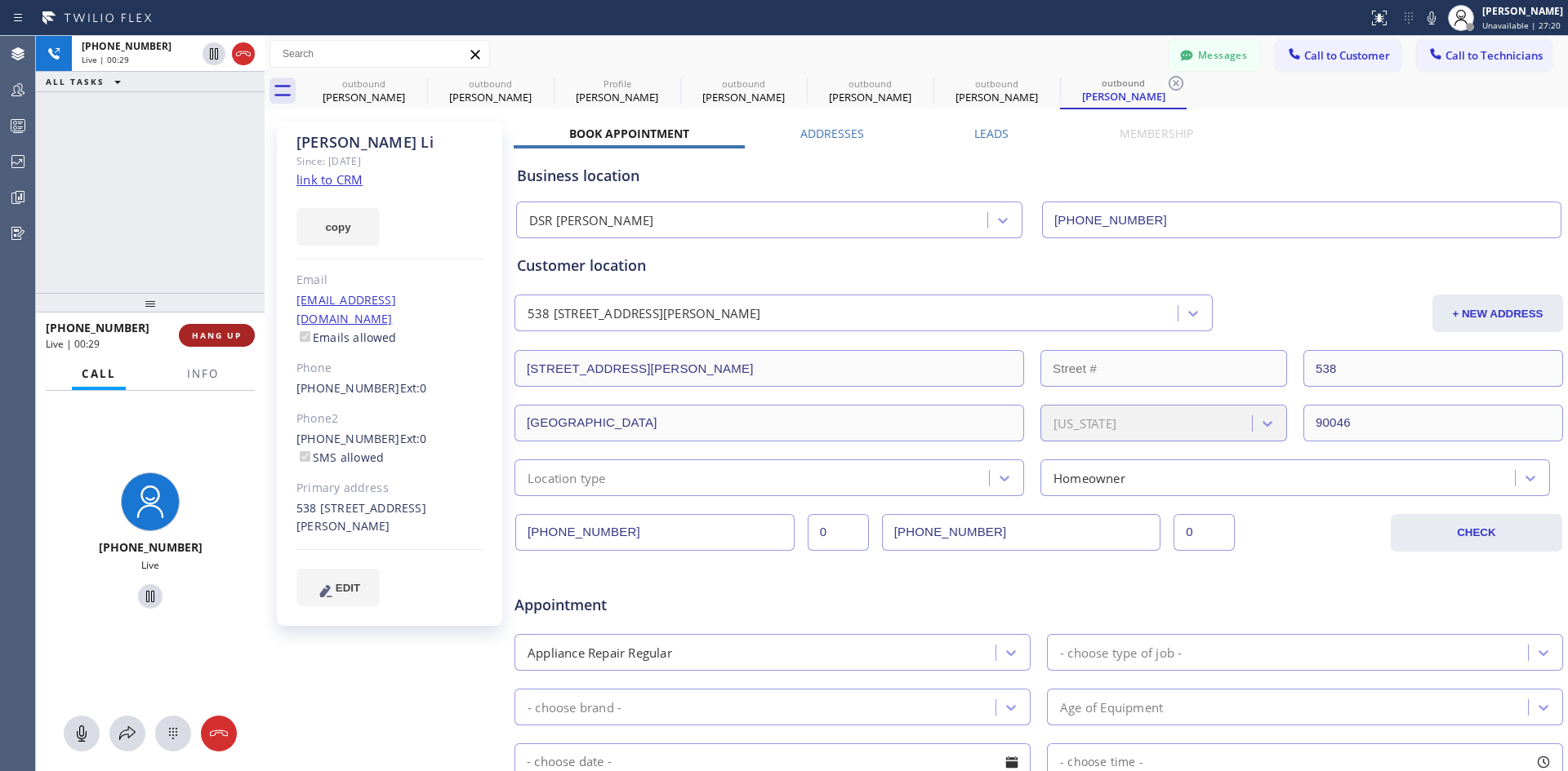
click at [210, 337] on span "HANG UP" at bounding box center [216, 336] width 49 height 12
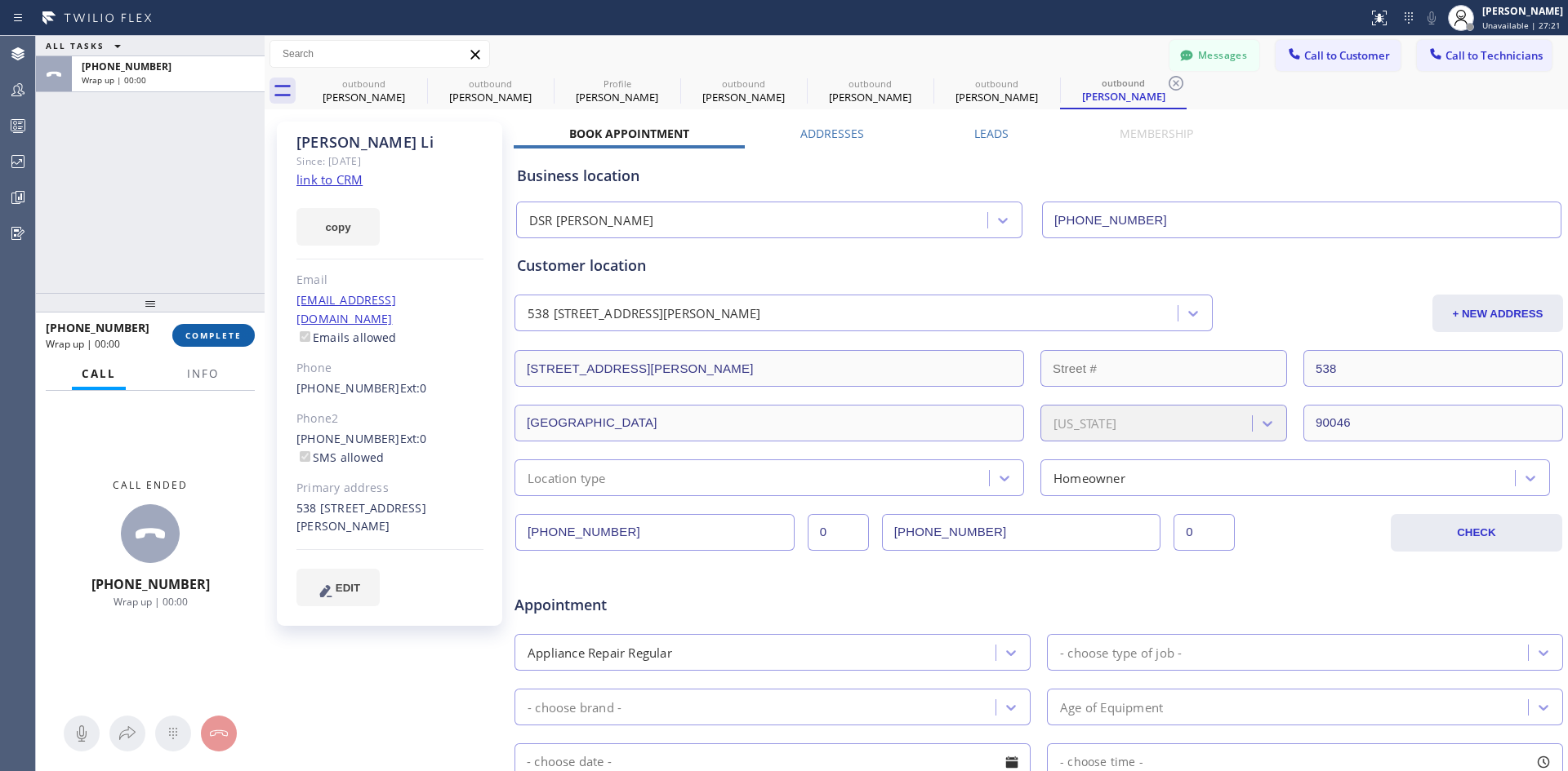
click at [232, 341] on span "COMPLETE" at bounding box center [214, 336] width 56 height 12
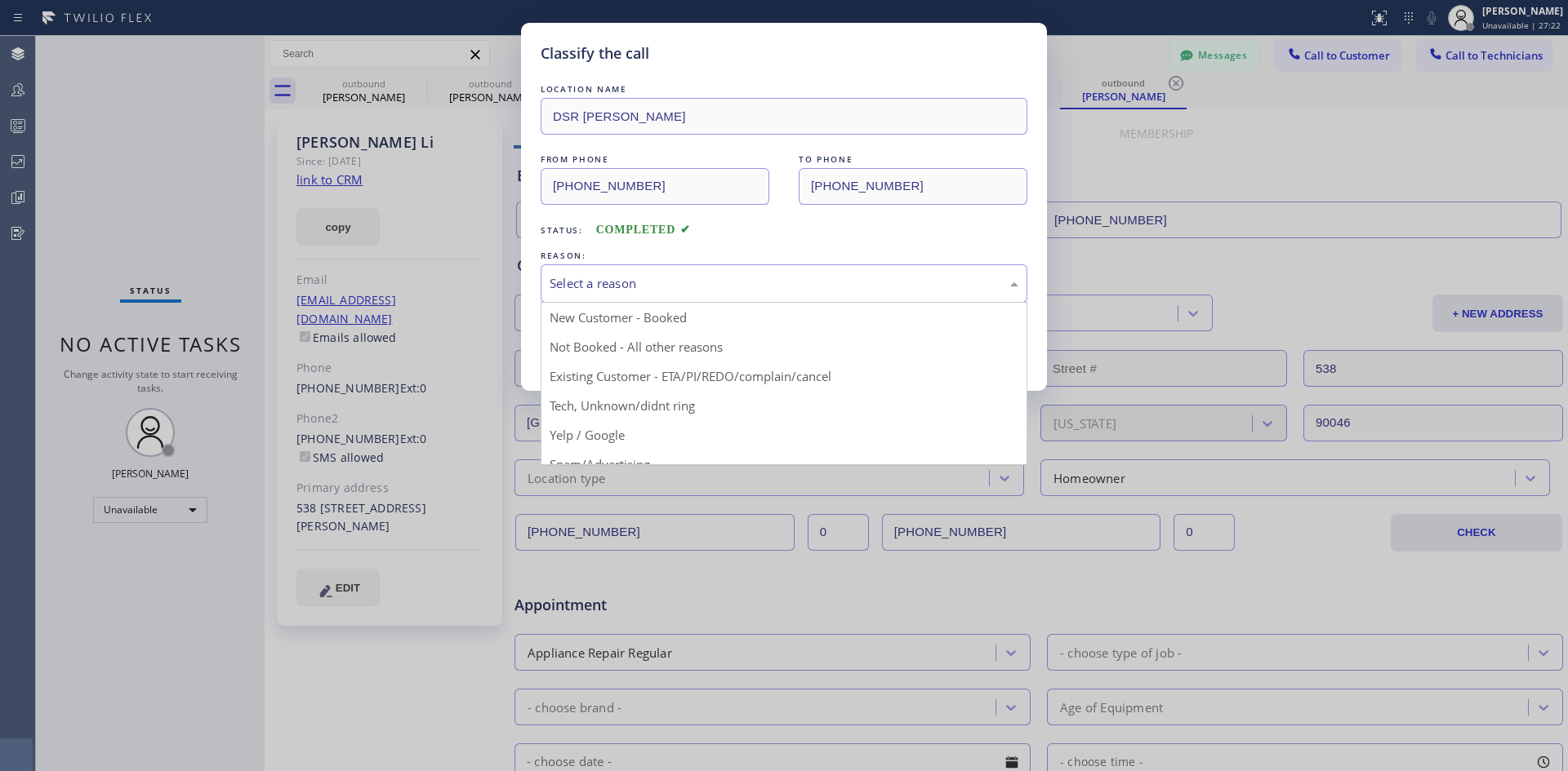
click at [751, 293] on div "Select a reason" at bounding box center [784, 283] width 487 height 39
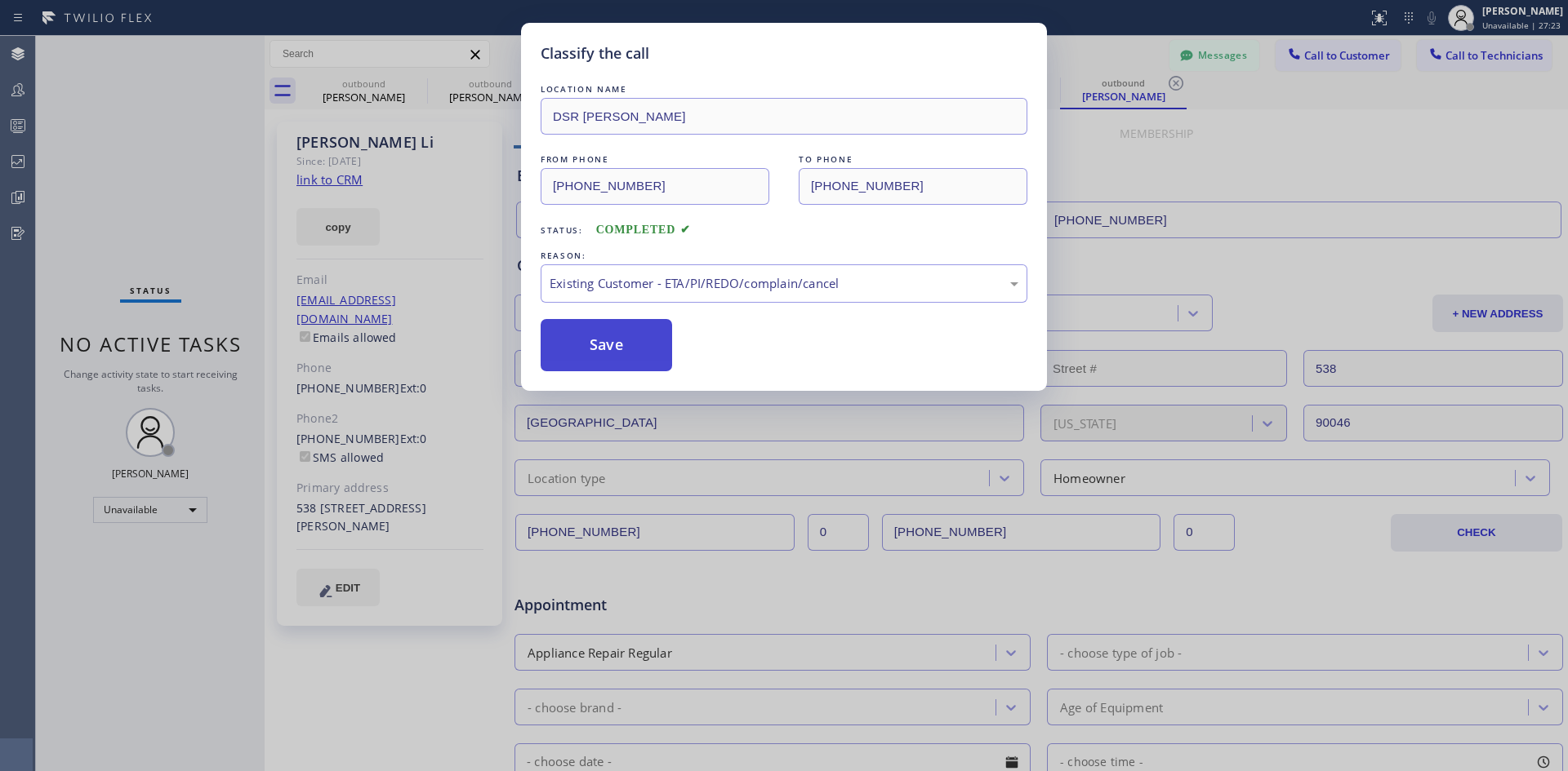
click at [625, 347] on button "Save" at bounding box center [607, 345] width 132 height 52
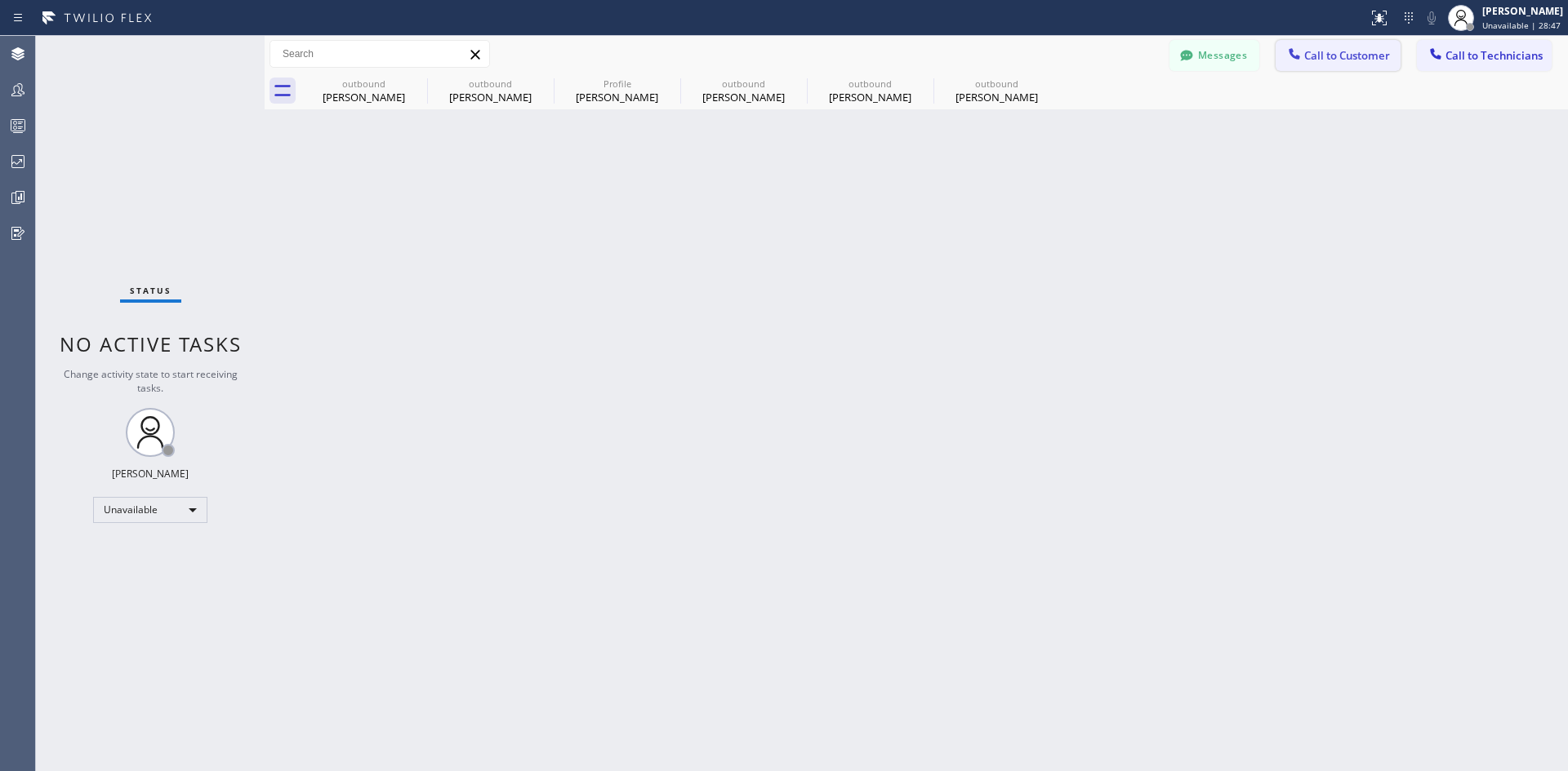
click at [1339, 55] on span "Call to Customer" at bounding box center [1347, 55] width 86 height 15
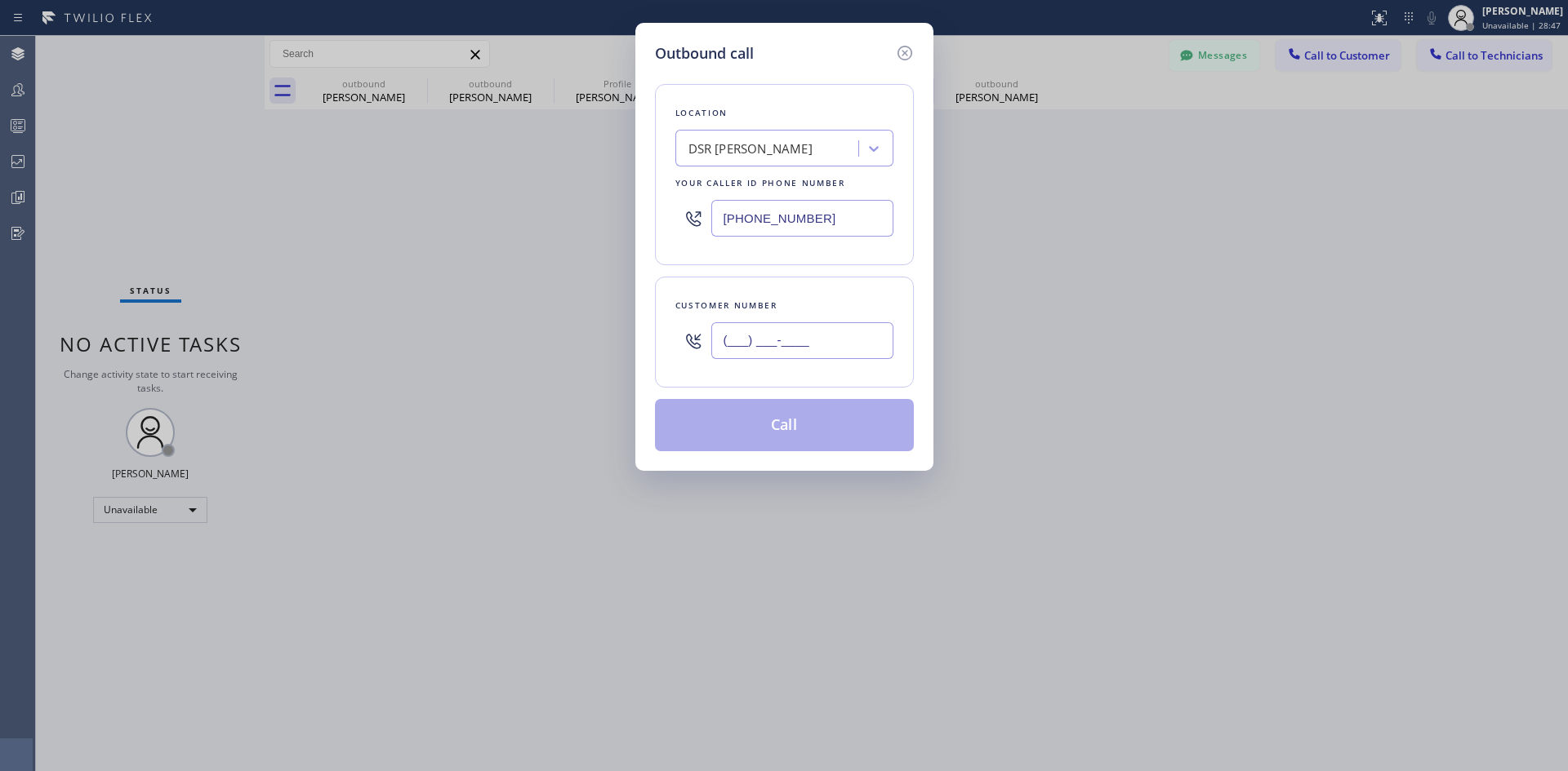
click at [808, 333] on input "(___) ___-____" at bounding box center [802, 341] width 182 height 37
paste input "510) 823-4071"
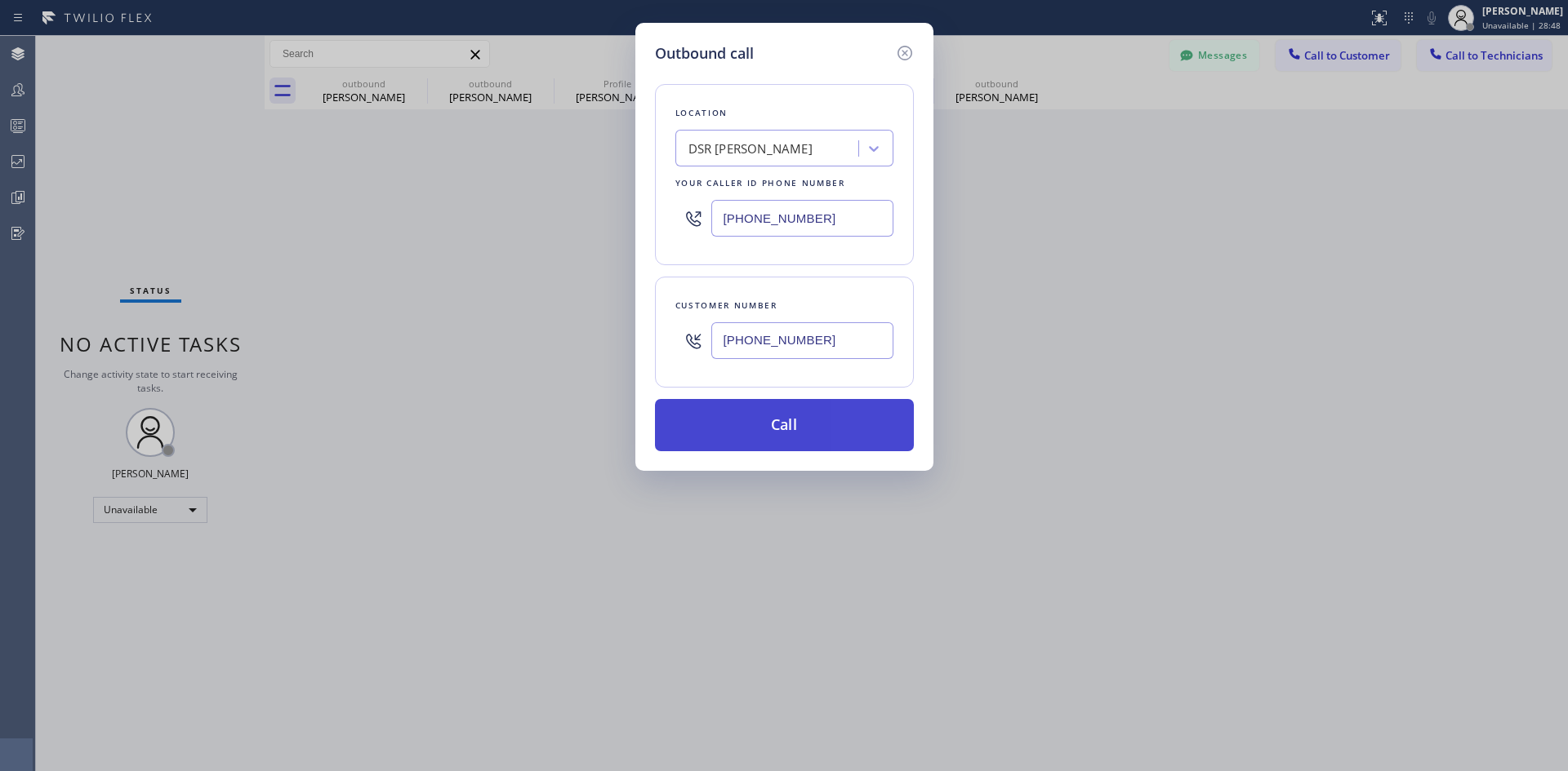
type input "(510) 823-4071"
click at [756, 414] on button "Call" at bounding box center [784, 426] width 258 height 52
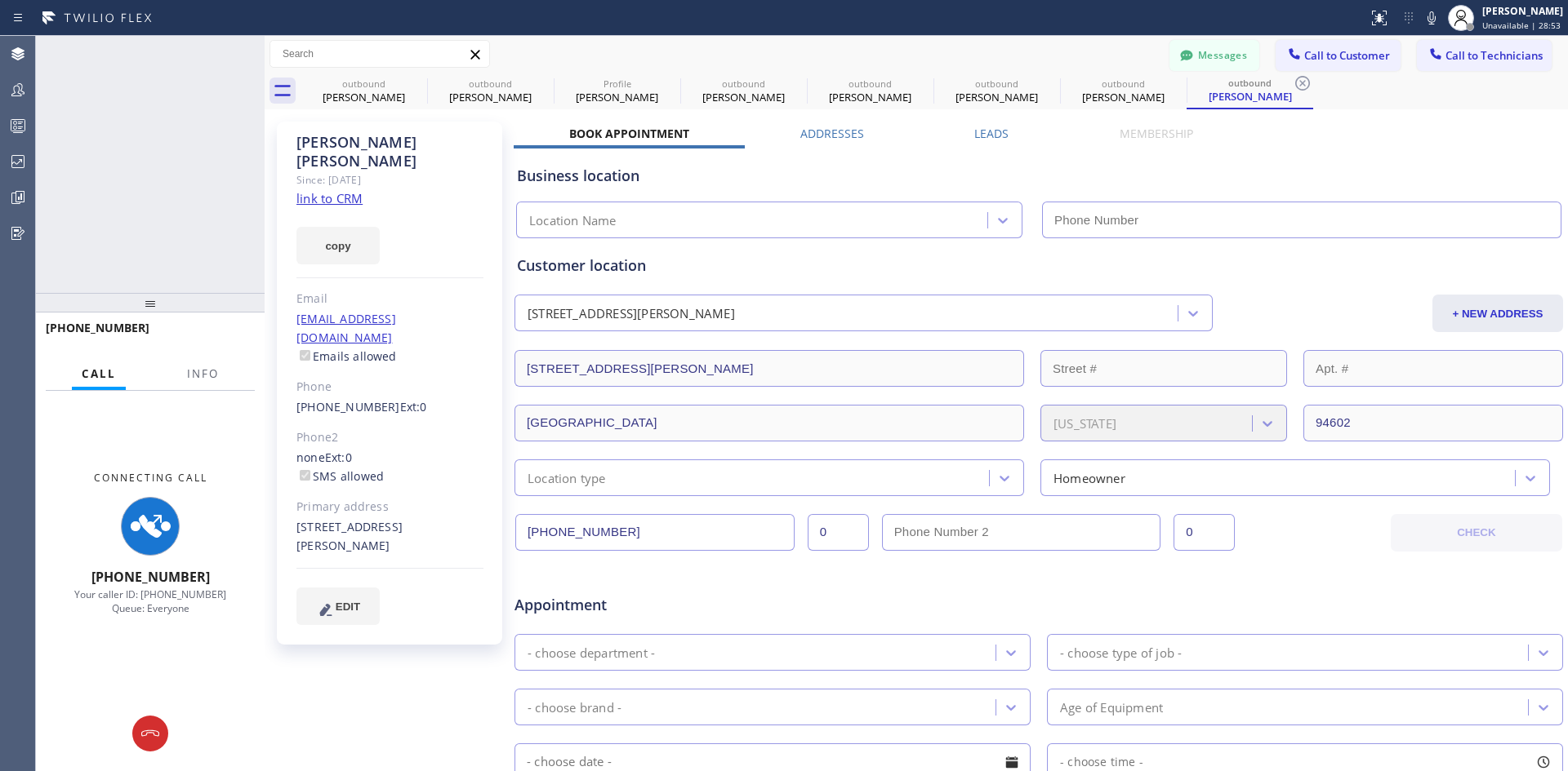
type input "[PHONE_NUMBER]"
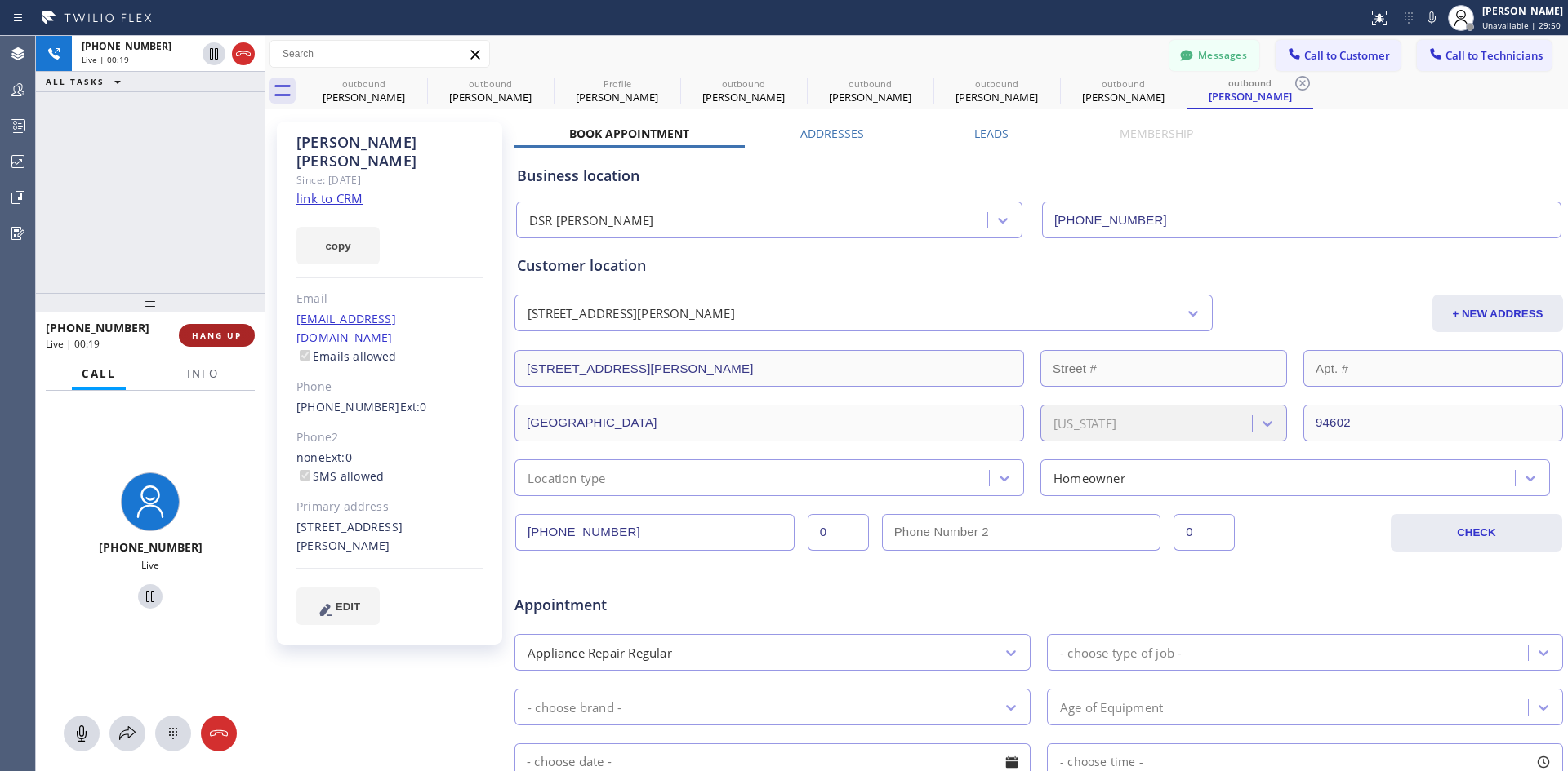
click at [221, 324] on button "HANG UP" at bounding box center [217, 336] width 75 height 23
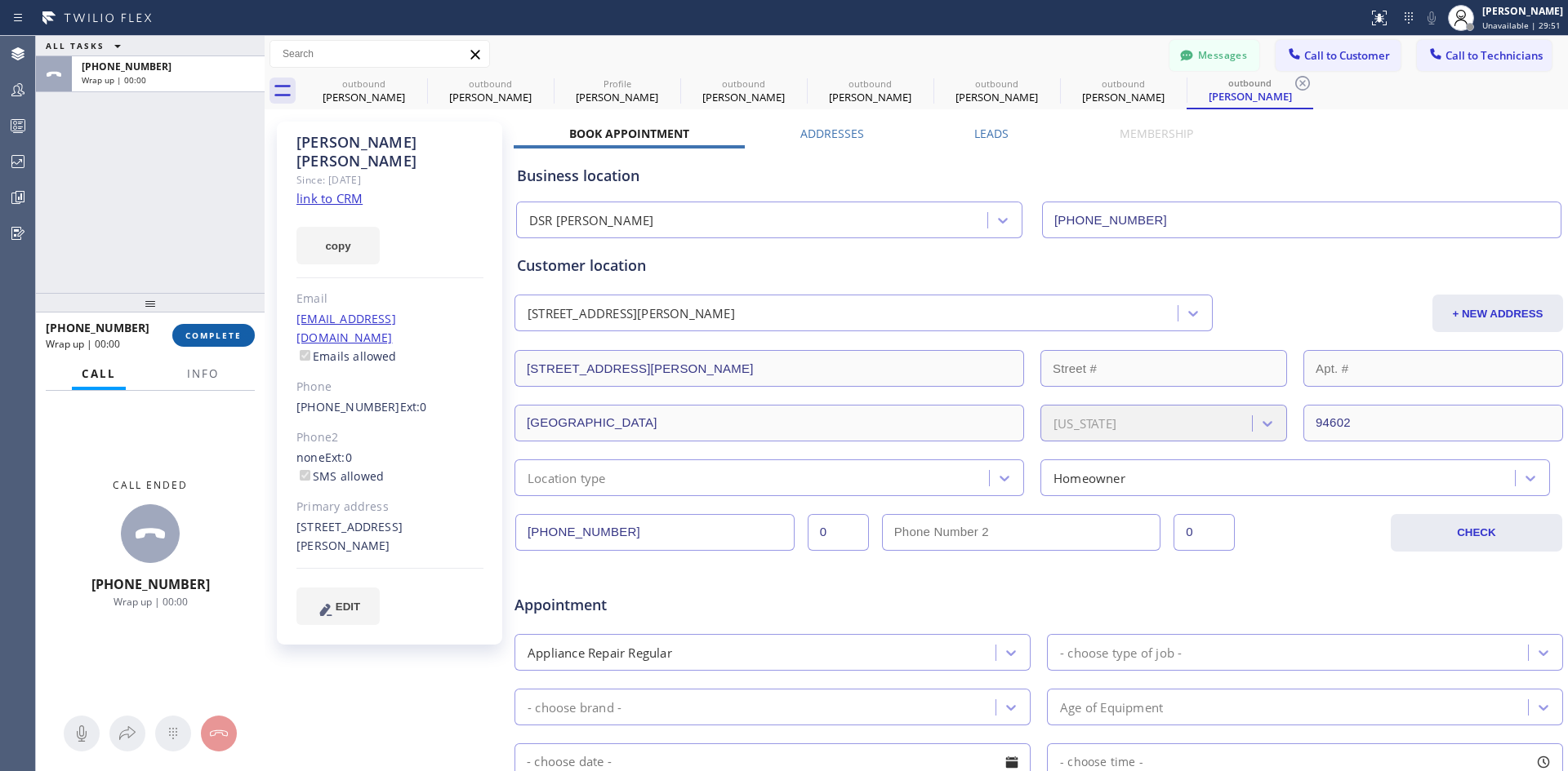
click at [222, 339] on span "COMPLETE" at bounding box center [214, 336] width 56 height 12
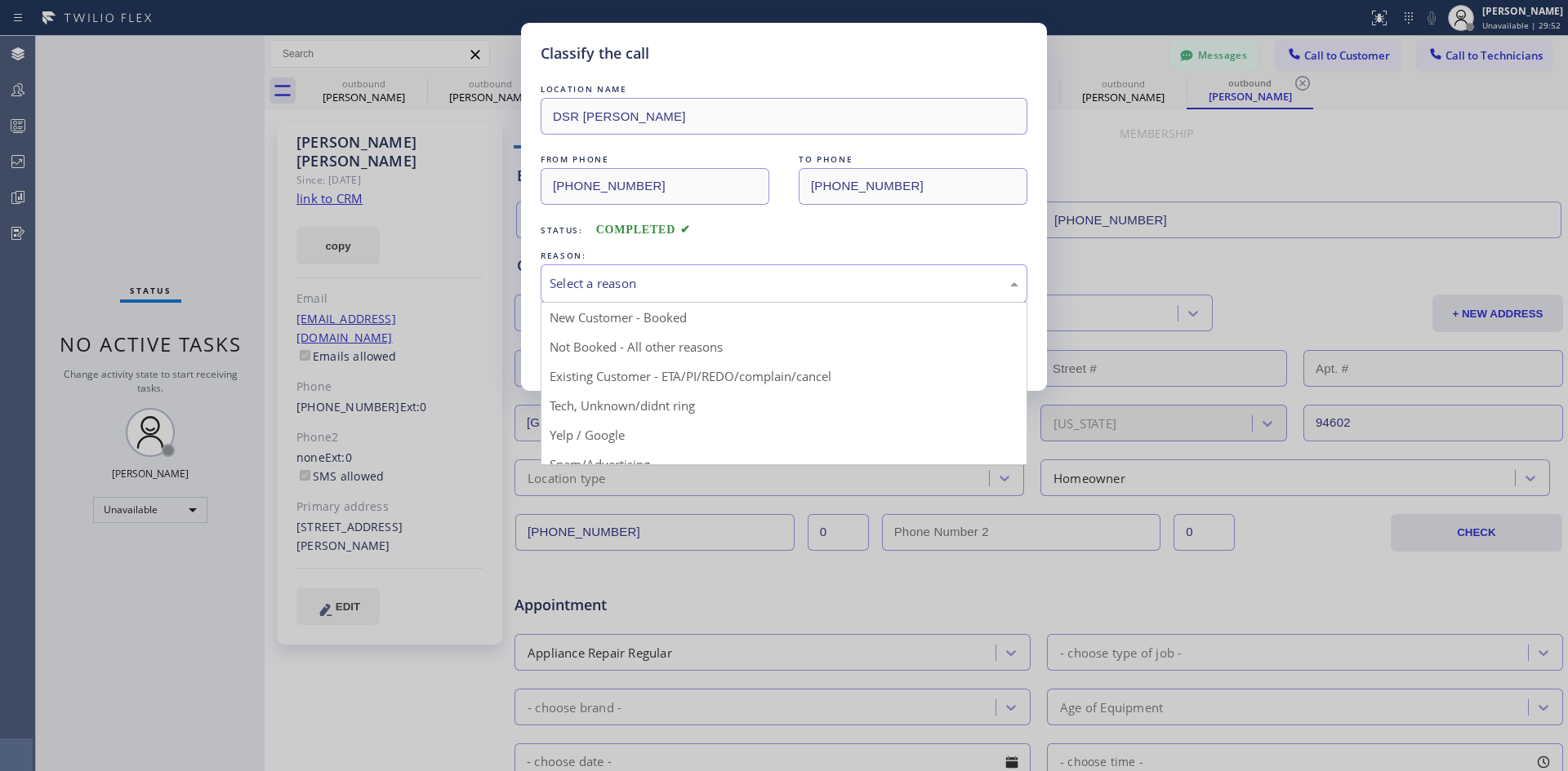
click at [850, 283] on div "Select a reason" at bounding box center [784, 283] width 468 height 18
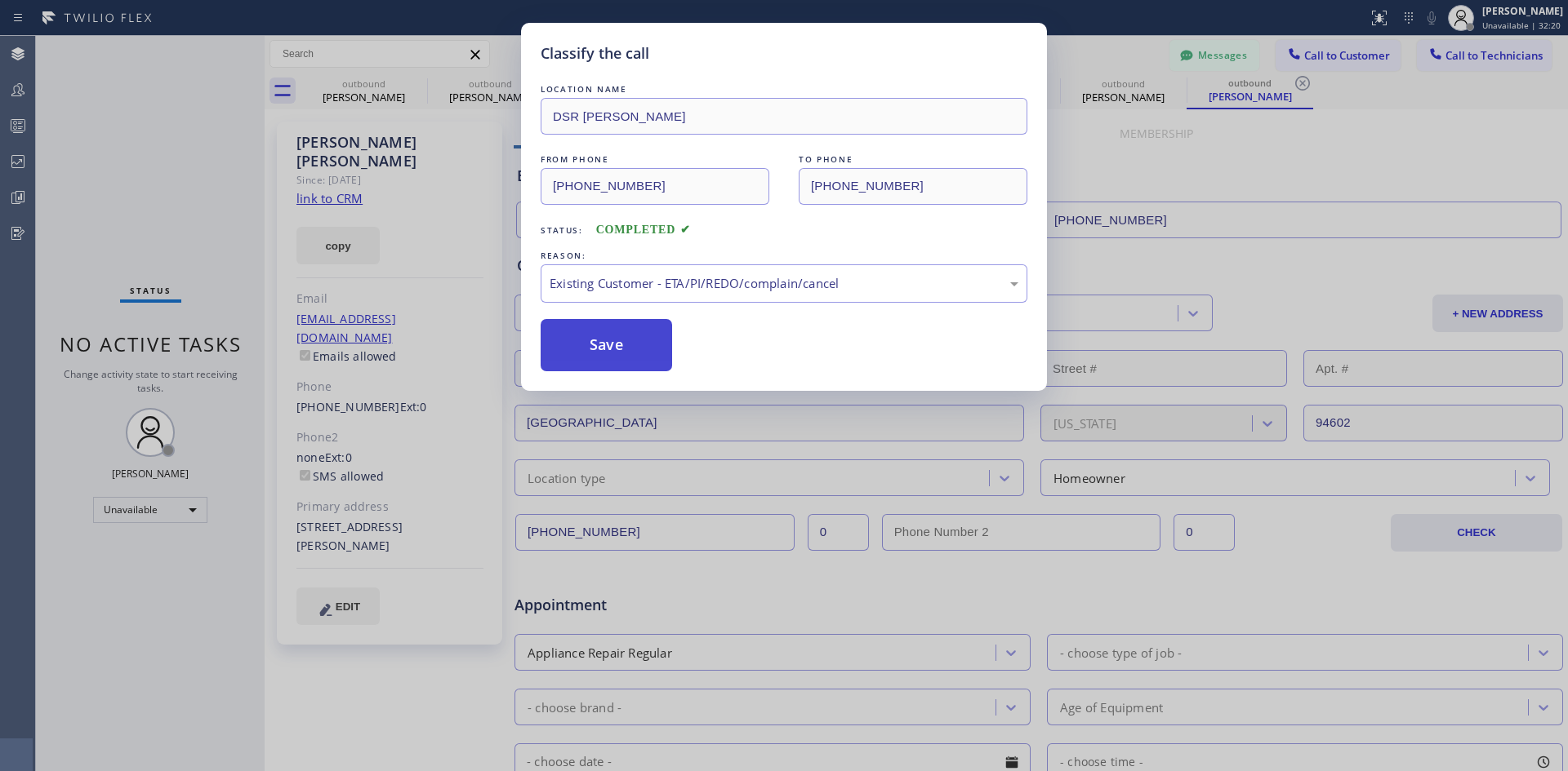
click at [604, 351] on button "Save" at bounding box center [607, 345] width 132 height 52
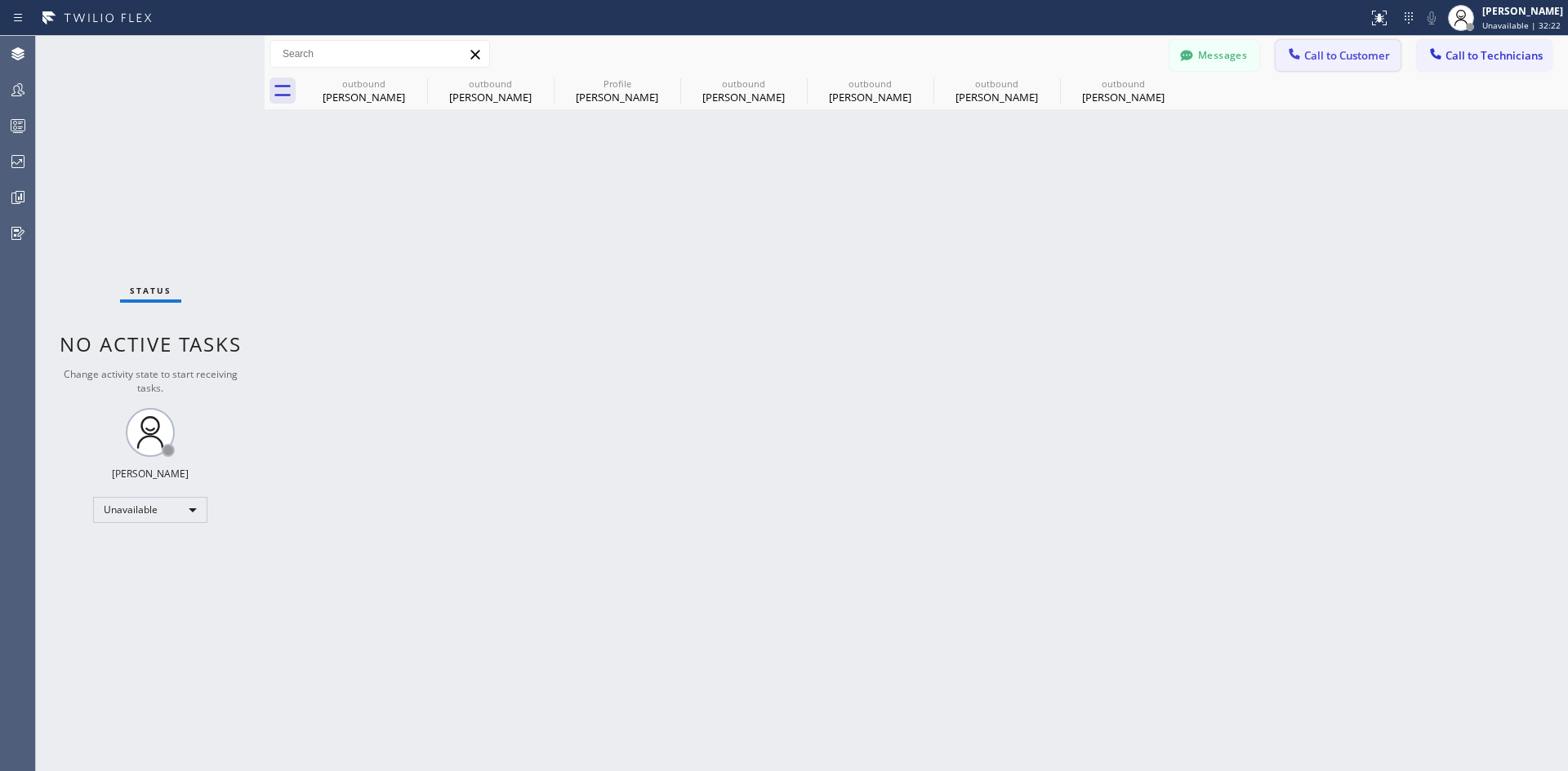
click at [1330, 53] on span "Call to Customer" at bounding box center [1347, 55] width 86 height 15
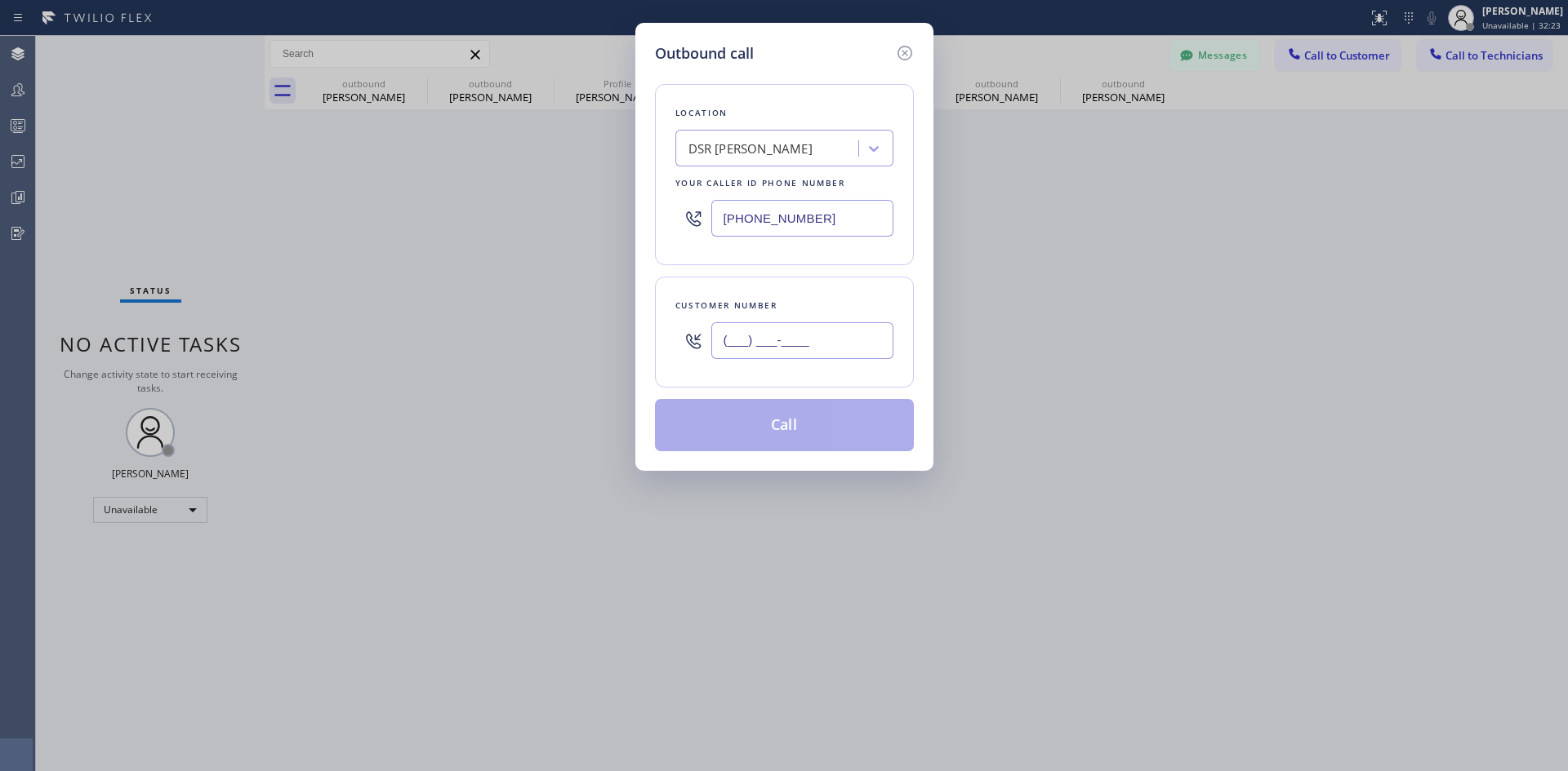
click at [790, 334] on input "(___) ___-____" at bounding box center [802, 341] width 182 height 37
paste input "805) 279-9038"
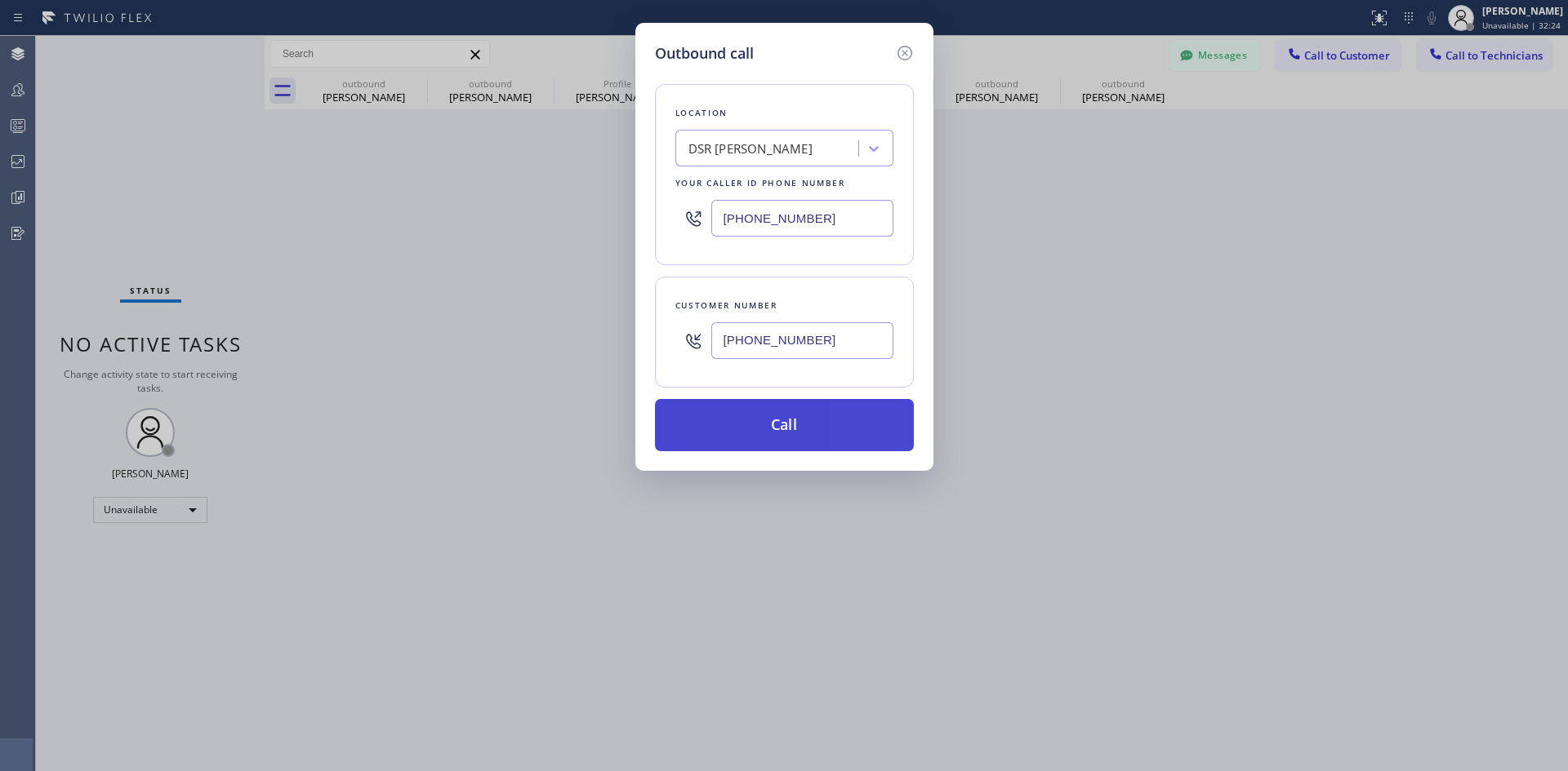
type input "(805) 279-9038"
click at [794, 427] on button "Call" at bounding box center [784, 426] width 258 height 52
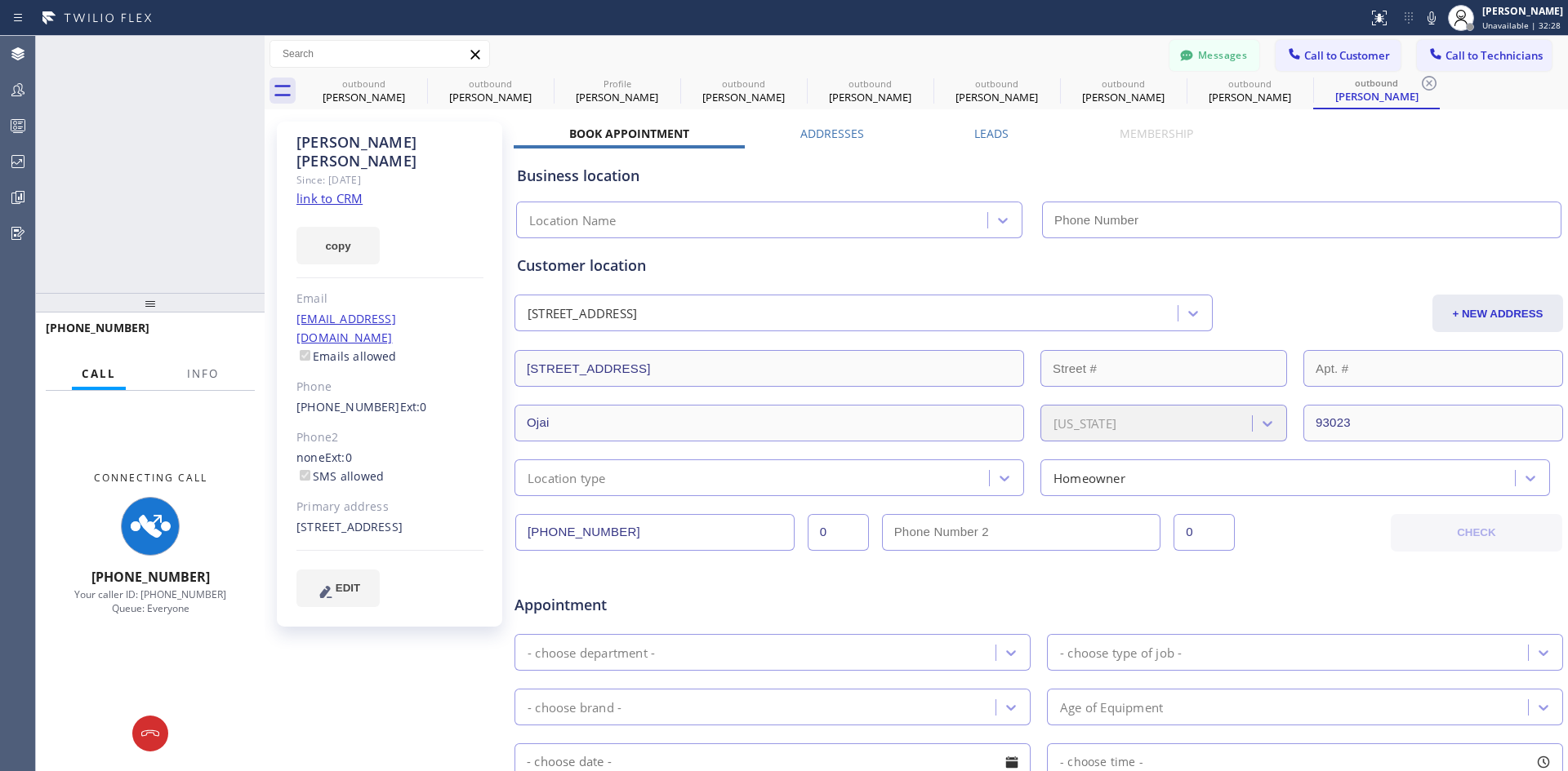
type input "[PHONE_NUMBER]"
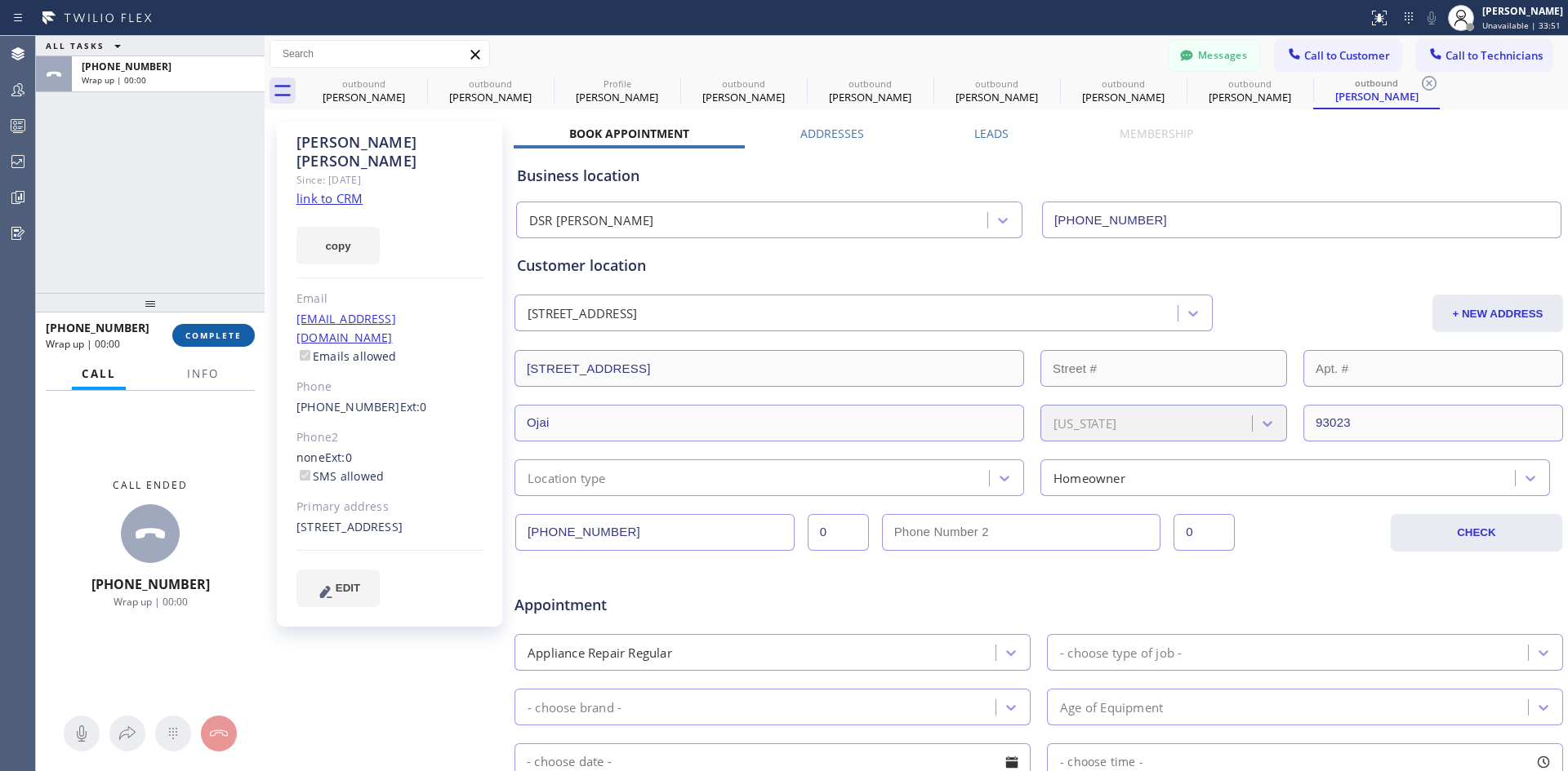
click at [228, 331] on span "COMPLETE" at bounding box center [214, 336] width 56 height 12
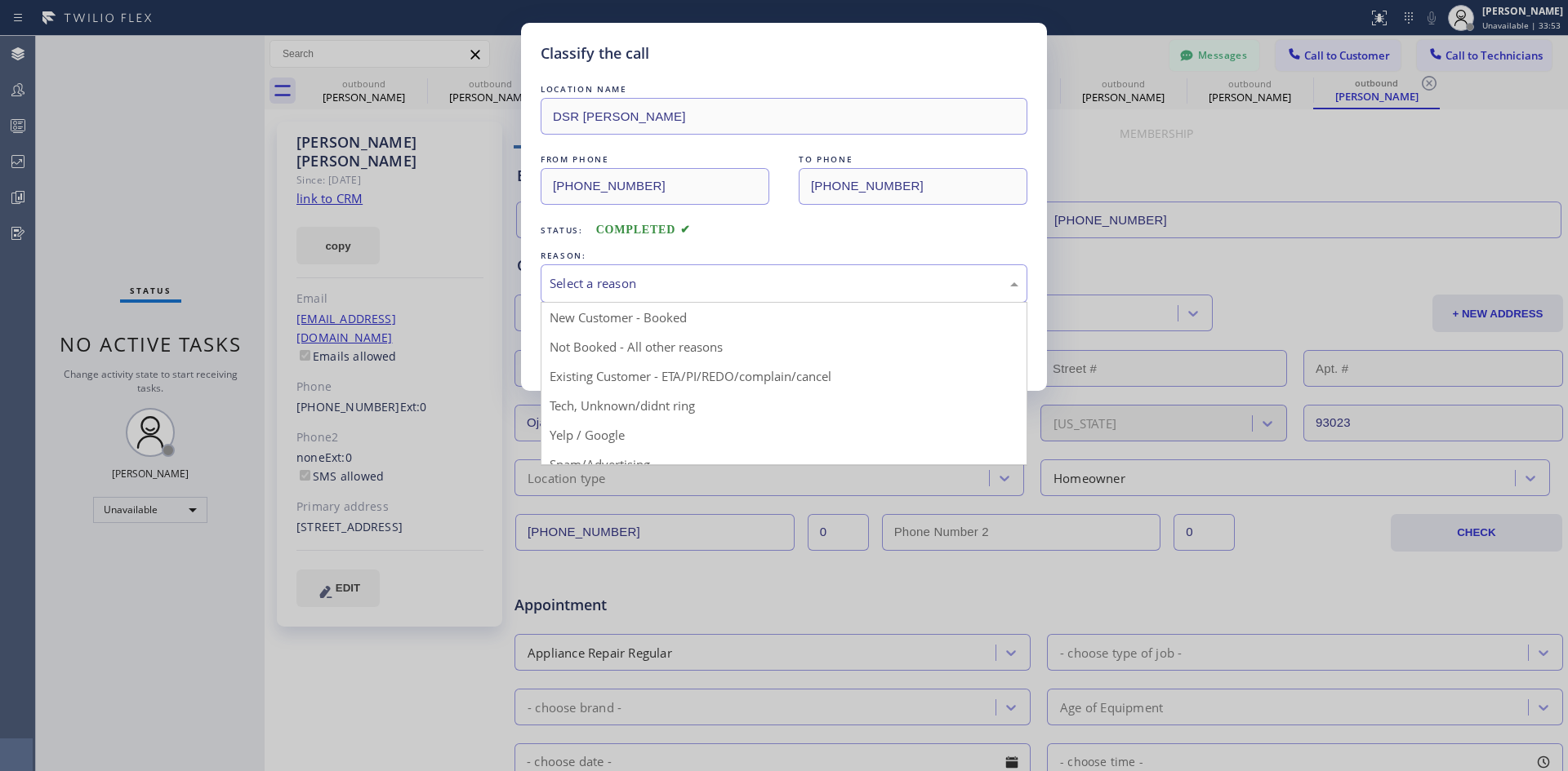
click at [713, 290] on div "Select a reason" at bounding box center [784, 283] width 468 height 18
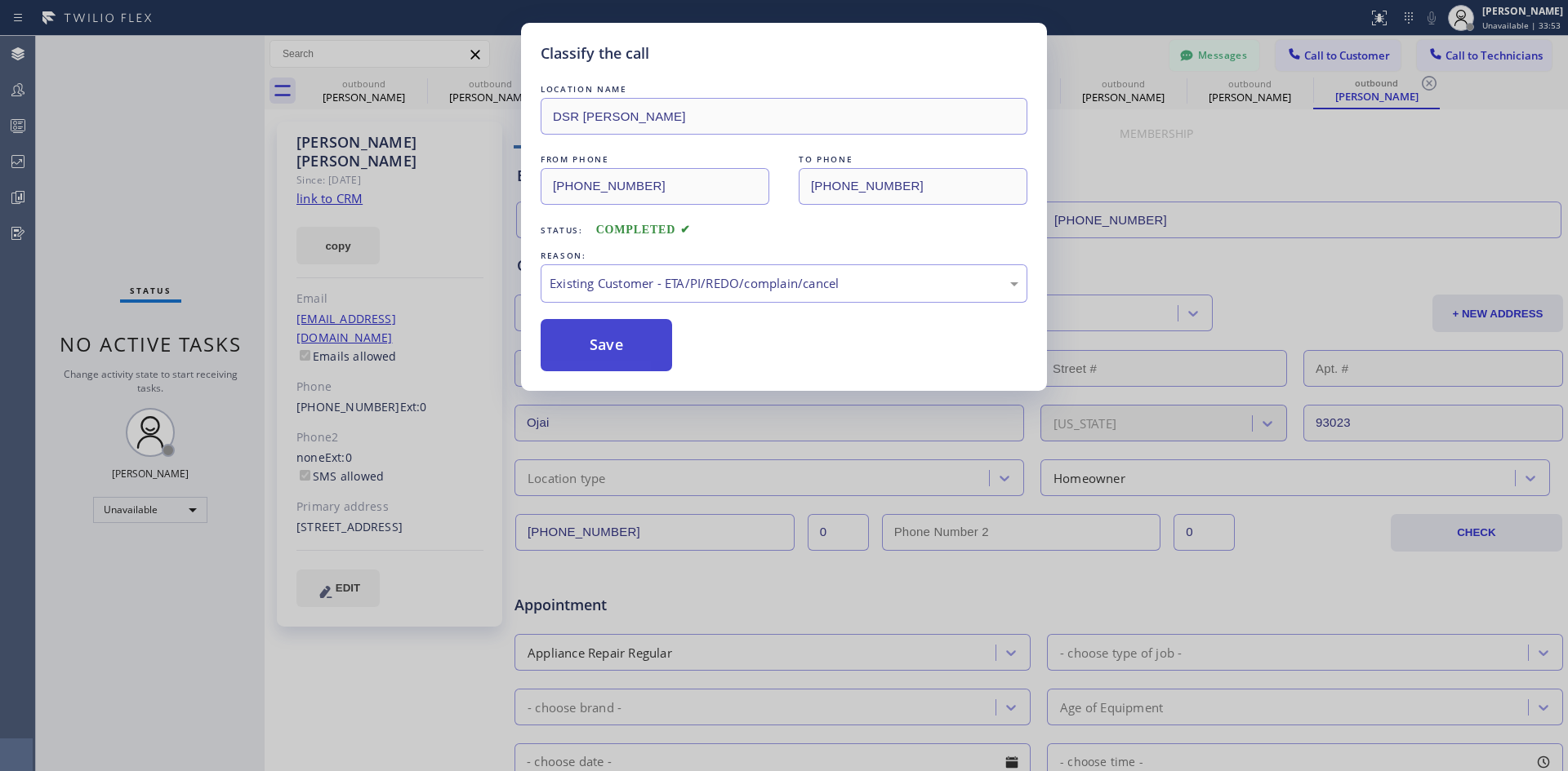
click at [621, 335] on button "Save" at bounding box center [607, 345] width 132 height 52
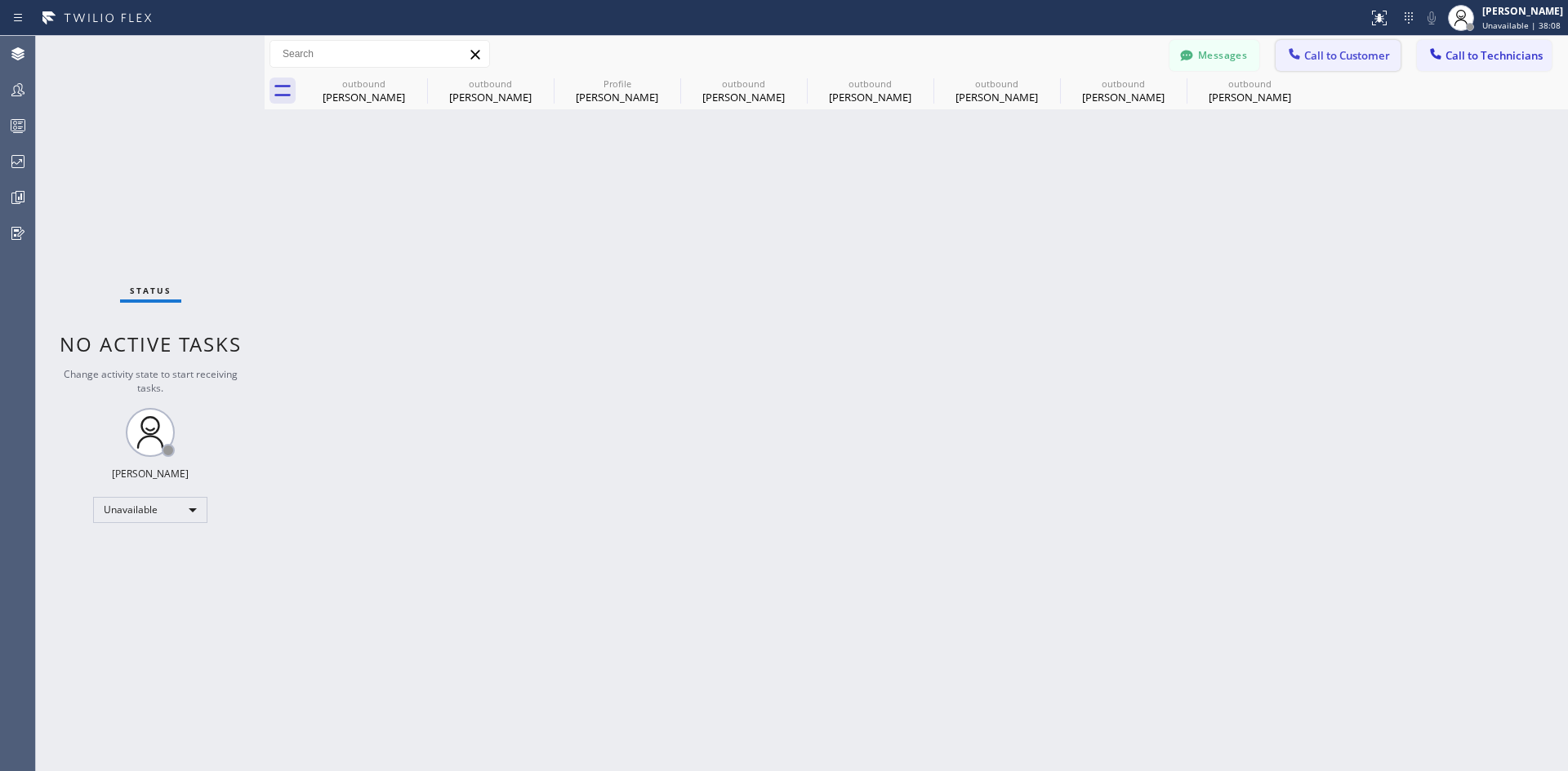
click at [1339, 55] on span "Call to Customer" at bounding box center [1347, 55] width 86 height 15
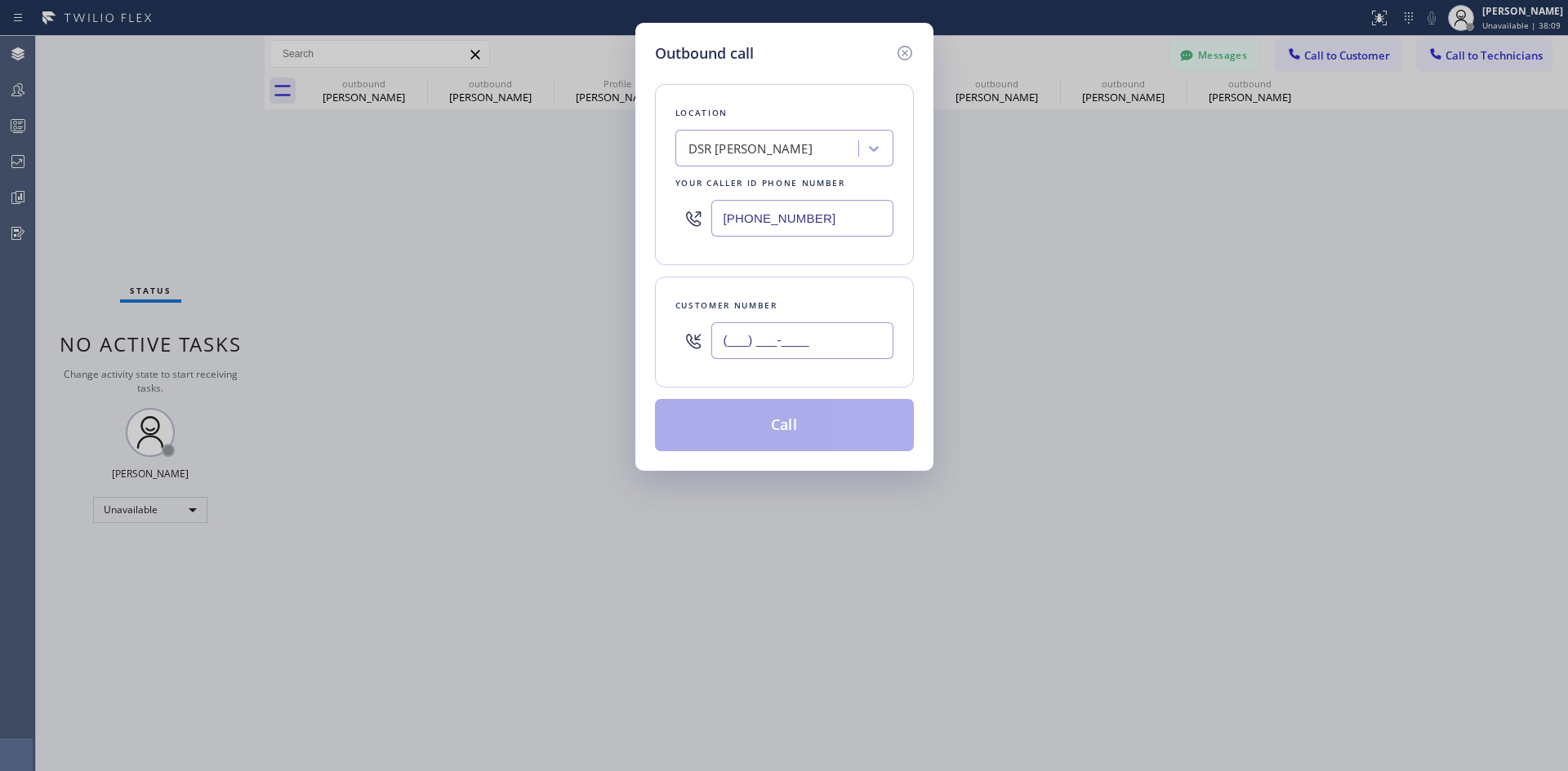
click at [808, 354] on input "(___) ___-____" at bounding box center [802, 341] width 182 height 37
paste input "805) 708-5249"
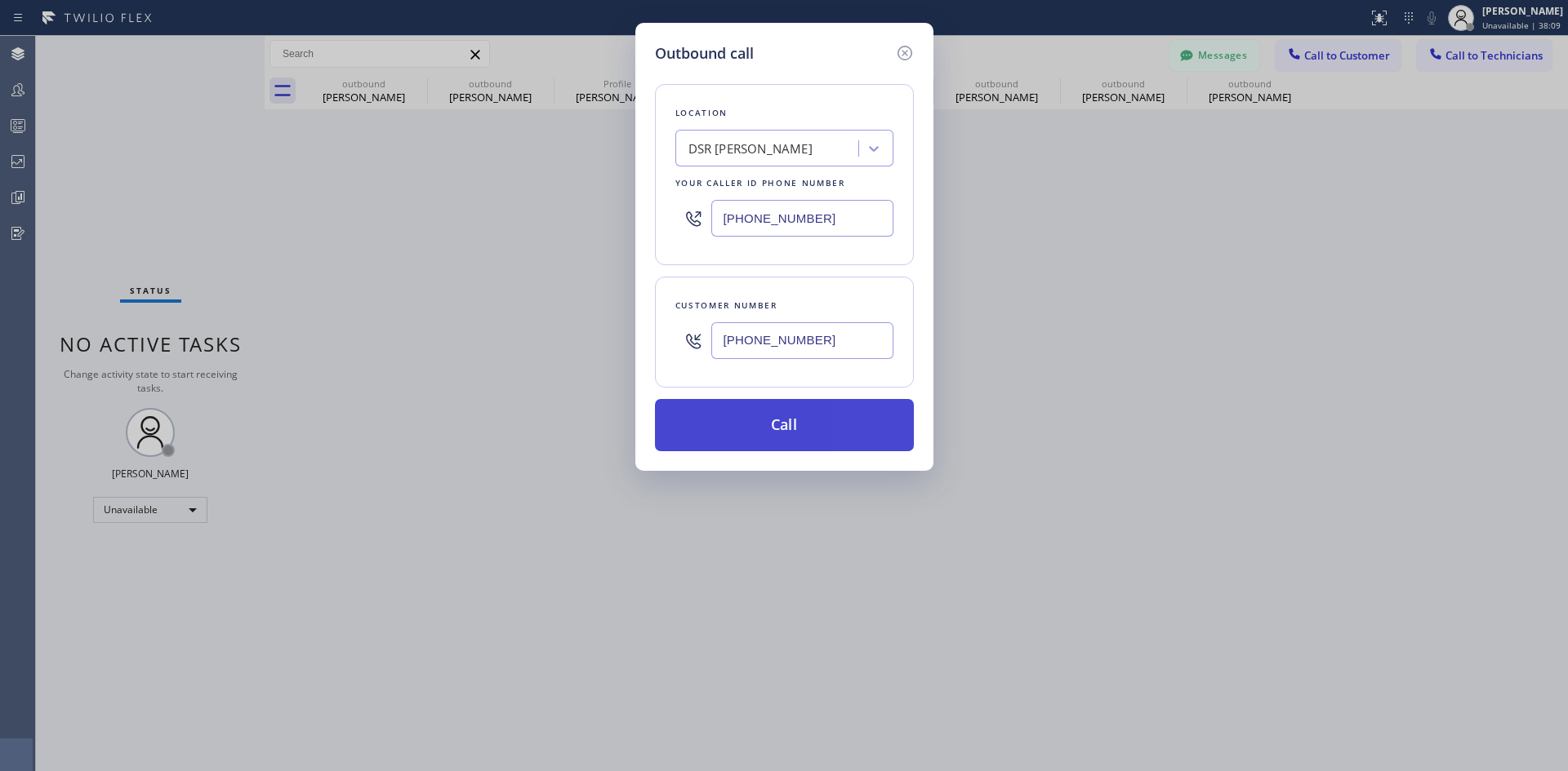
type input "(805) 708-5249"
click at [813, 445] on button "Call" at bounding box center [784, 426] width 258 height 52
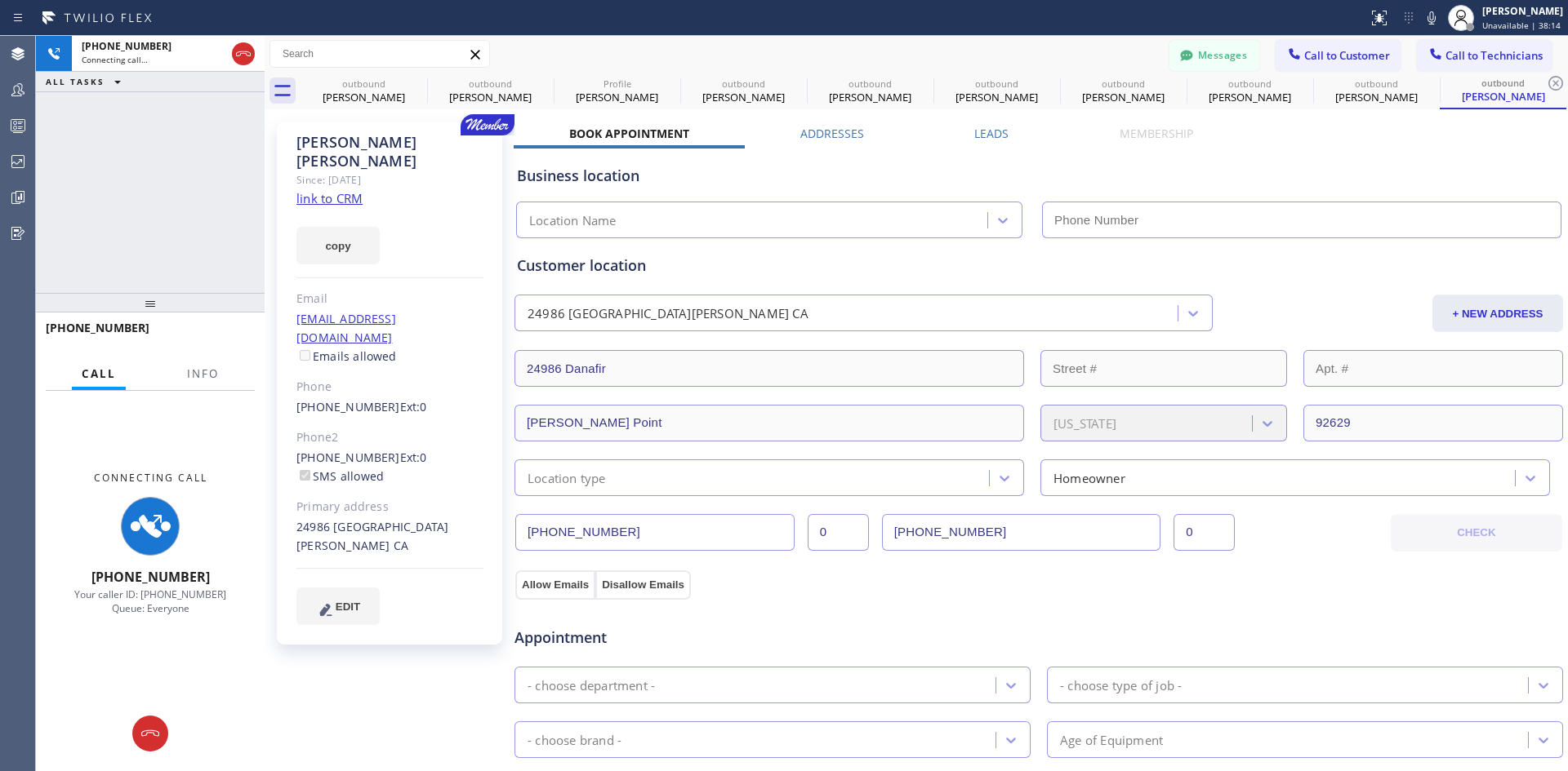
type input "[PHONE_NUMBER]"
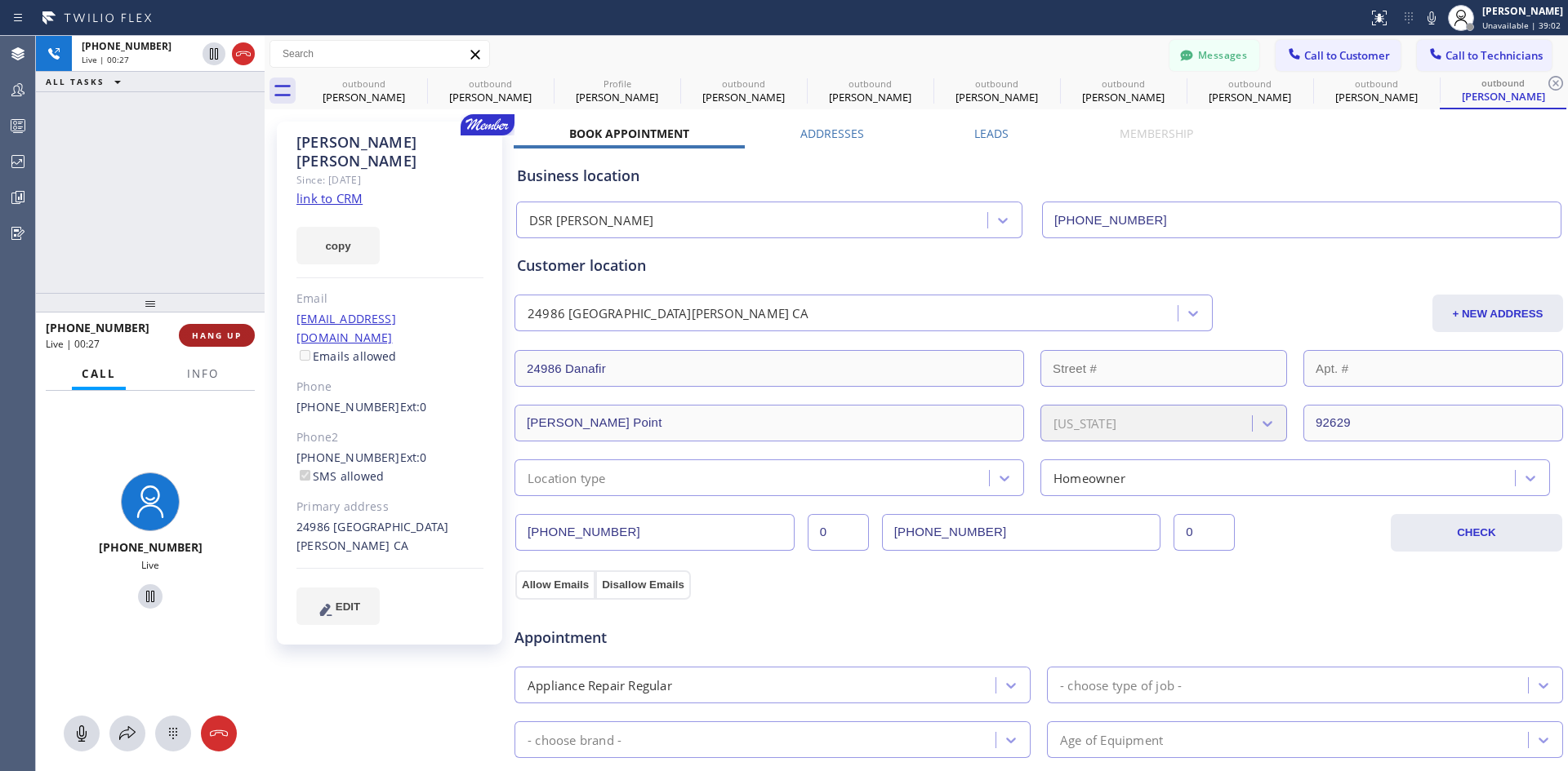
click at [222, 347] on button "HANG UP" at bounding box center [217, 336] width 75 height 23
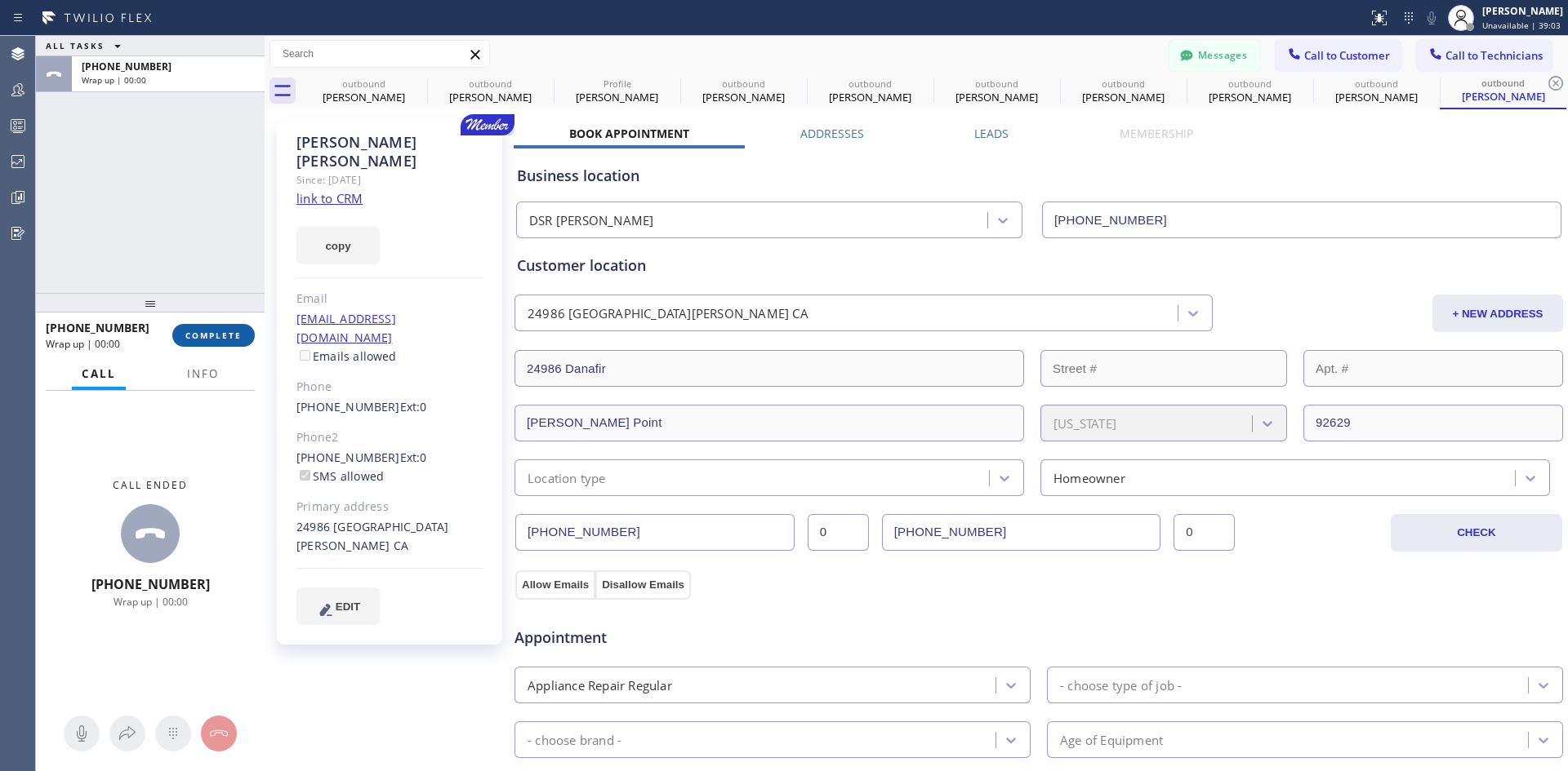
click at [228, 327] on button "COMPLETE" at bounding box center [213, 336] width 82 height 23
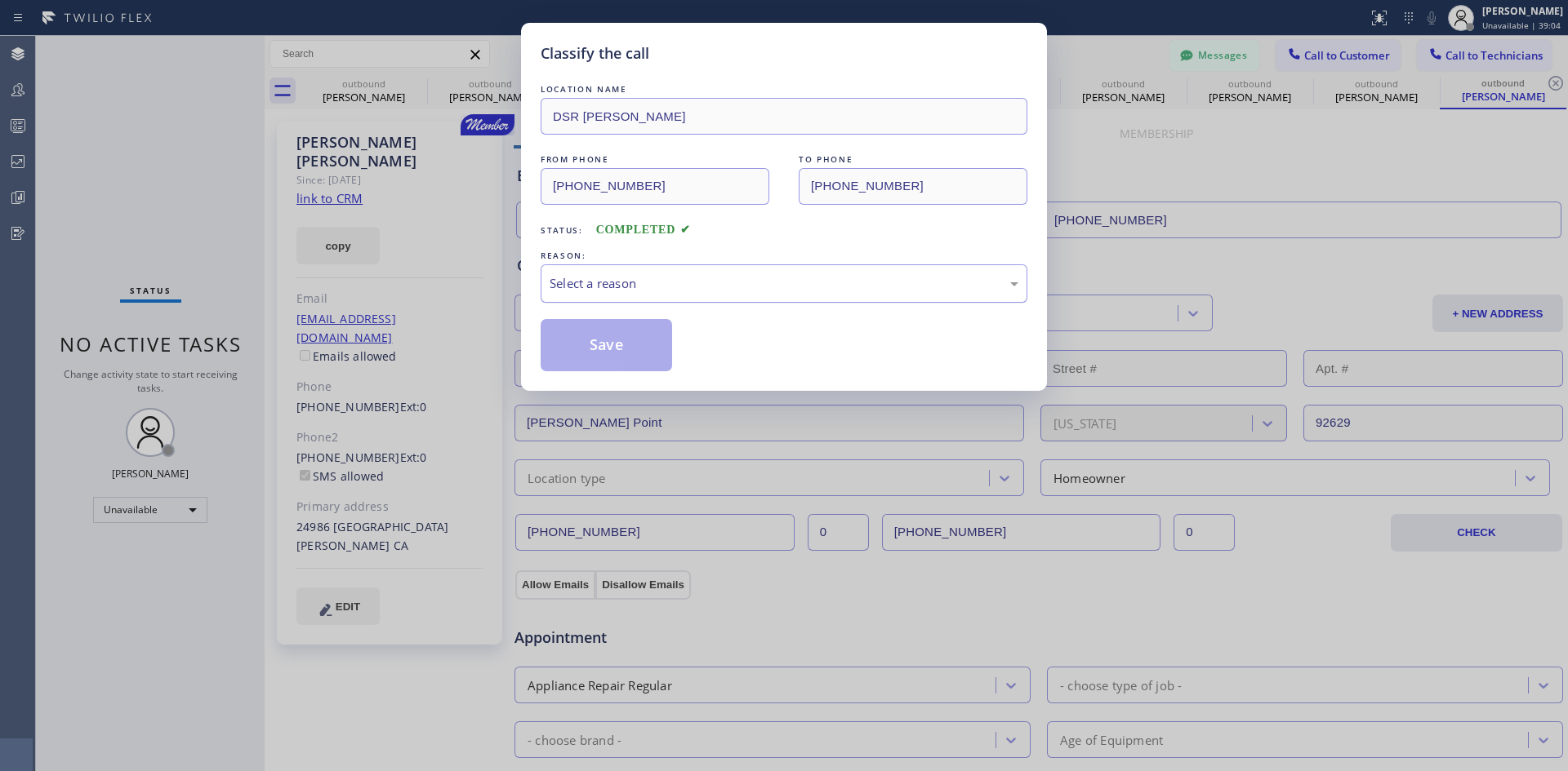
click at [813, 302] on div "Select a reason" at bounding box center [784, 283] width 487 height 39
click at [578, 367] on button "Save" at bounding box center [607, 345] width 132 height 52
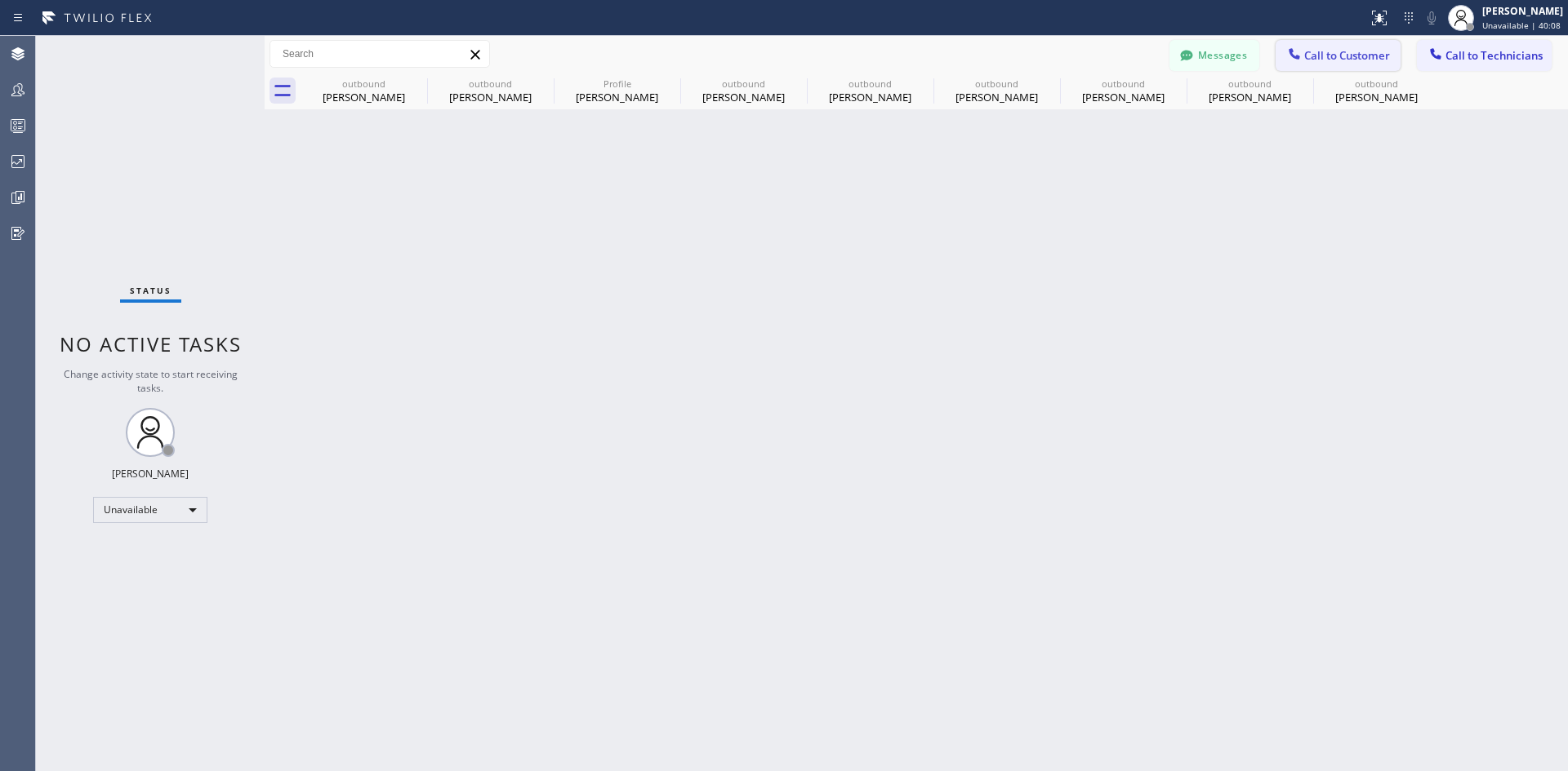
click at [1346, 67] on button "Call to Customer" at bounding box center [1338, 55] width 125 height 31
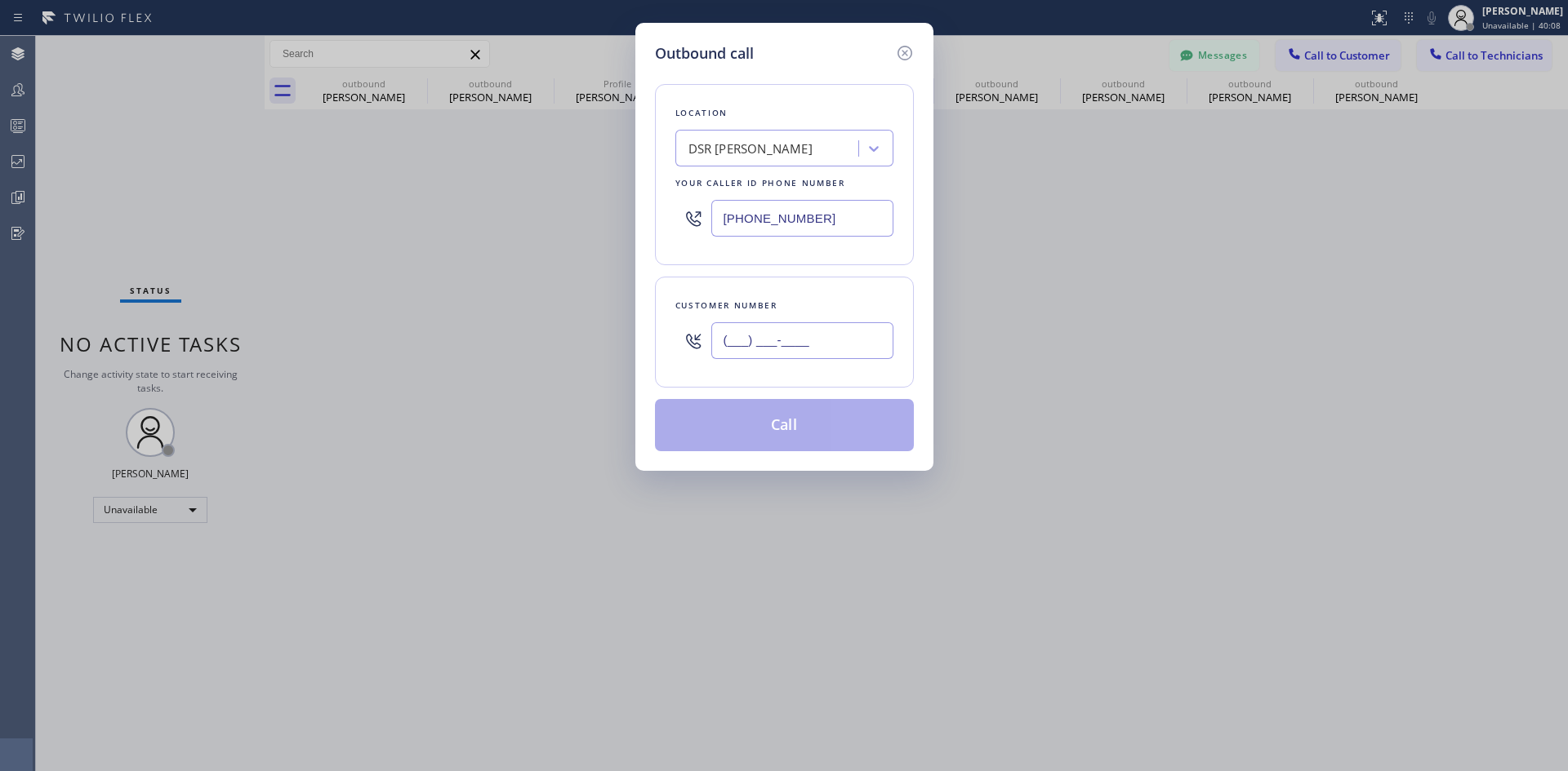
click at [811, 331] on input "(___) ___-____" at bounding box center [802, 341] width 182 height 37
paste input "415) 944-0208"
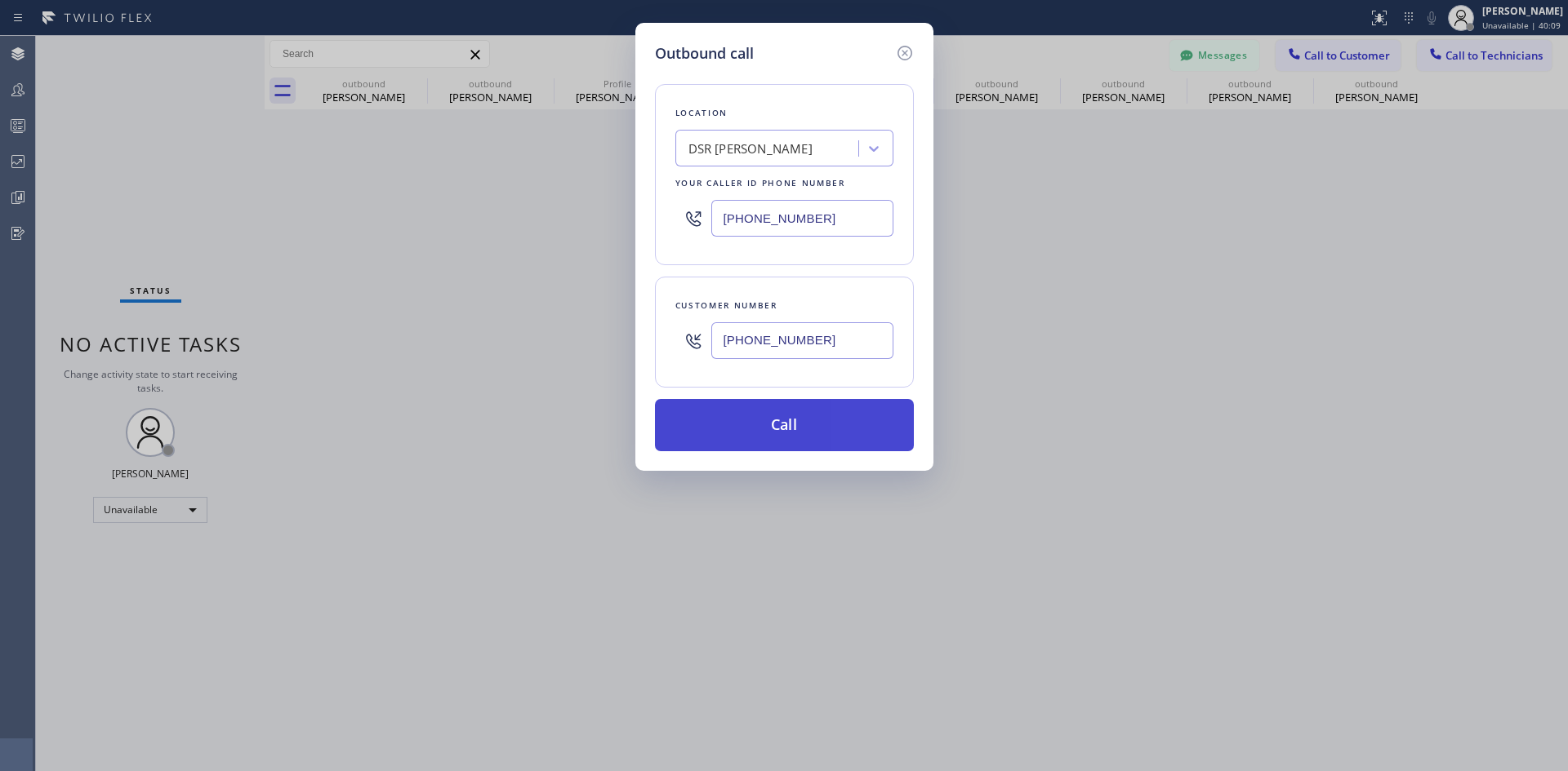
type input "(415) 944-0208"
click at [824, 412] on button "Call" at bounding box center [784, 426] width 258 height 52
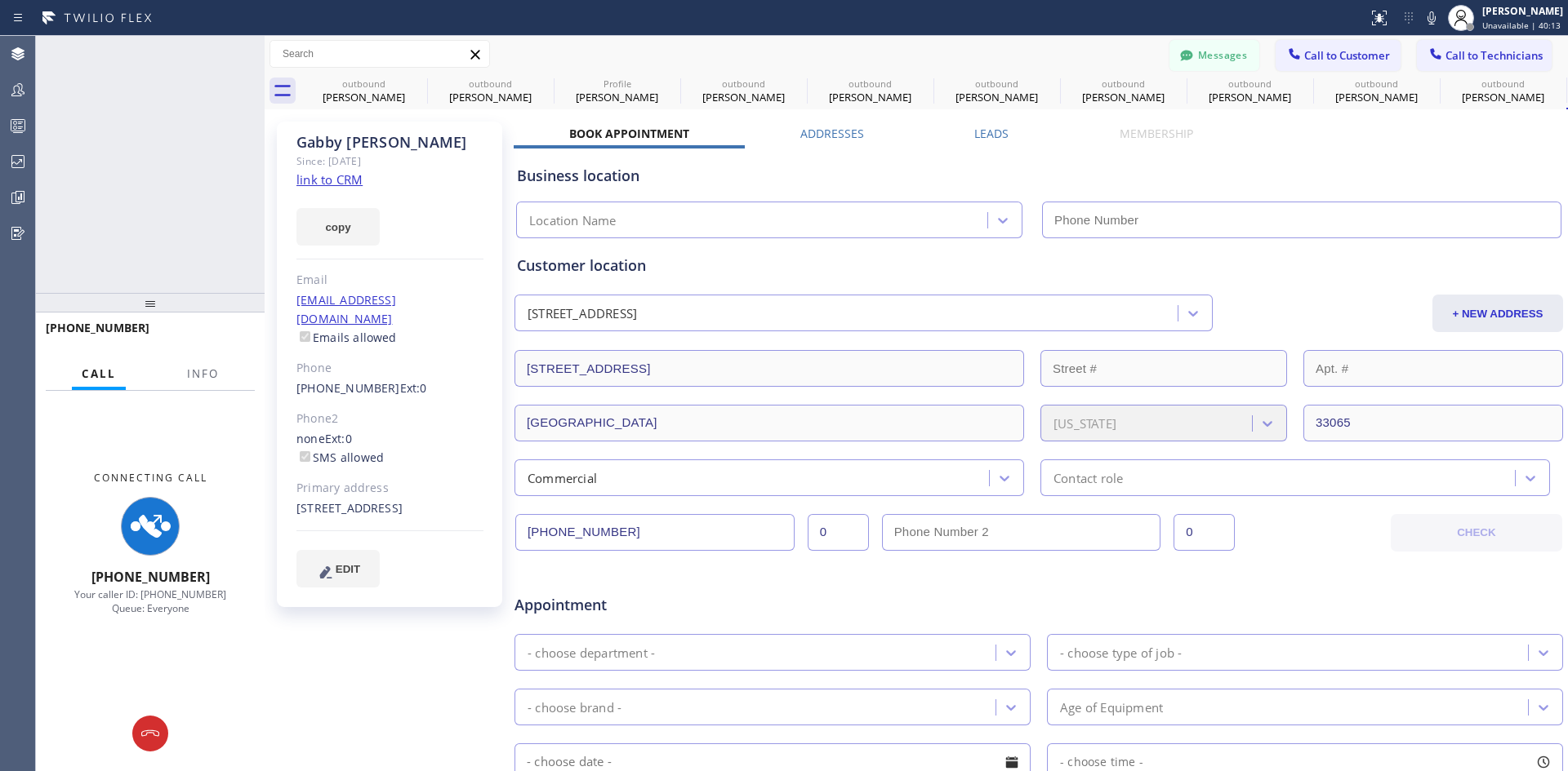
type input "[PHONE_NUMBER]"
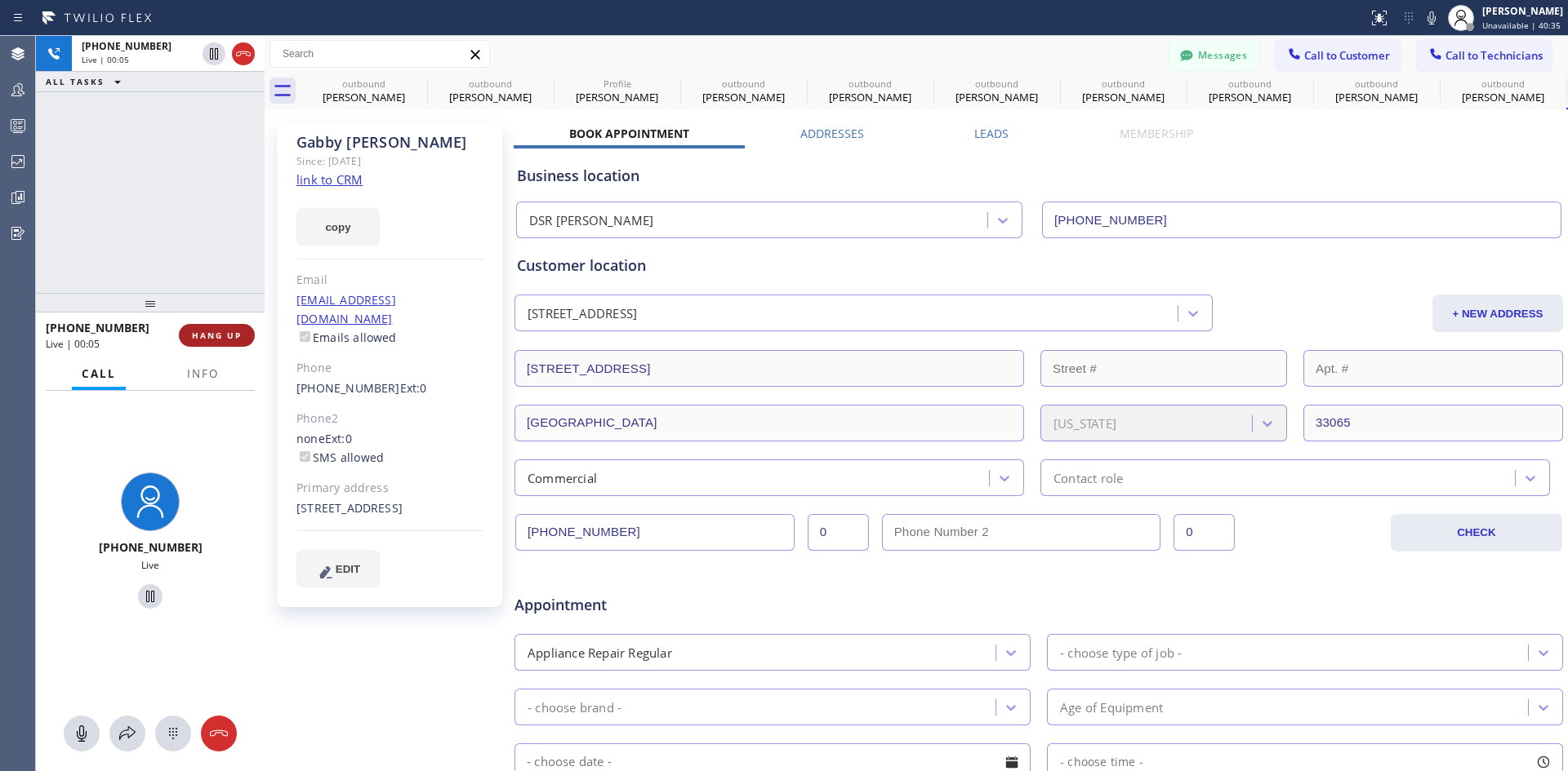
click at [202, 339] on span "HANG UP" at bounding box center [216, 336] width 49 height 12
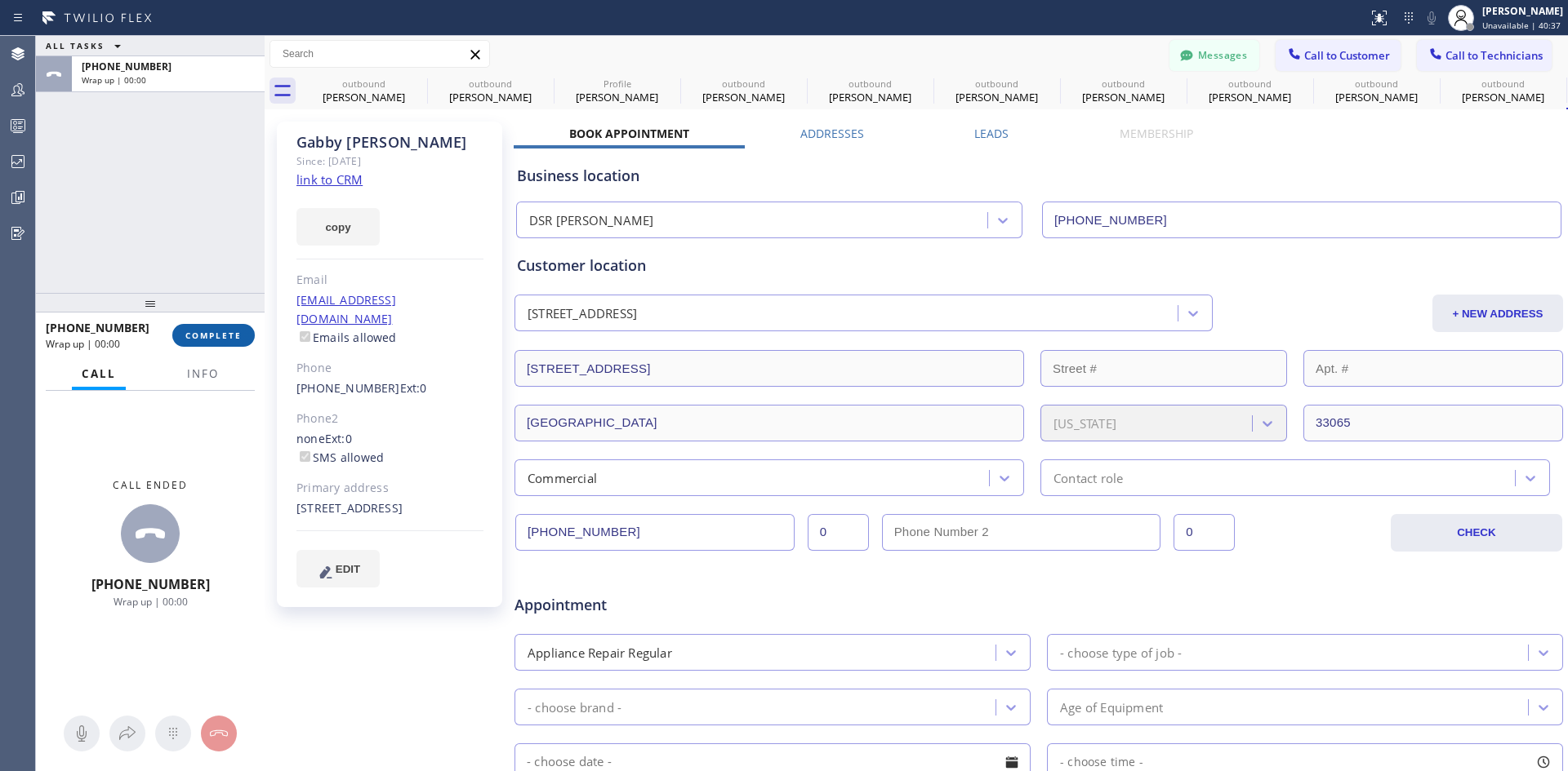
click at [218, 334] on span "COMPLETE" at bounding box center [214, 336] width 56 height 12
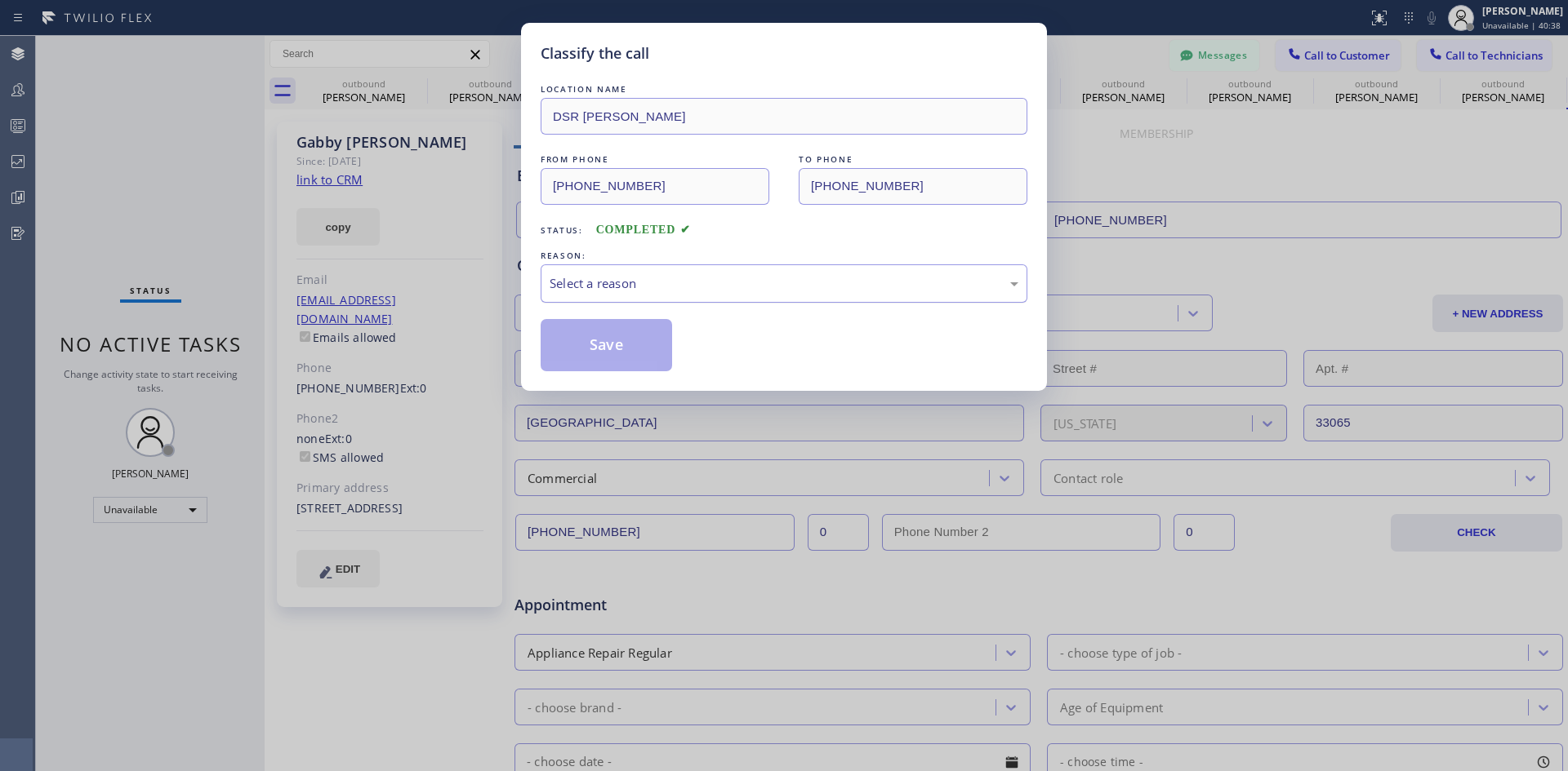
drag, startPoint x: 797, startPoint y: 275, endPoint x: 794, endPoint y: 290, distance: 15.3
click at [798, 275] on div "Select a reason" at bounding box center [784, 283] width 468 height 18
click at [635, 362] on button "Save" at bounding box center [607, 345] width 132 height 52
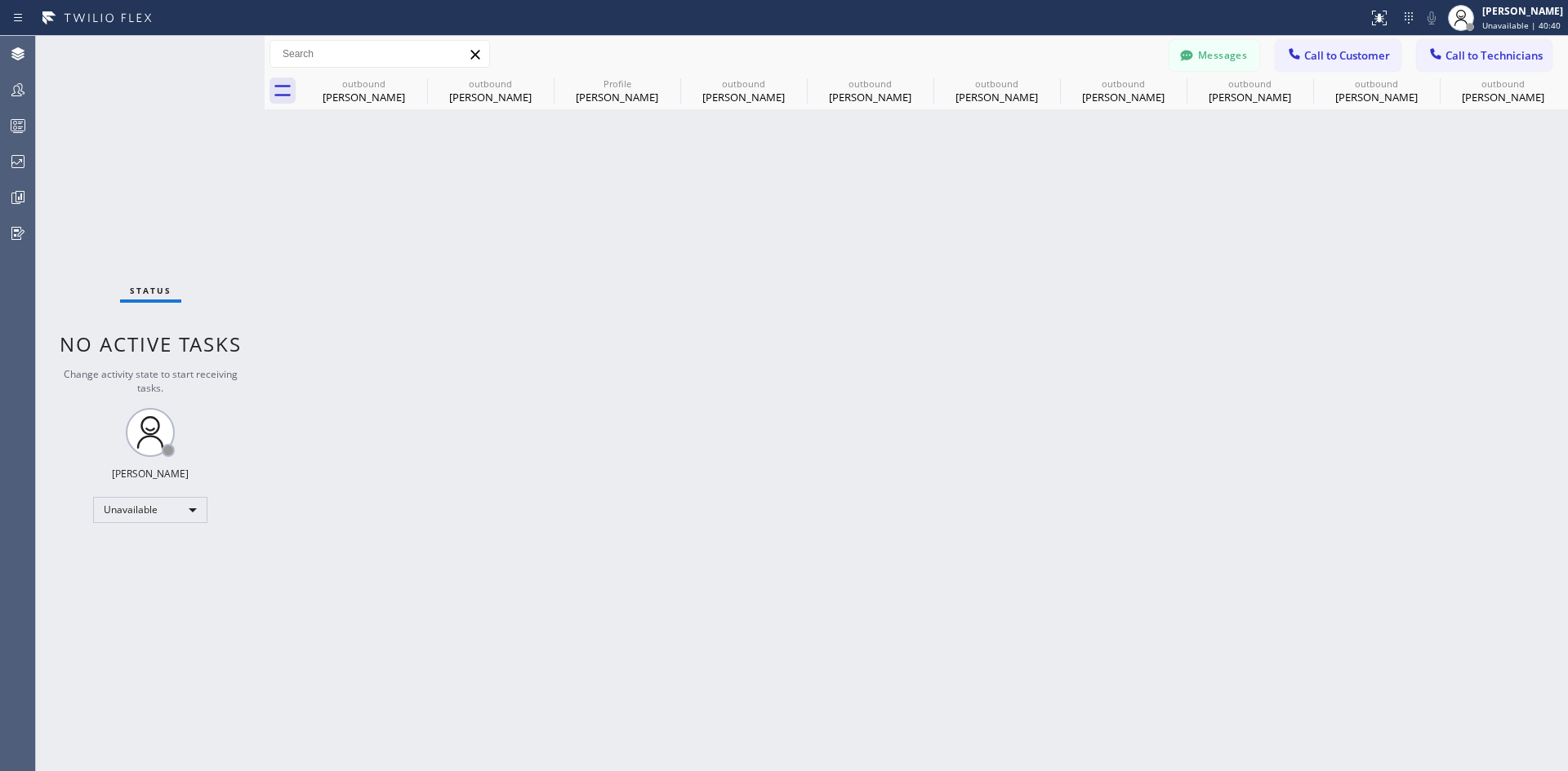
click at [1286, 164] on div "Back to Dashboard Change Sender ID Customers Technicians MA Mike Abaeze 10/13 1…" at bounding box center [916, 403] width 1304 height 735
click at [1339, 66] on button "Call to Customer" at bounding box center [1338, 55] width 125 height 31
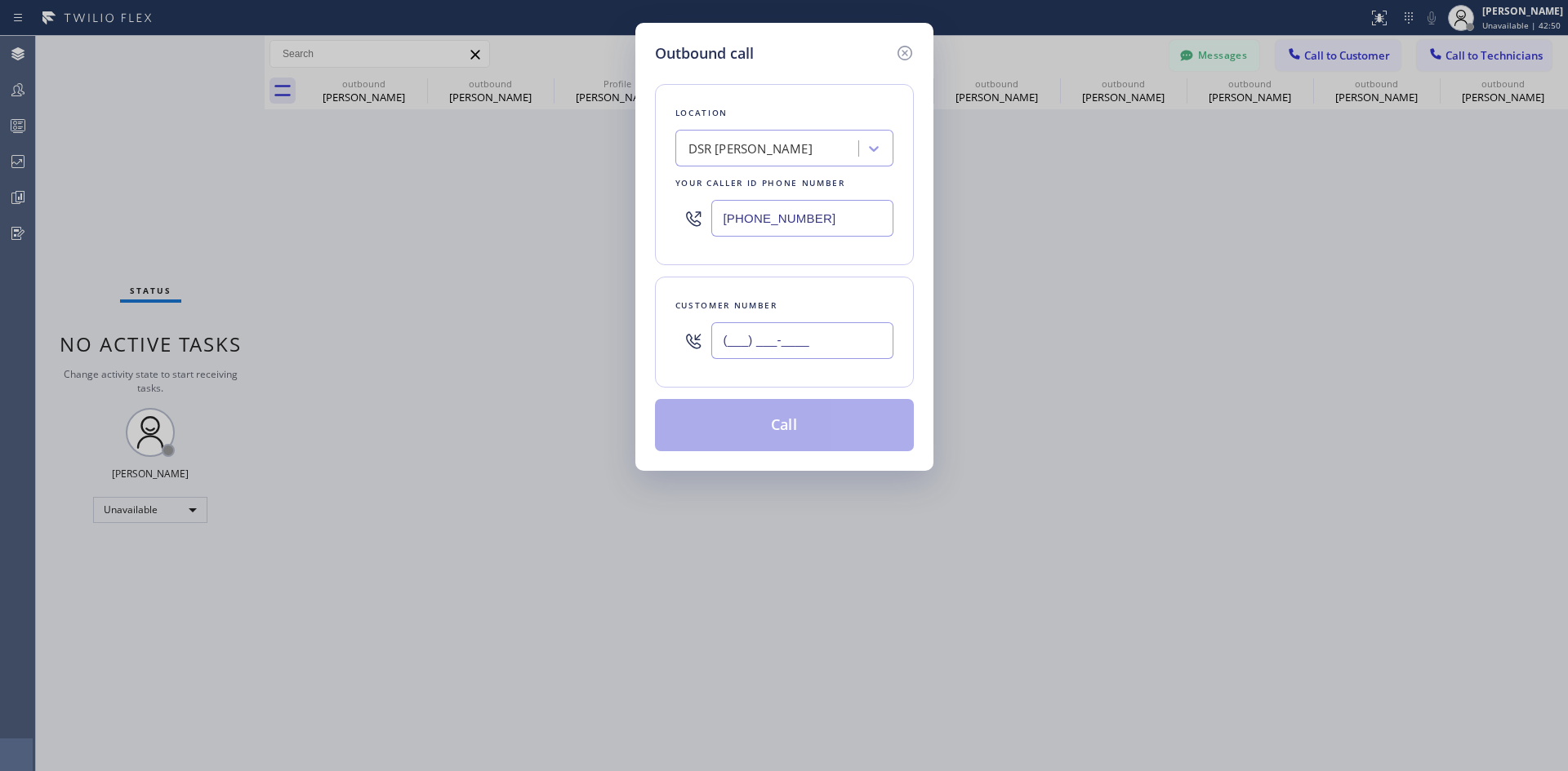
click at [808, 340] on input "(___) ___-____" at bounding box center [802, 341] width 182 height 37
paste input "818) 726-5065"
type input "[PHONE_NUMBER]"
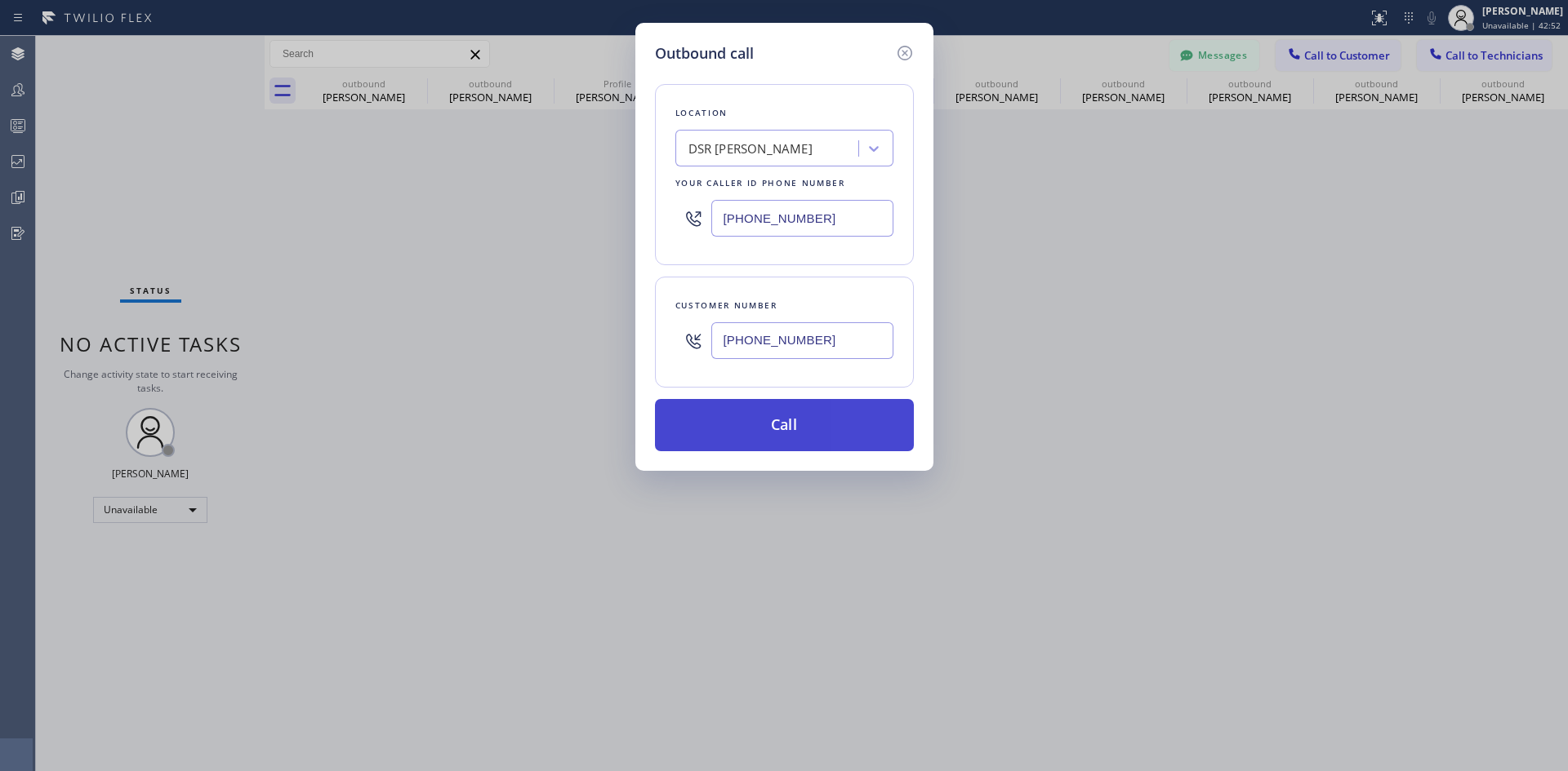
click at [838, 415] on button "Call" at bounding box center [784, 426] width 258 height 52
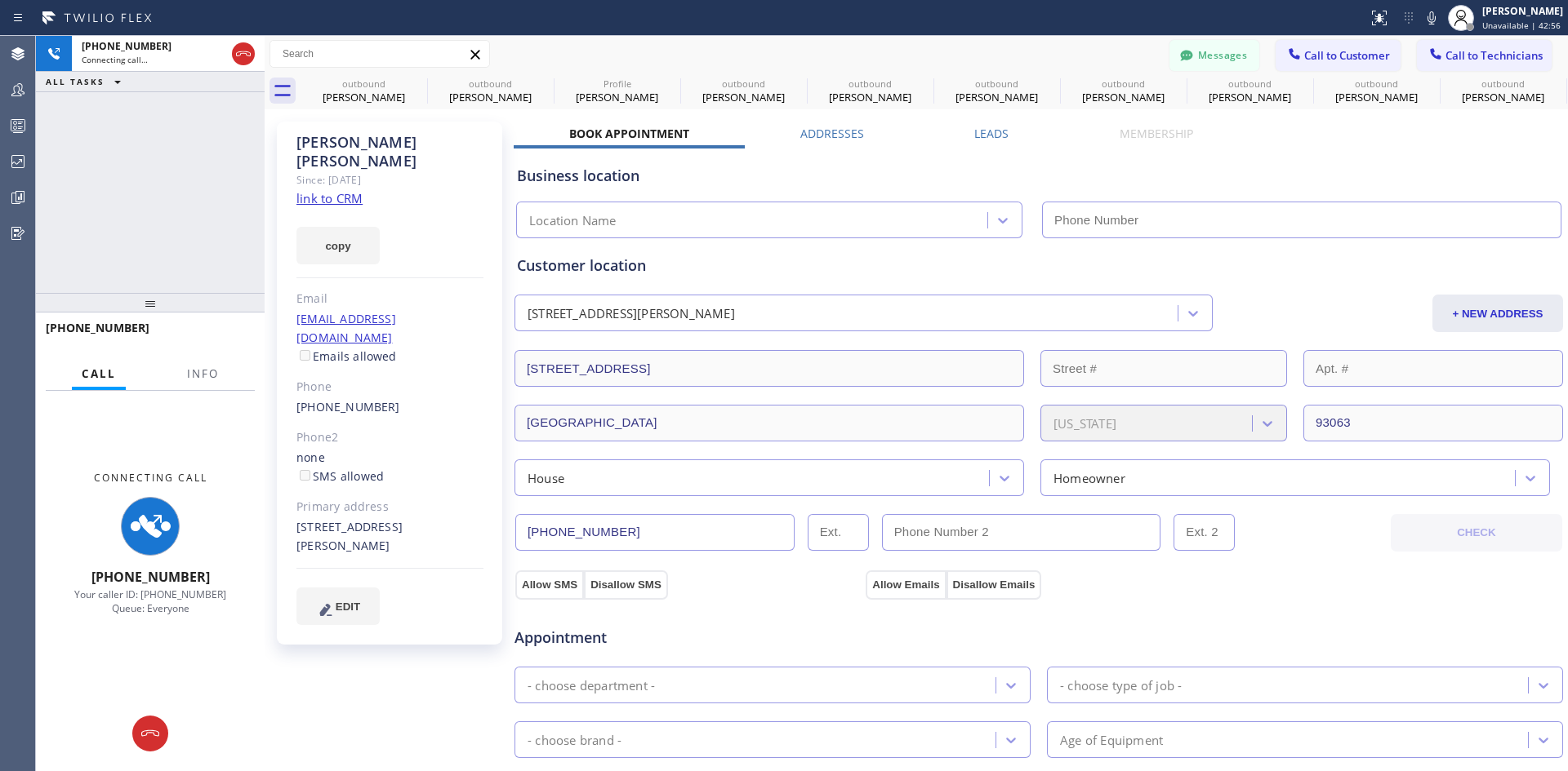
type input "[PHONE_NUMBER]"
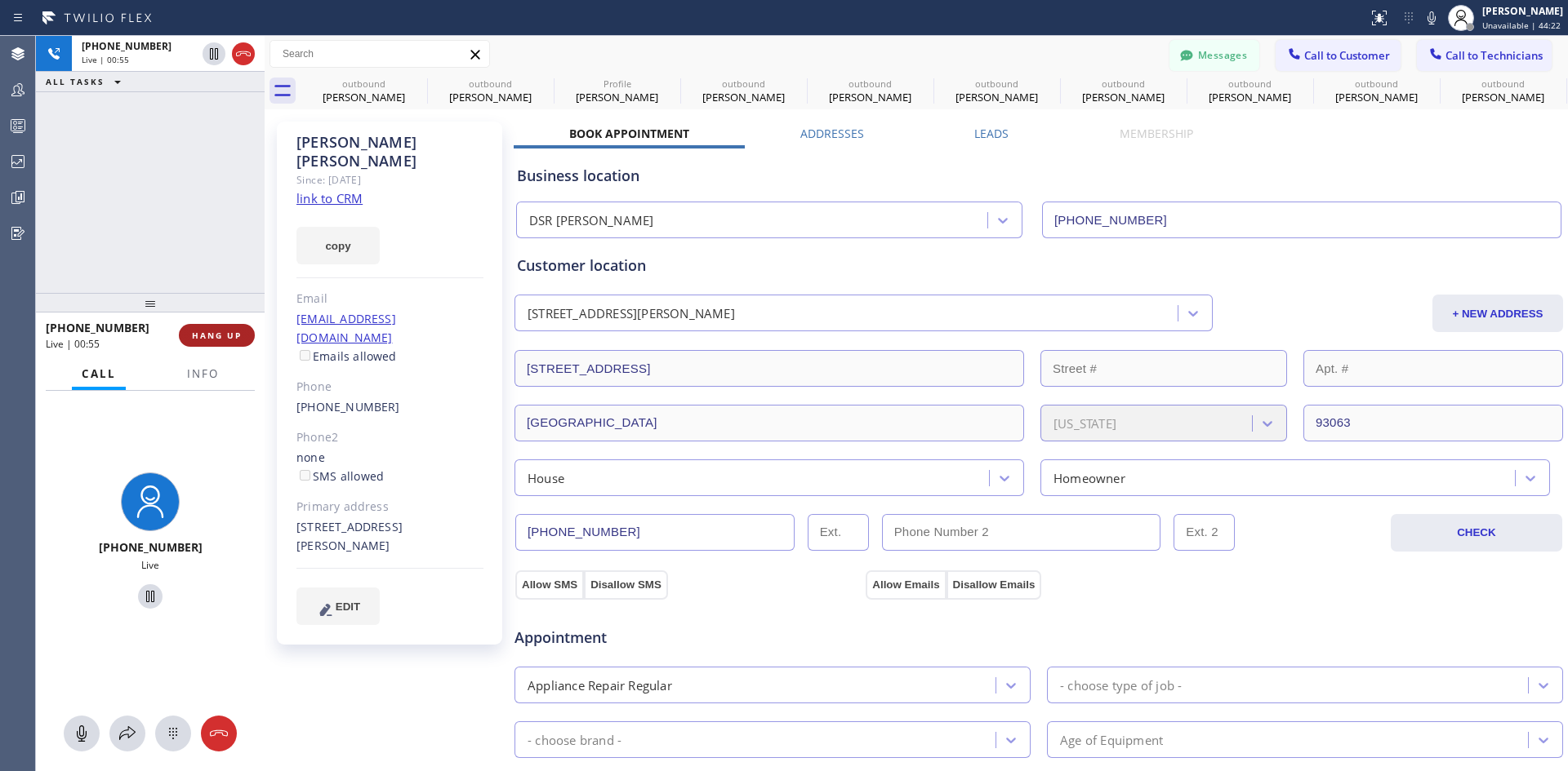
click at [230, 332] on span "HANG UP" at bounding box center [216, 336] width 49 height 12
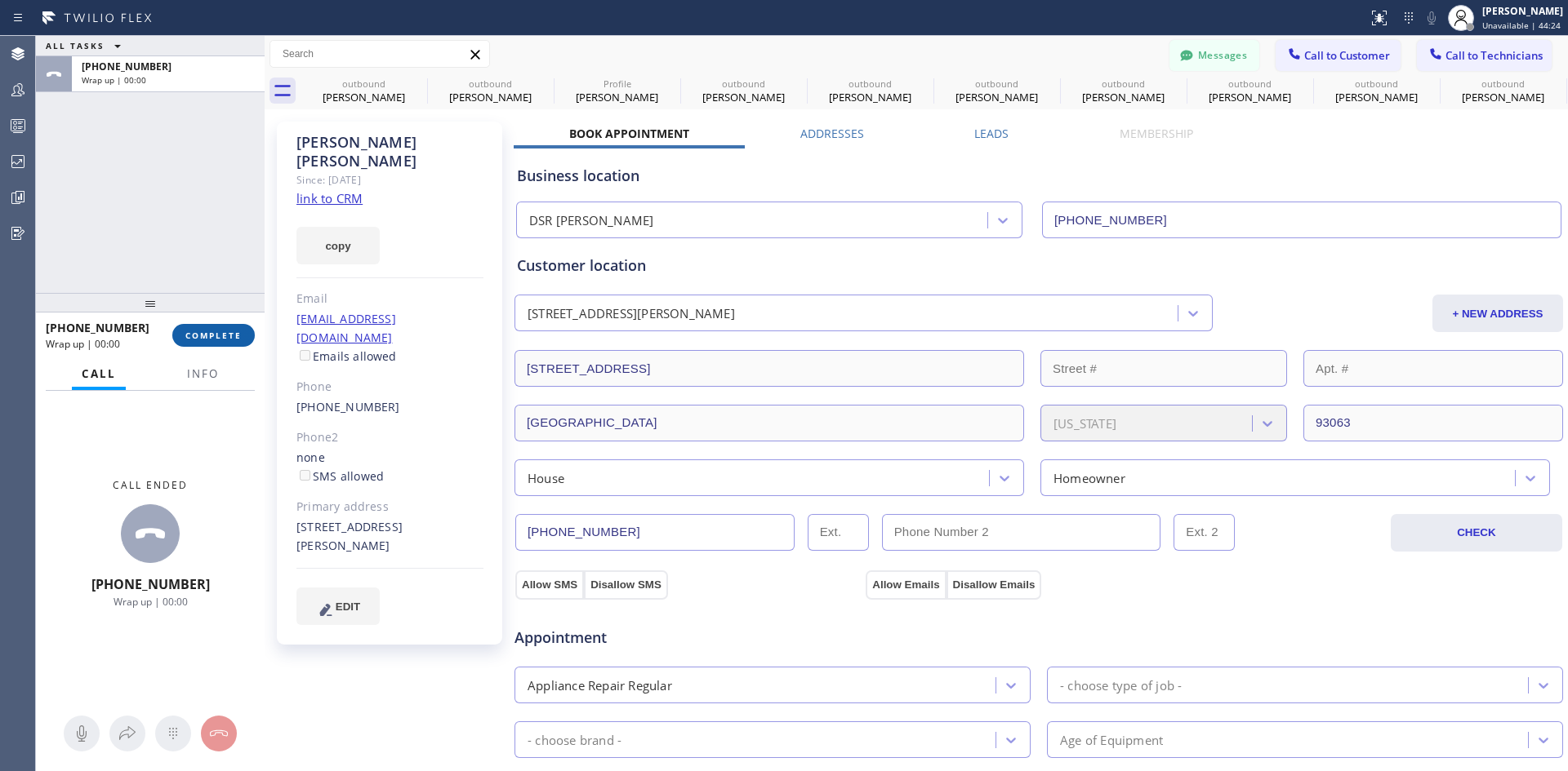
click at [225, 343] on button "COMPLETE" at bounding box center [213, 336] width 82 height 23
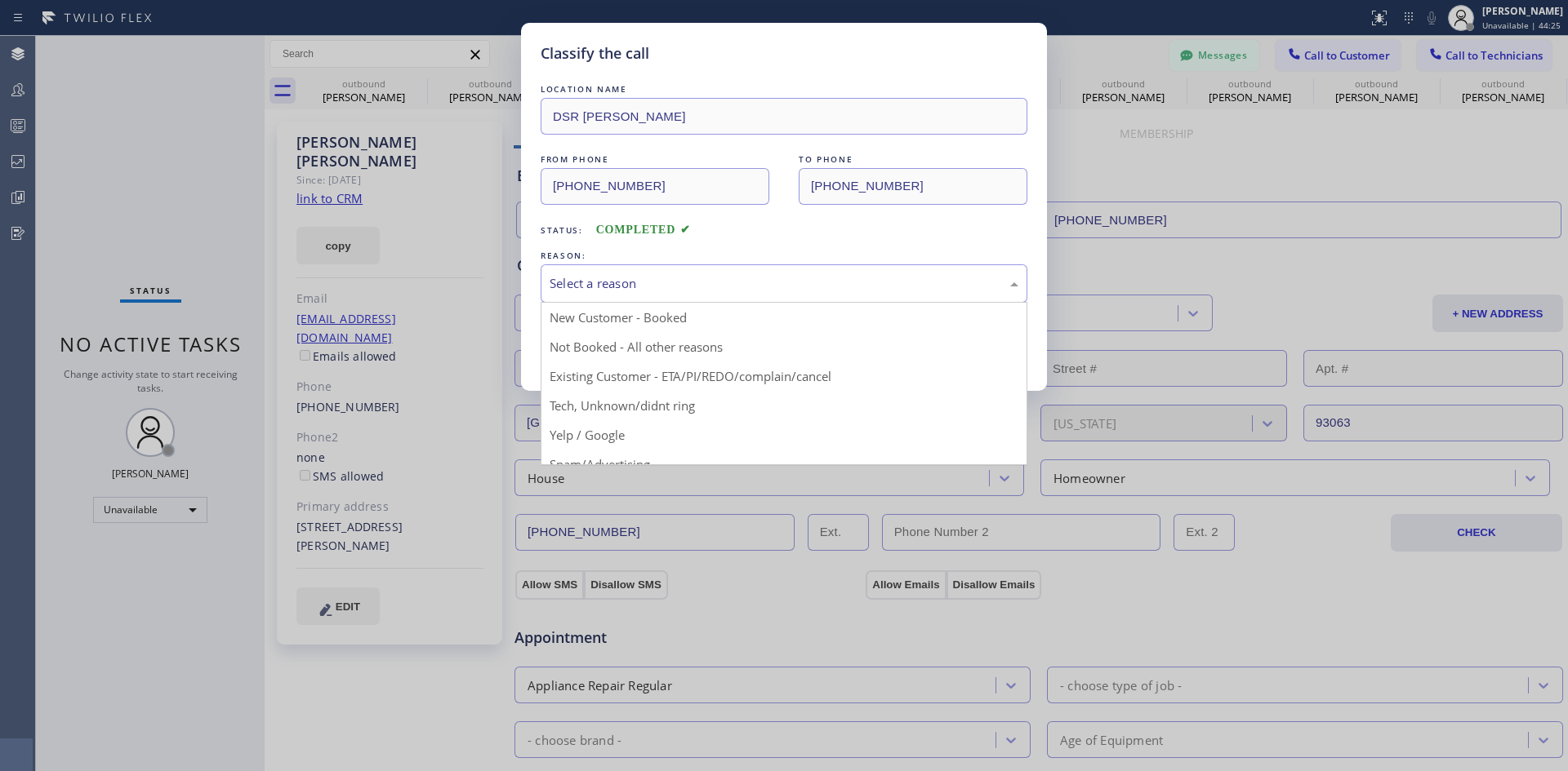
click at [680, 277] on div "Select a reason" at bounding box center [784, 283] width 468 height 18
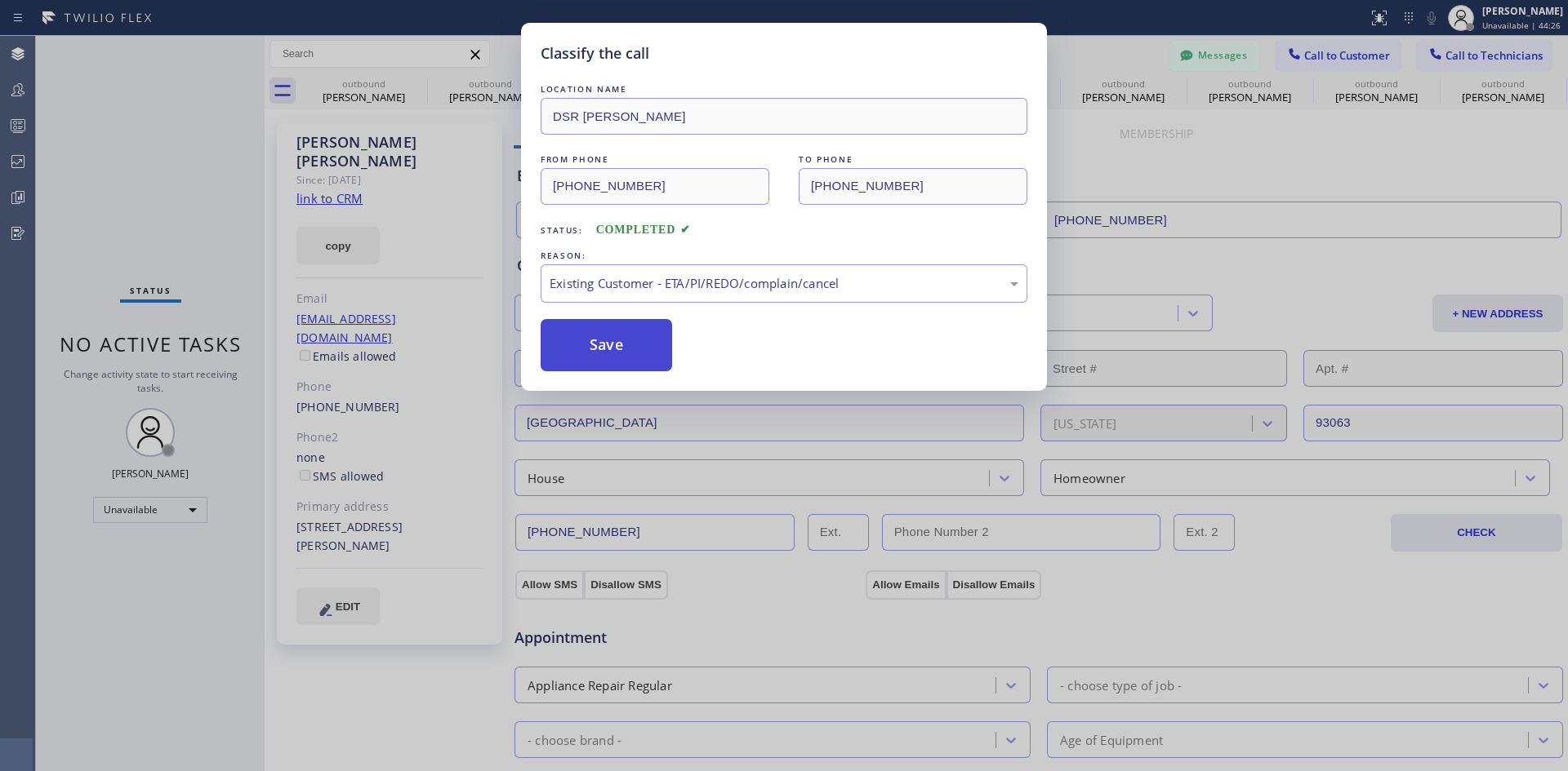
click at [655, 345] on button "Save" at bounding box center [607, 345] width 132 height 52
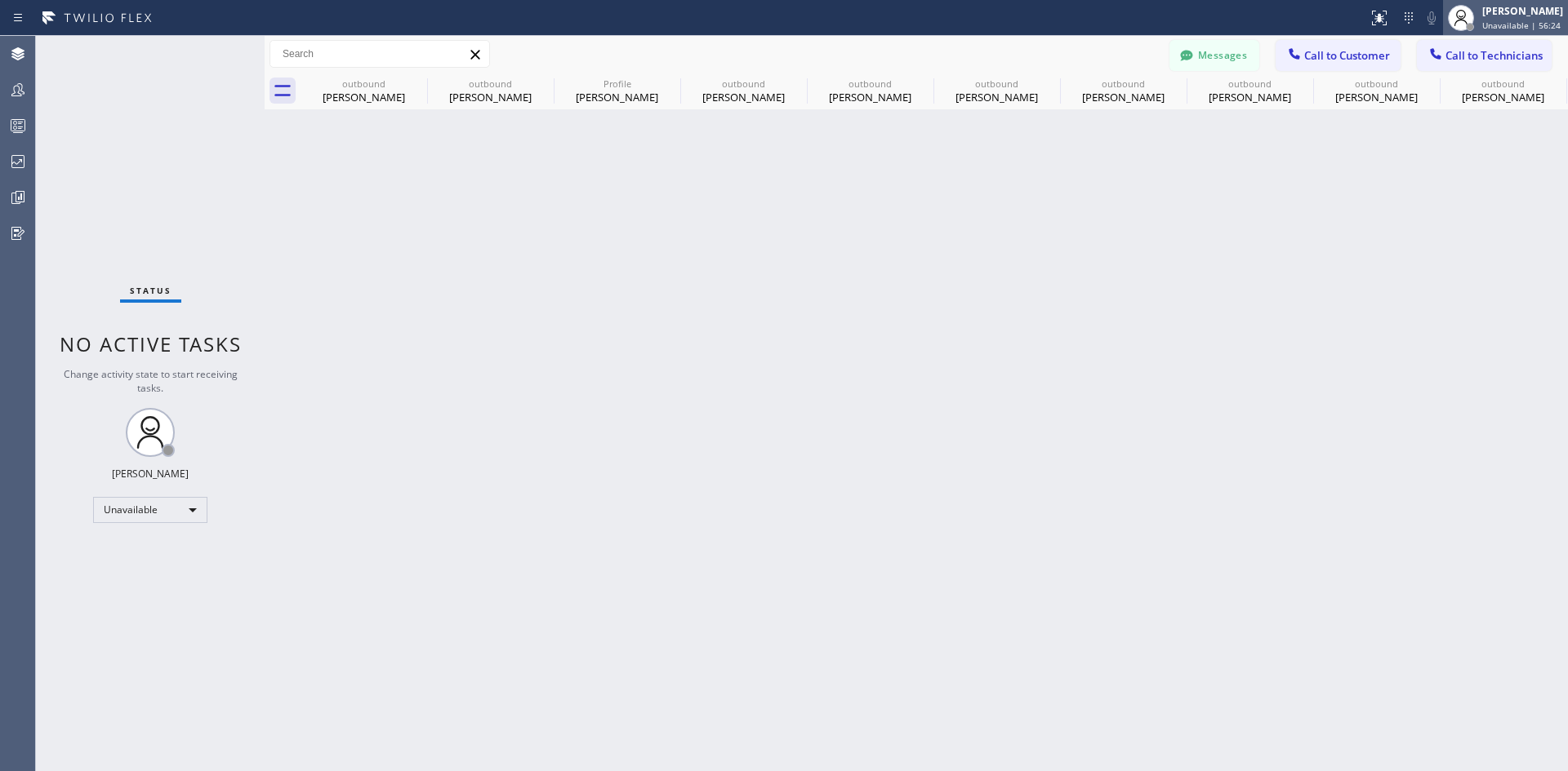
click at [1492, 8] on div "[PERSON_NAME]" at bounding box center [1523, 11] width 81 height 14
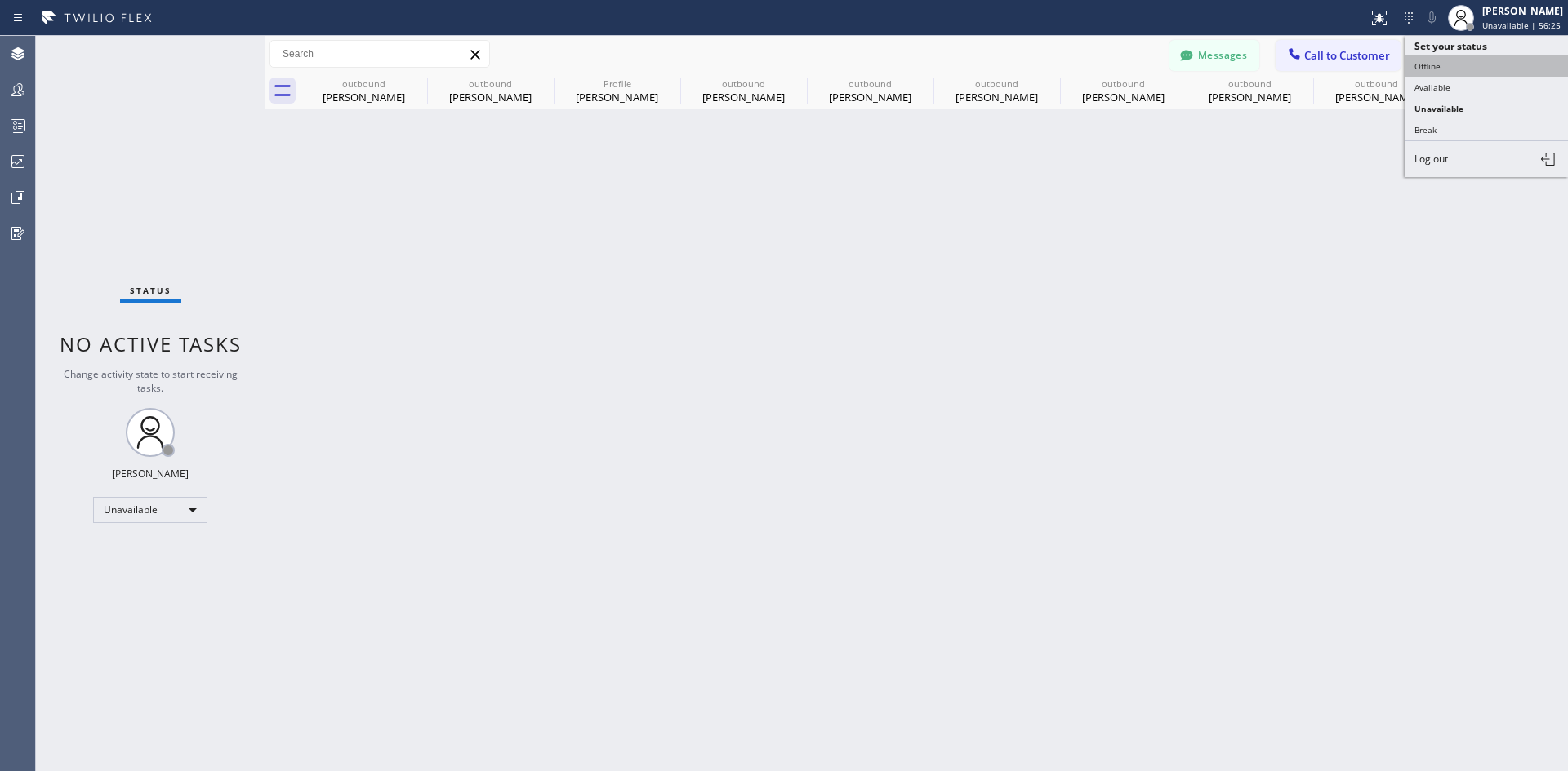
click at [1458, 66] on button "Offline" at bounding box center [1486, 66] width 164 height 21
